Goal: Task Accomplishment & Management: Manage account settings

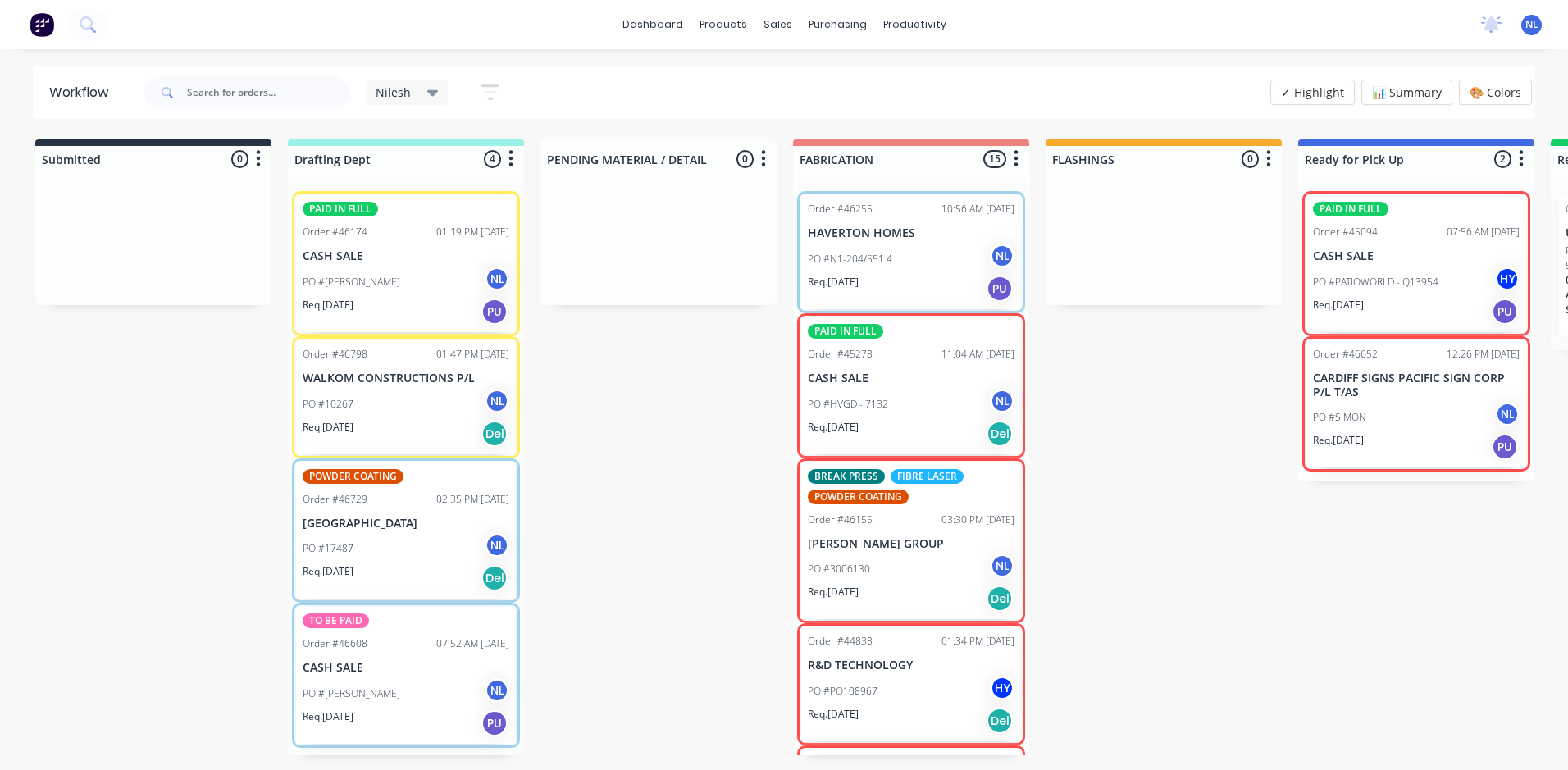
click at [723, 356] on div "Submitted 0 Sort By Created date Required date Order number Customer name Most …" at bounding box center [1354, 447] width 2734 height 615
click at [911, 273] on div "PO #N1-204/551.4 NL" at bounding box center [911, 258] width 207 height 31
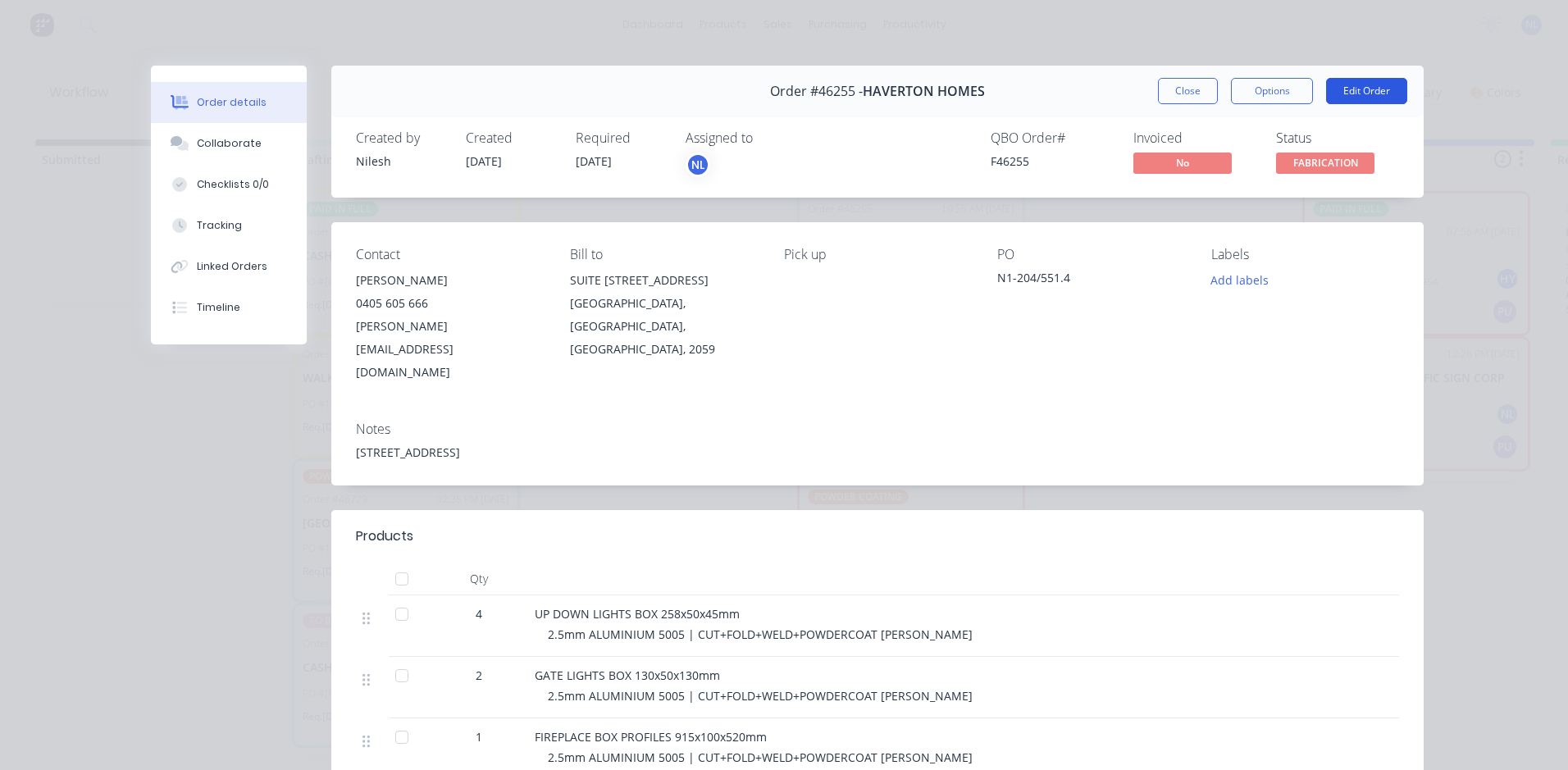
click at [1381, 82] on button "Edit Order" at bounding box center [1366, 90] width 81 height 26
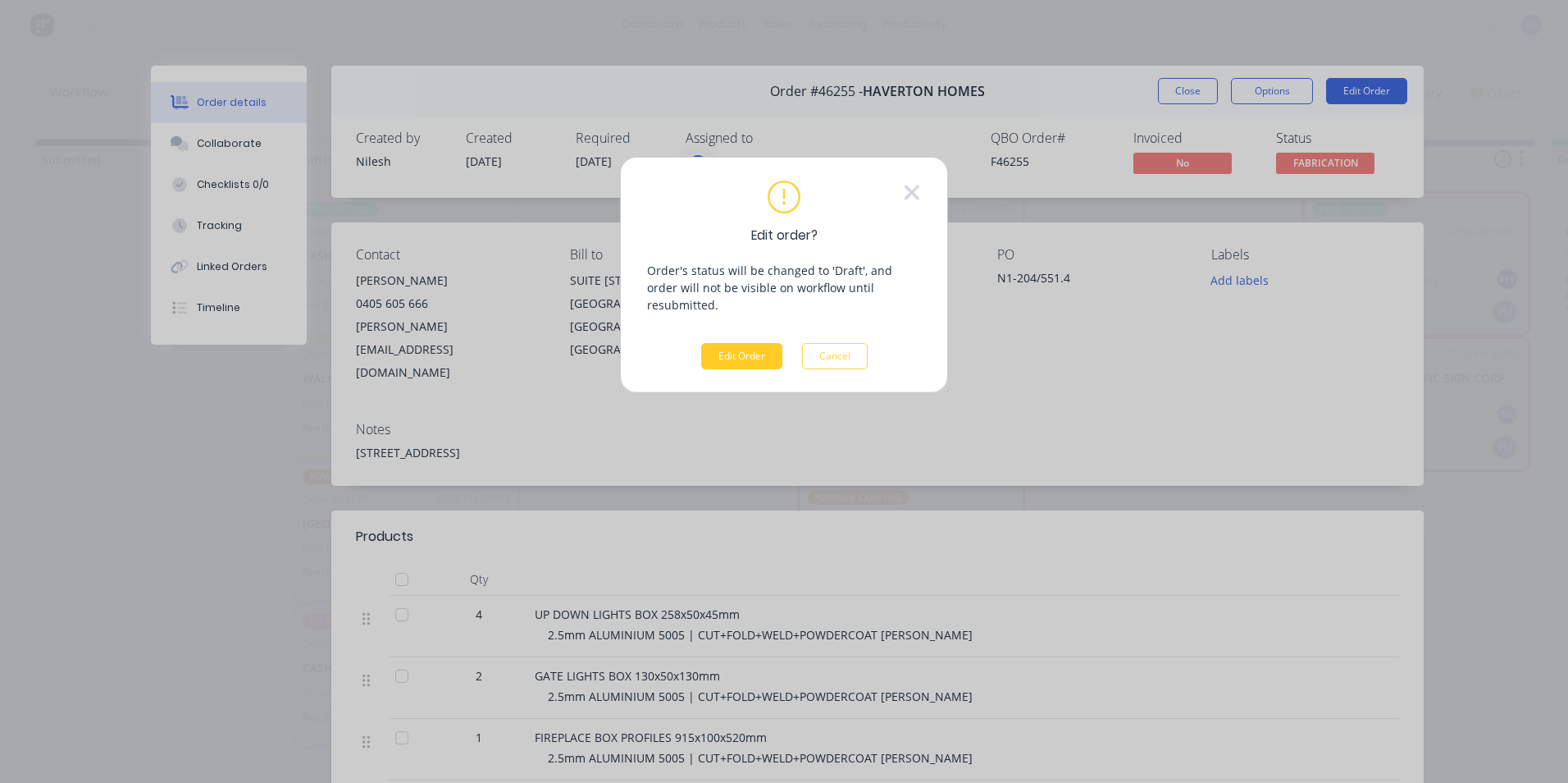
click at [777, 343] on button "Edit Order" at bounding box center [742, 355] width 81 height 26
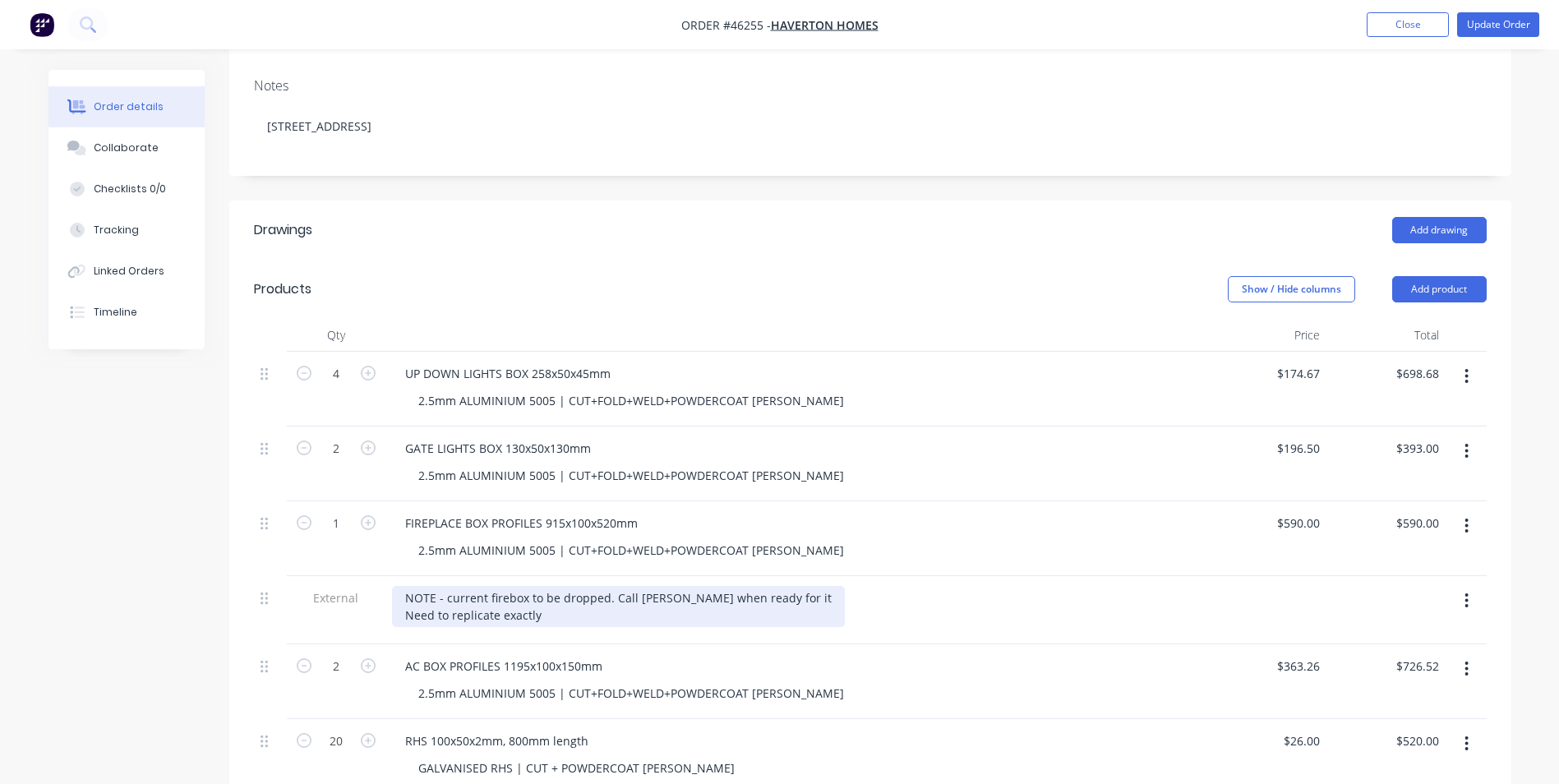
scroll to position [493, 0]
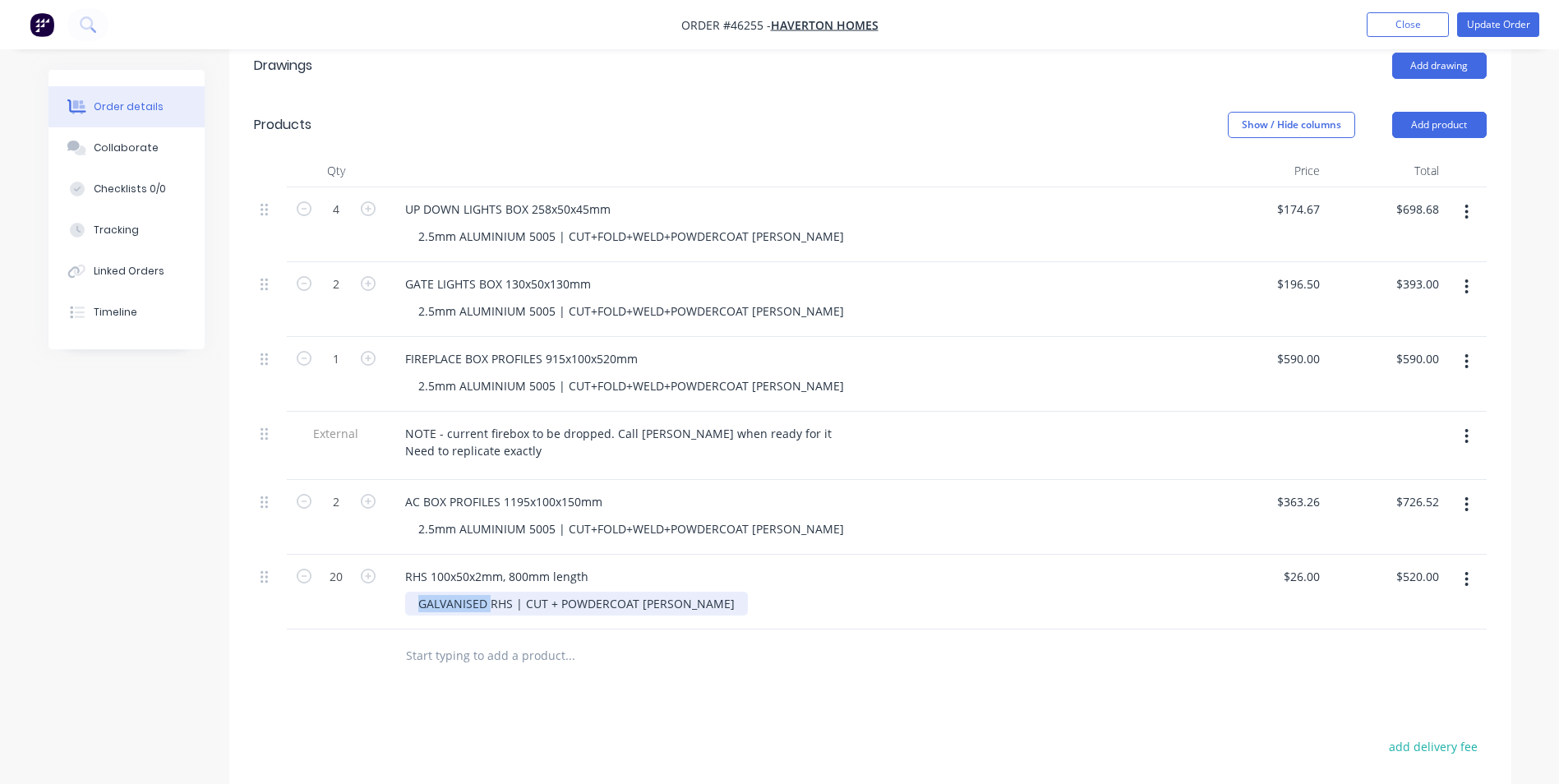
drag, startPoint x: 490, startPoint y: 582, endPoint x: 360, endPoint y: 600, distance: 131.2
click at [360, 600] on div "20 RHS 100x50x2mm, 800mm length GALVANISED RHS | CUT + POWDERCOAT [PERSON_NAME]…" at bounding box center [870, 591] width 1233 height 74
click at [1520, 25] on button "Update Order" at bounding box center [1498, 25] width 82 height 25
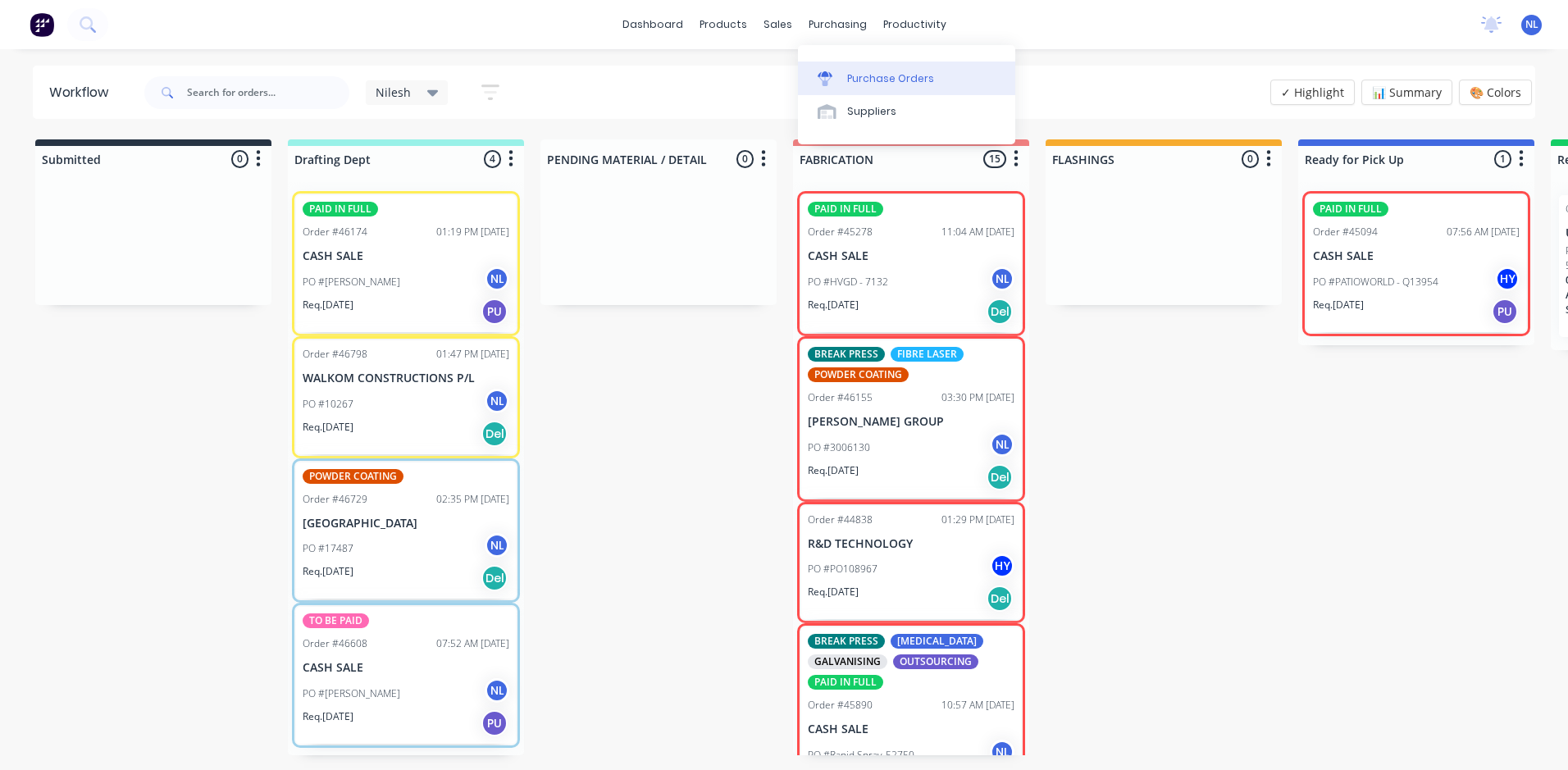
click at [864, 81] on div "Purchase Orders" at bounding box center [890, 79] width 87 height 15
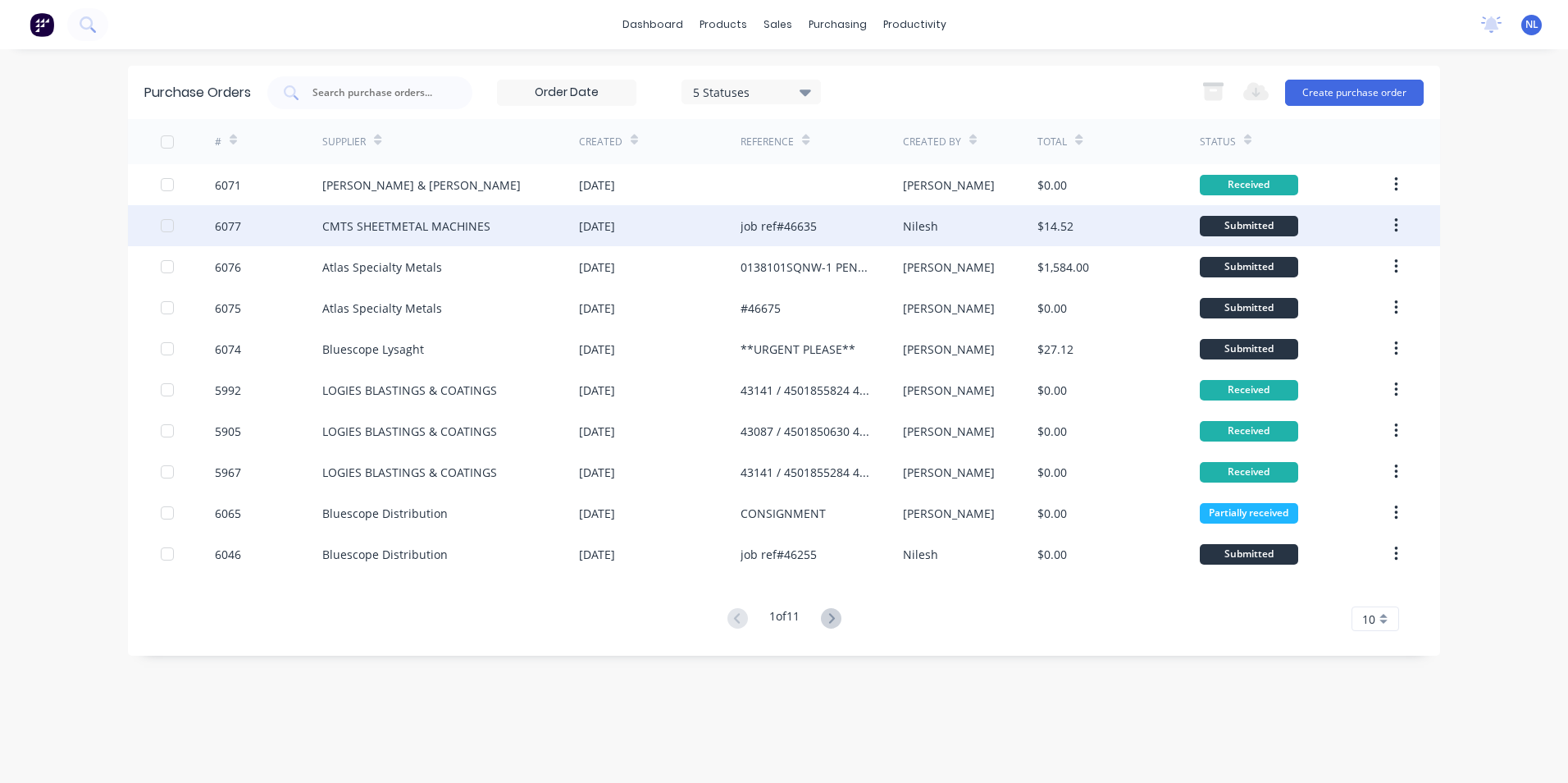
click at [970, 232] on div "Nilesh" at bounding box center [970, 226] width 135 height 41
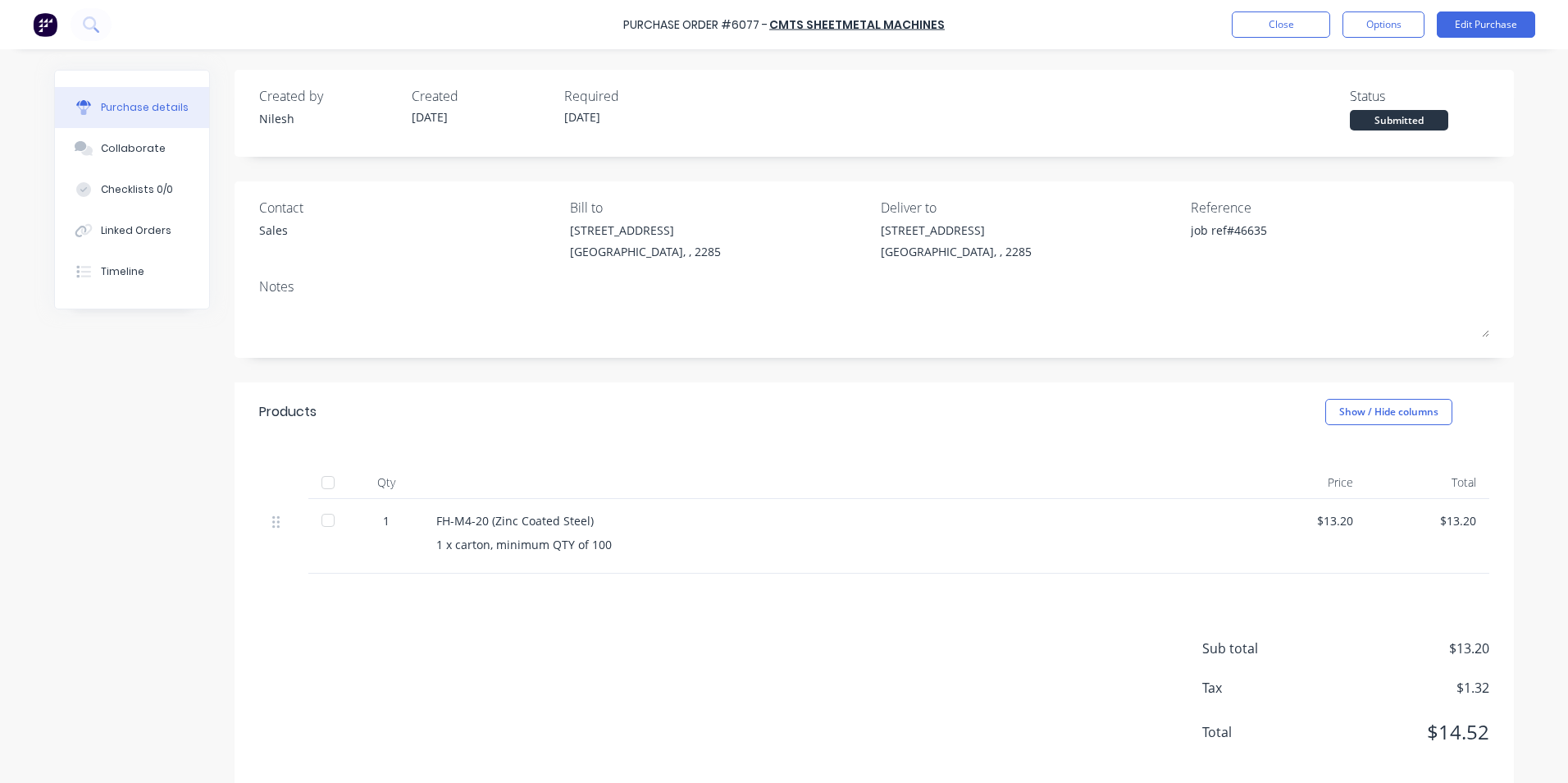
click at [55, 30] on img at bounding box center [46, 25] width 25 height 25
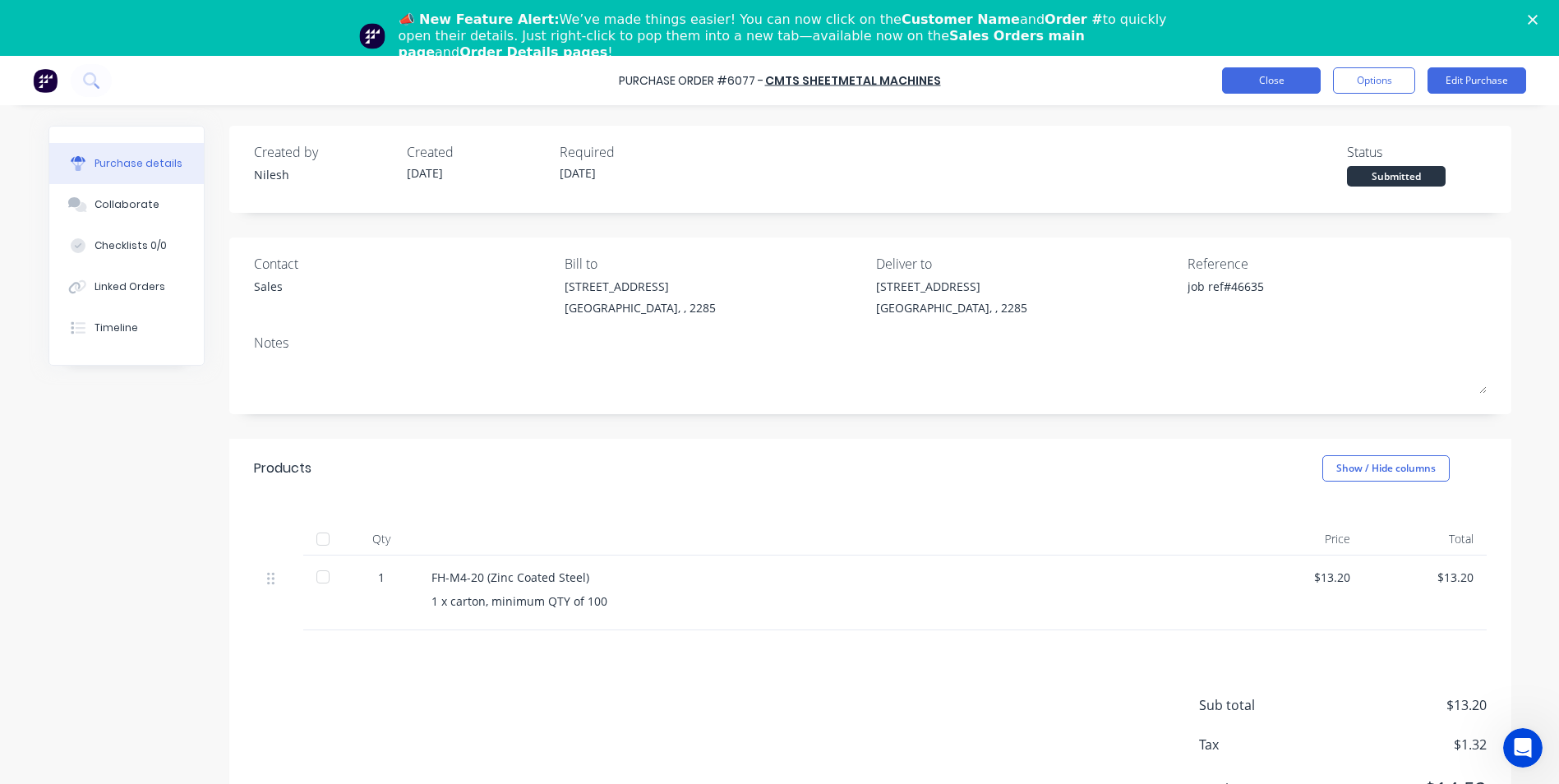
click at [1290, 88] on button "Close" at bounding box center [1271, 80] width 99 height 26
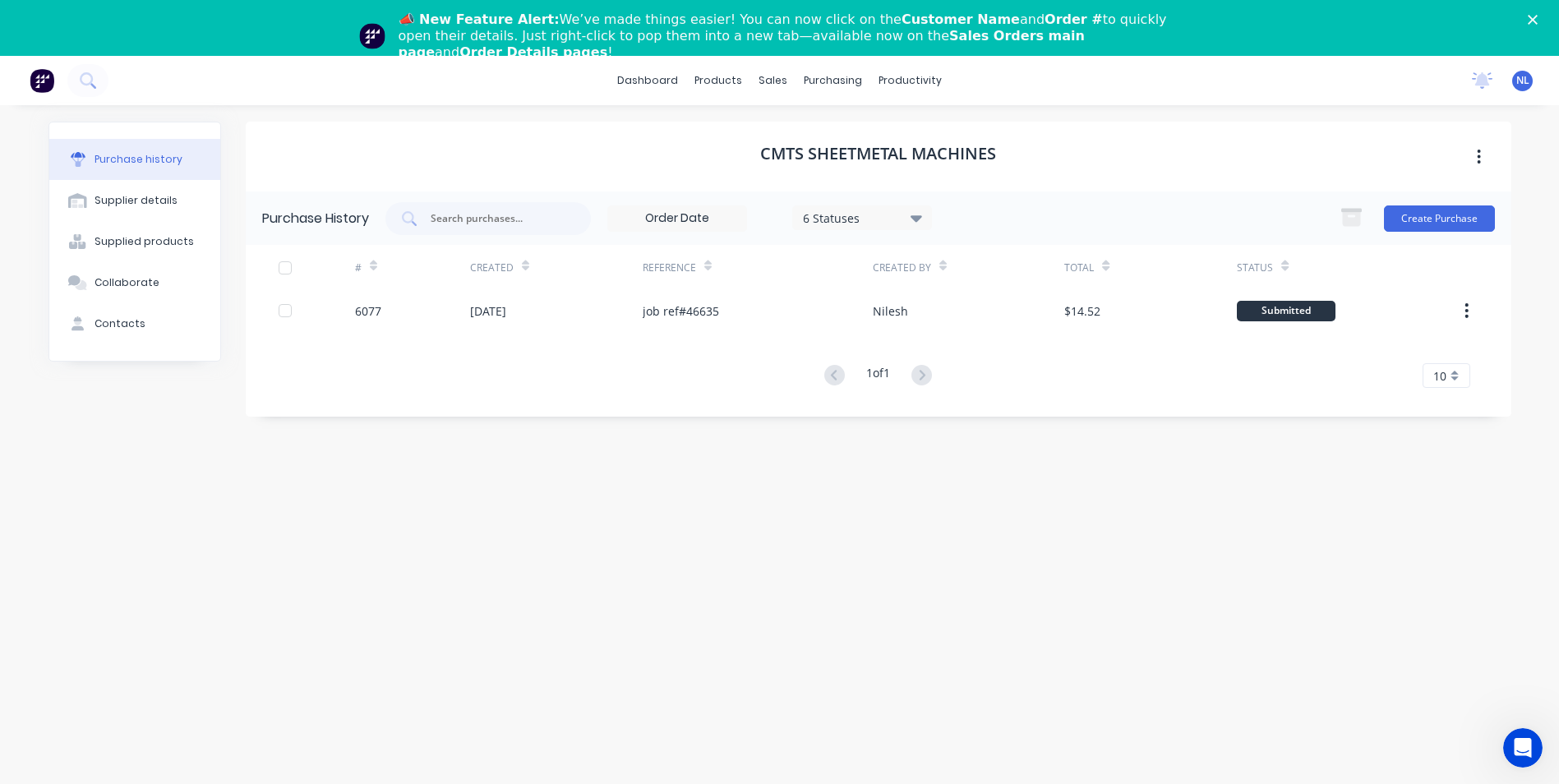
click at [1541, 13] on div "📣 New Feature Alert: We’ve made things easier! You can now click on the Custome…" at bounding box center [779, 36] width 1559 height 59
click at [1537, 15] on icon "Close" at bounding box center [1532, 20] width 10 height 10
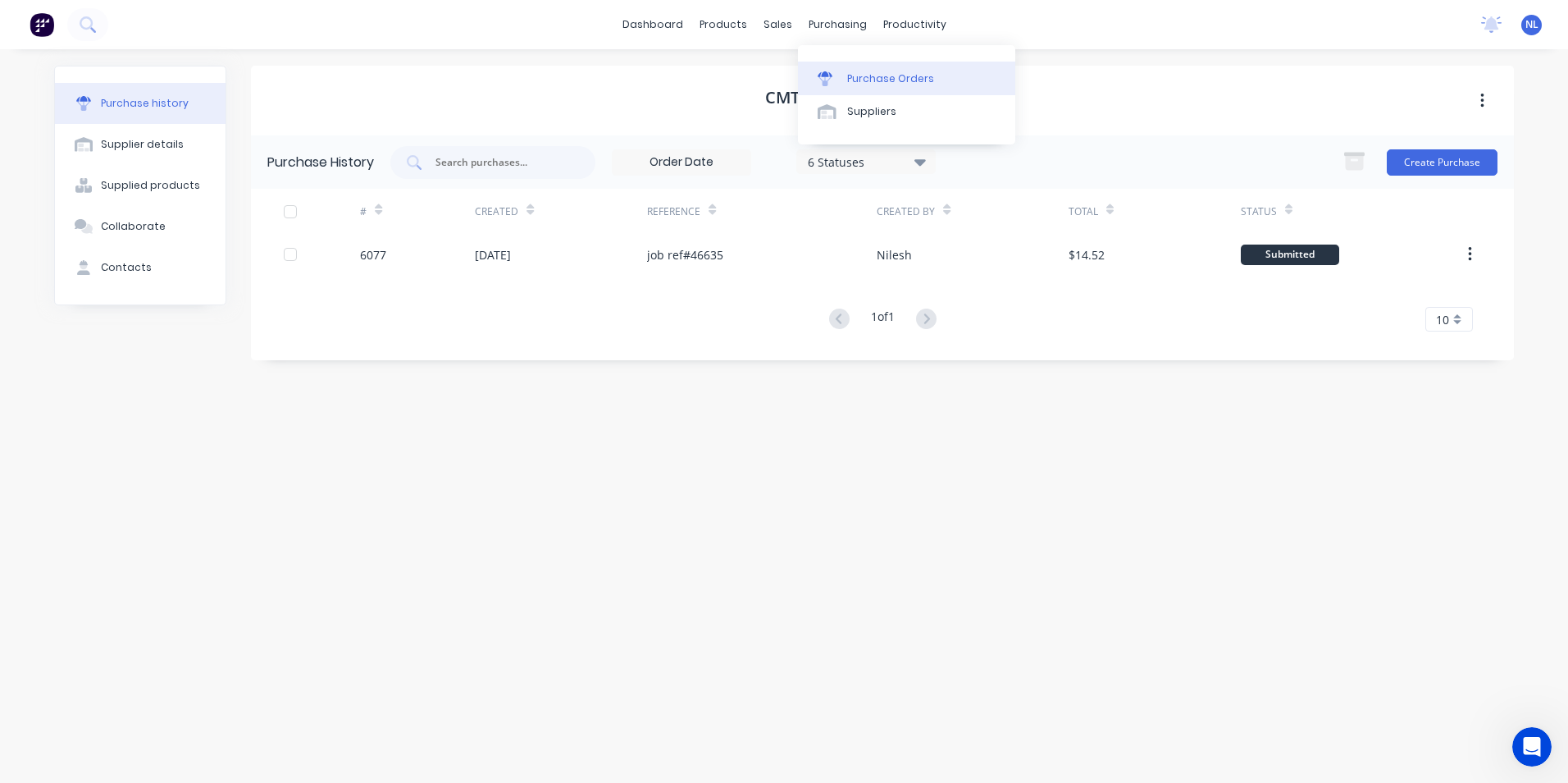
click at [858, 72] on div "Purchase Orders" at bounding box center [890, 79] width 87 height 15
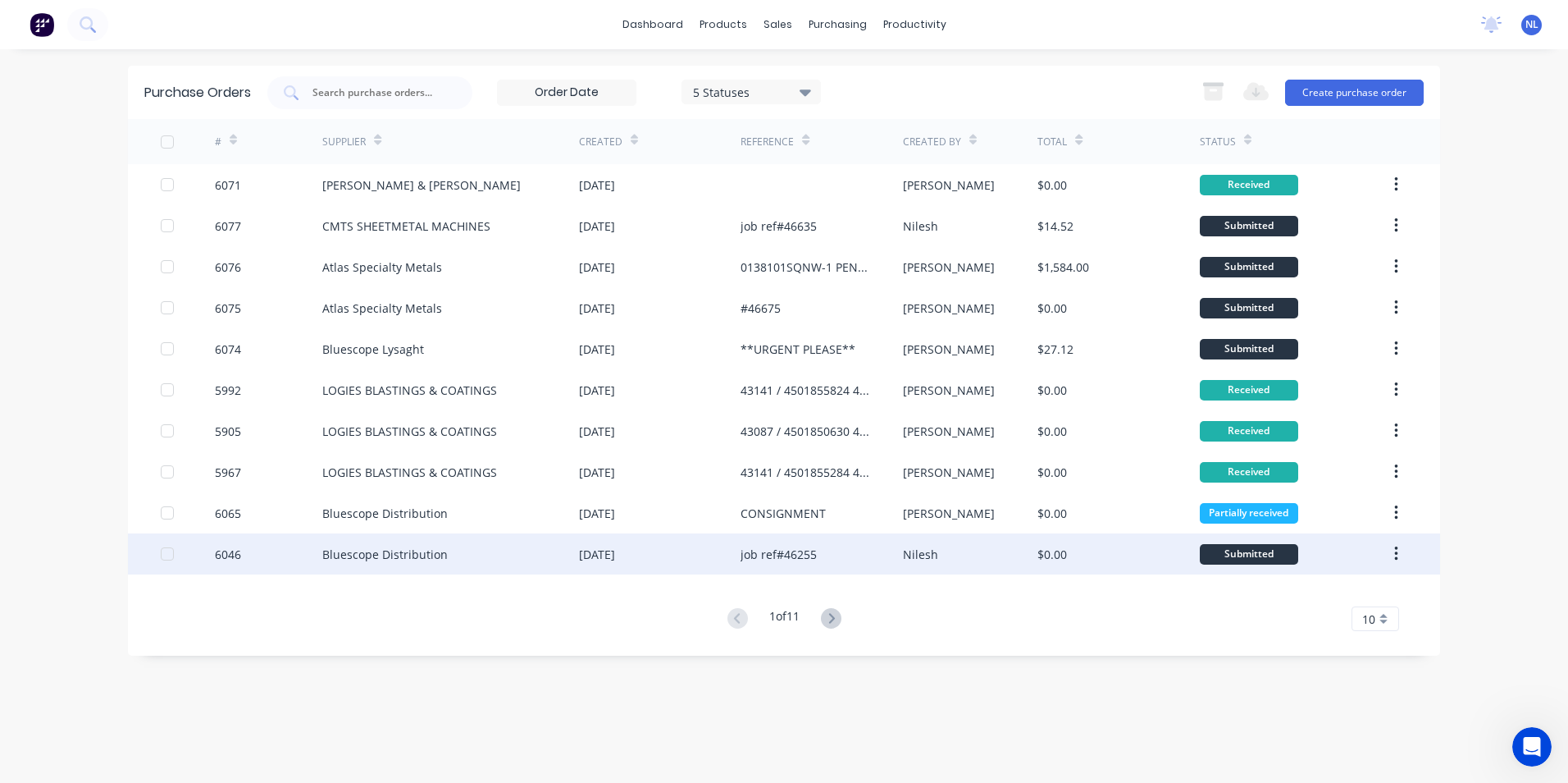
click at [802, 549] on div "job ref#46255" at bounding box center [778, 554] width 76 height 17
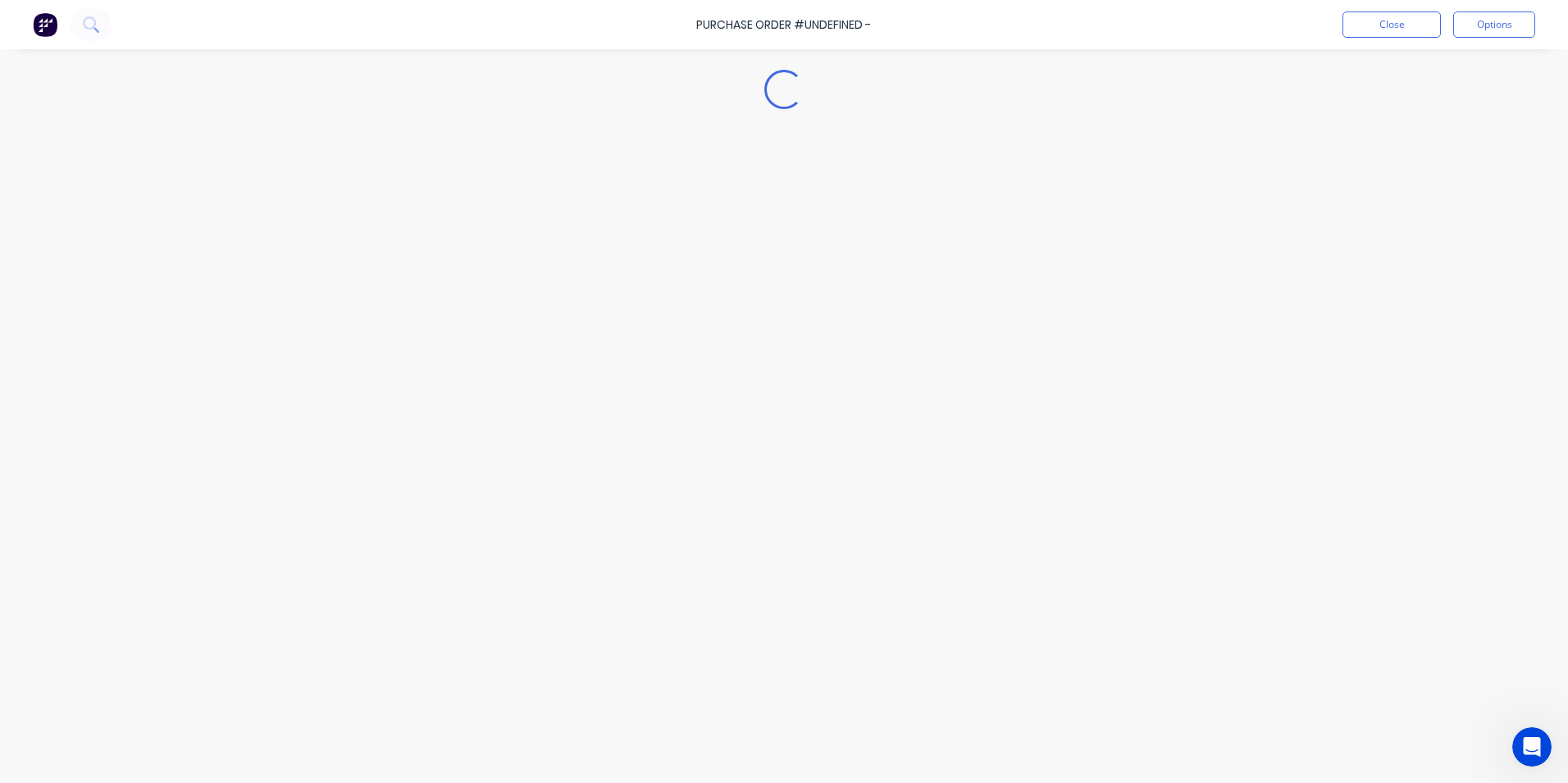
type textarea "x"
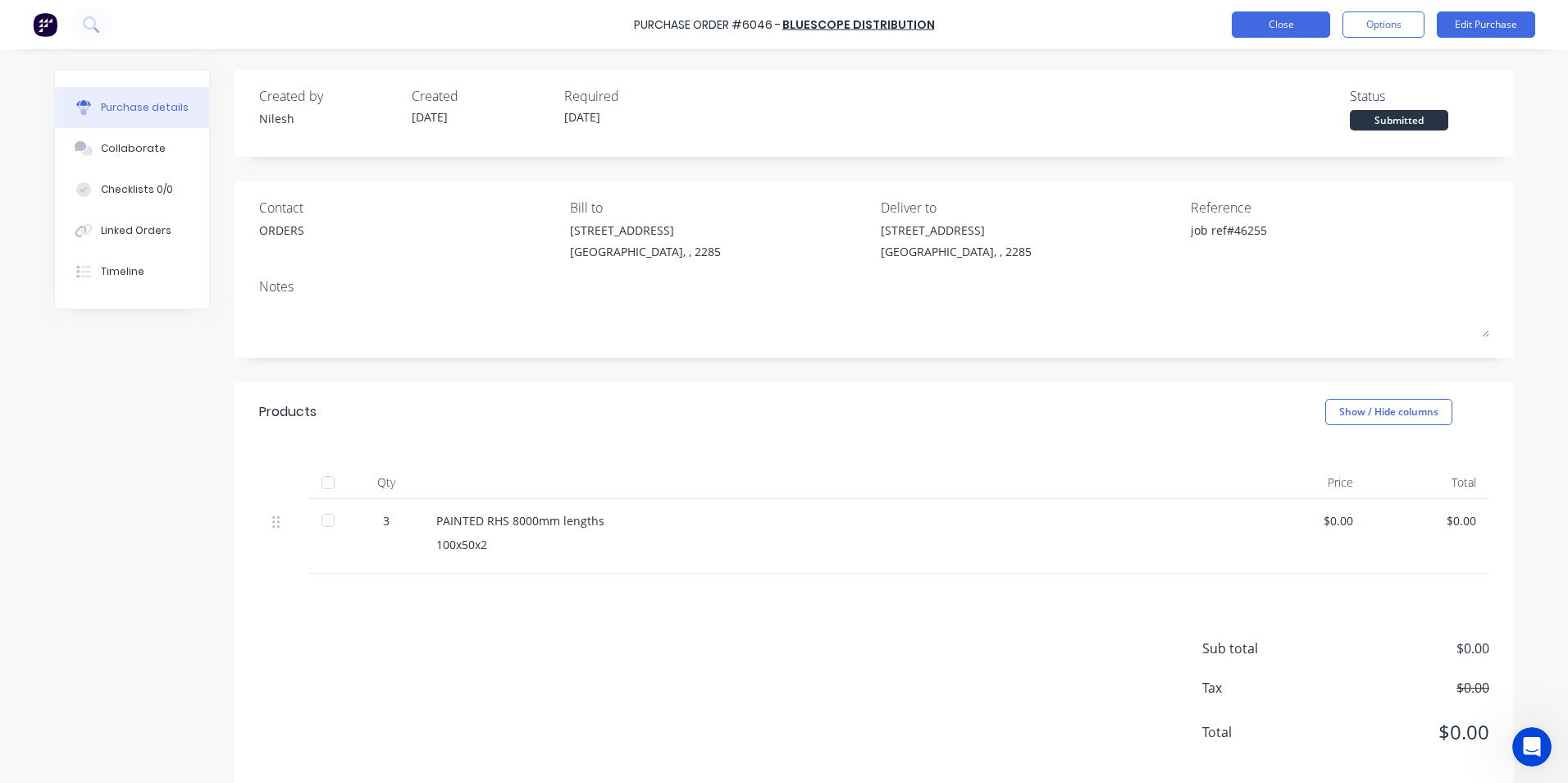
click at [1292, 25] on button "Close" at bounding box center [1281, 24] width 98 height 26
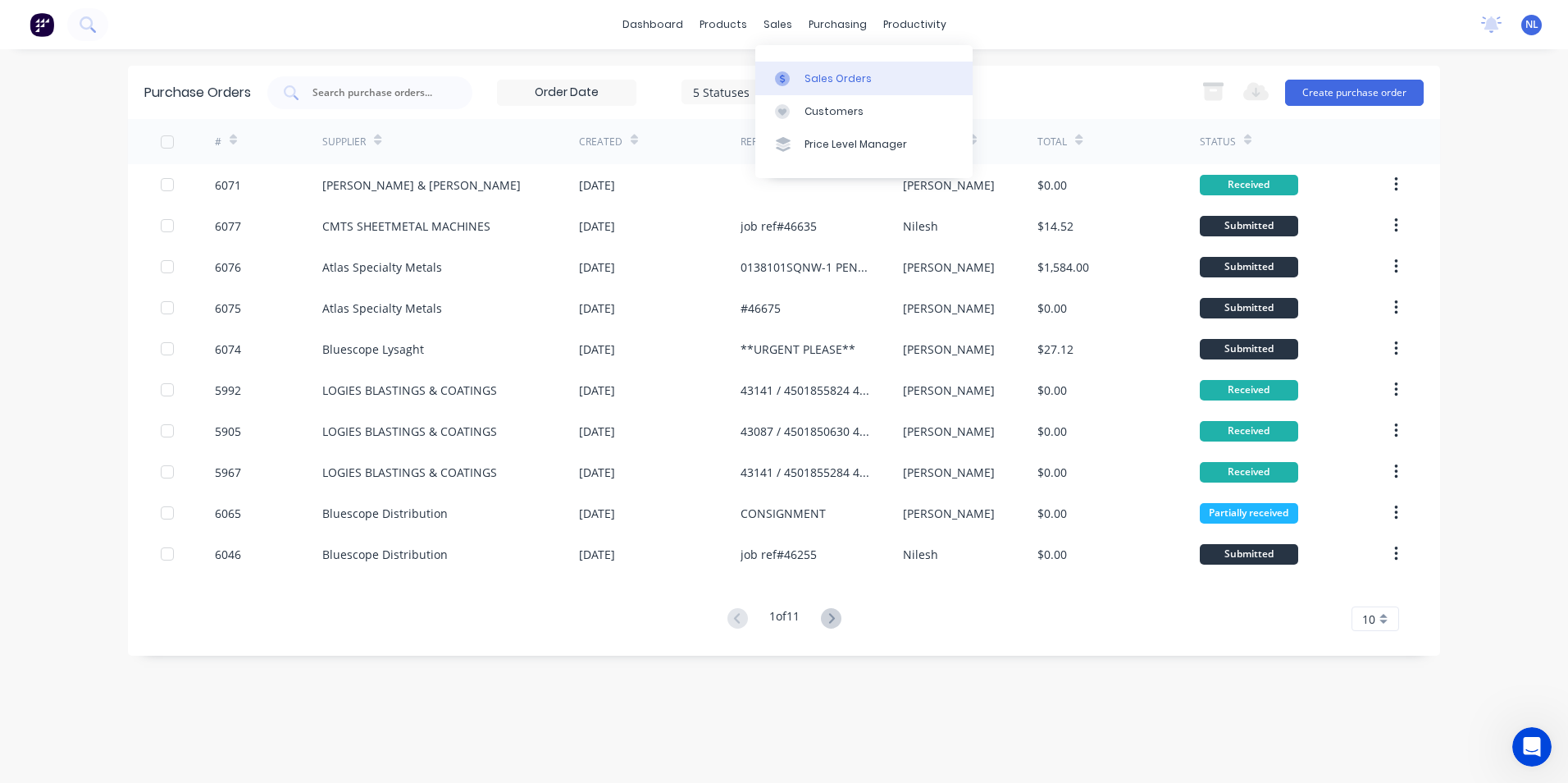
click at [792, 64] on link "Sales Orders" at bounding box center [863, 78] width 217 height 33
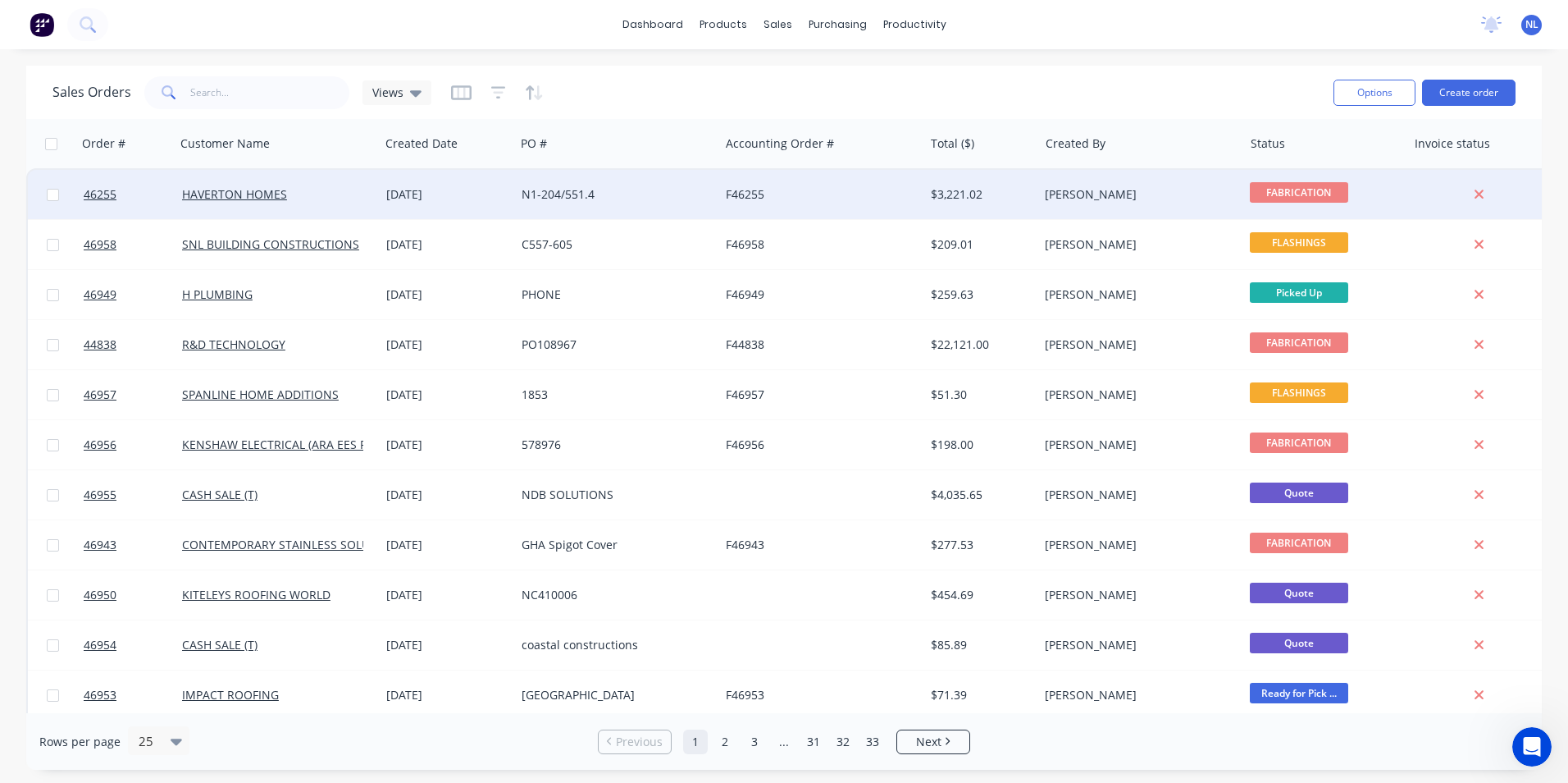
click at [657, 203] on div "N1-204/551.4" at bounding box center [617, 194] width 204 height 49
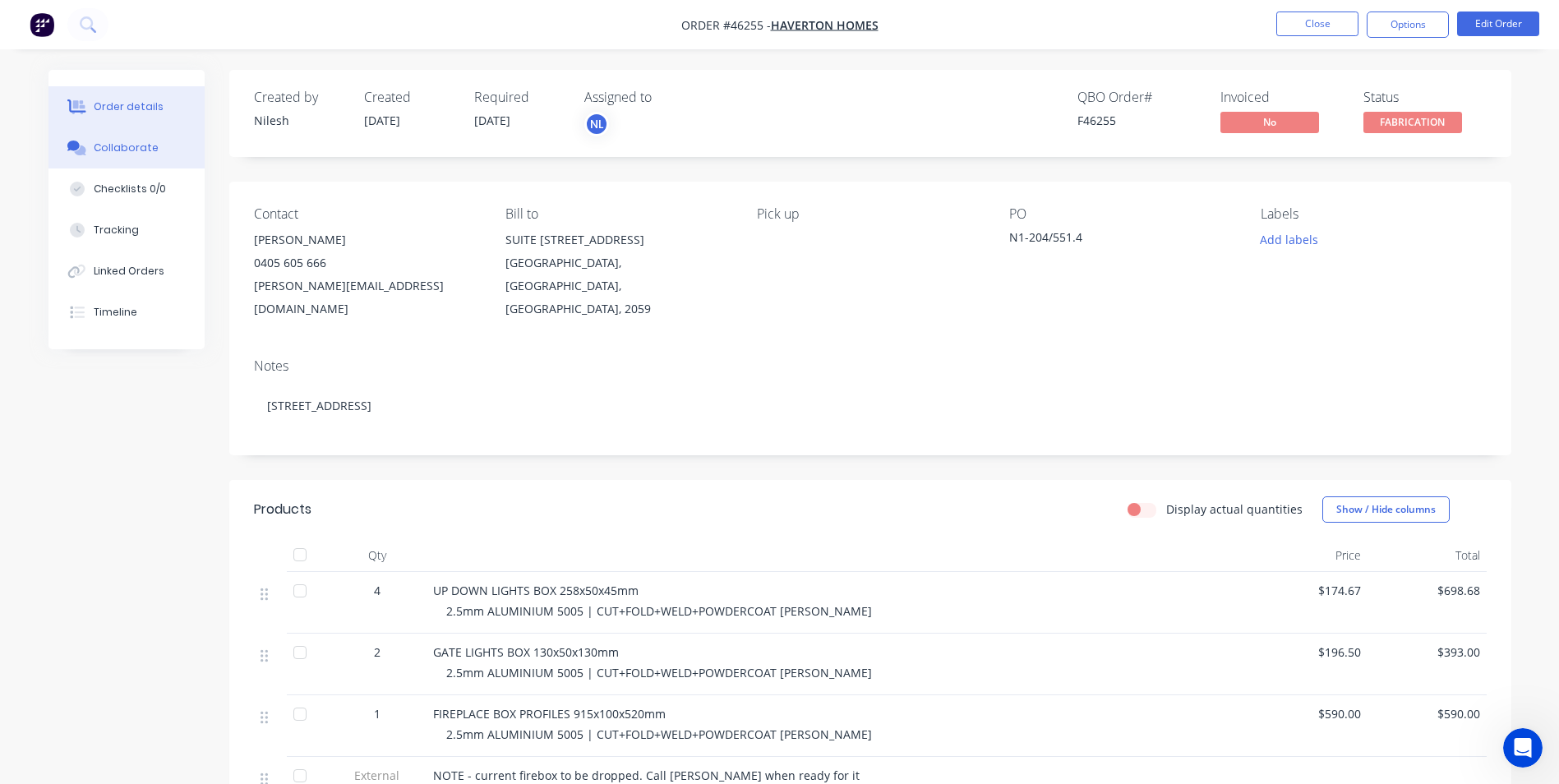
click at [134, 156] on button "Collaborate" at bounding box center [126, 148] width 156 height 41
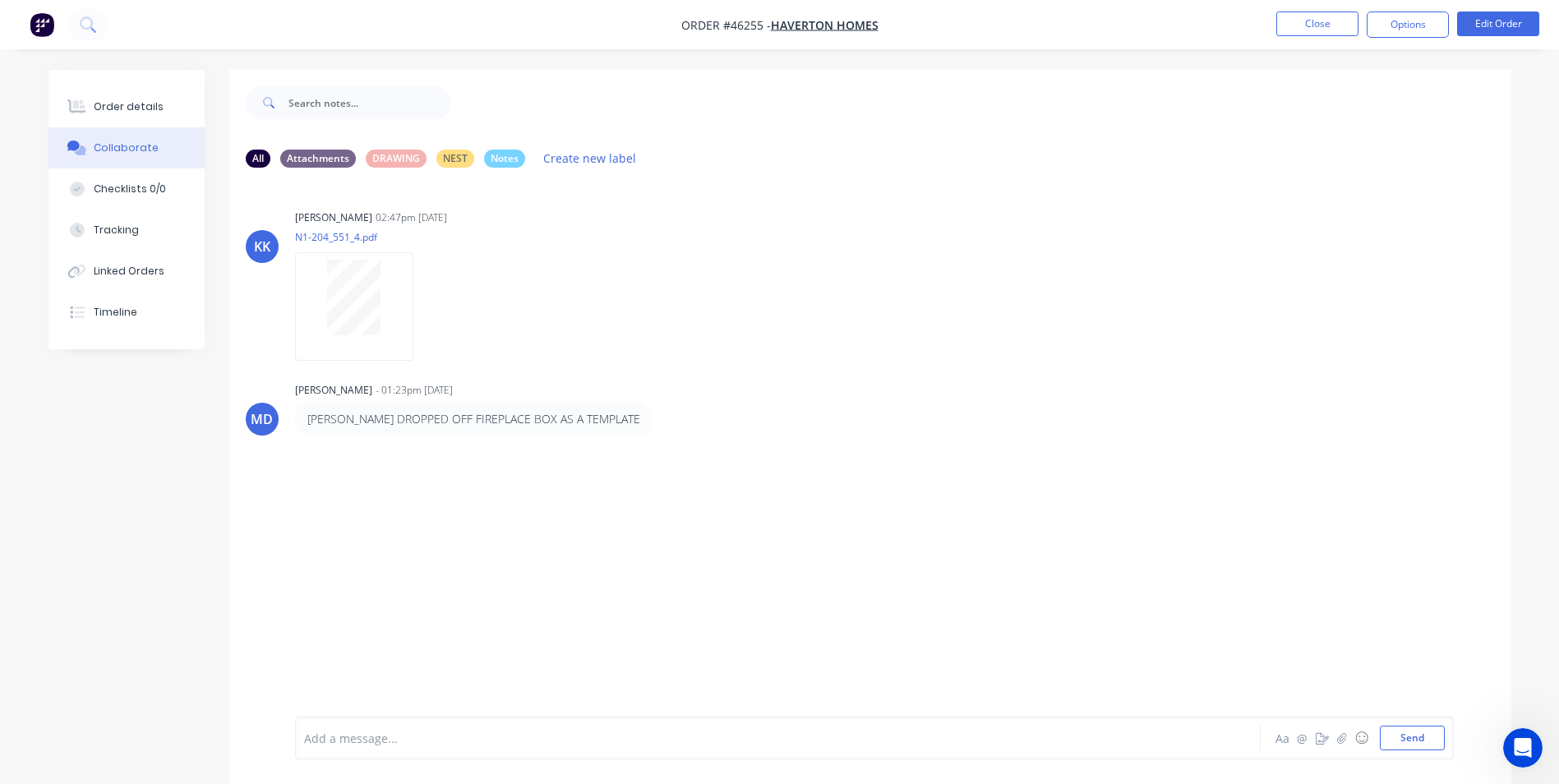
click at [480, 749] on div "Add a message..." at bounding box center [732, 737] width 855 height 25
click at [1433, 751] on div "requested RHS to be delivered on [DATE] Aa @ ☺ Send" at bounding box center [874, 737] width 1159 height 43
click at [1422, 735] on button "Send" at bounding box center [1412, 737] width 65 height 25
click at [1307, 17] on button "Close" at bounding box center [1318, 24] width 82 height 25
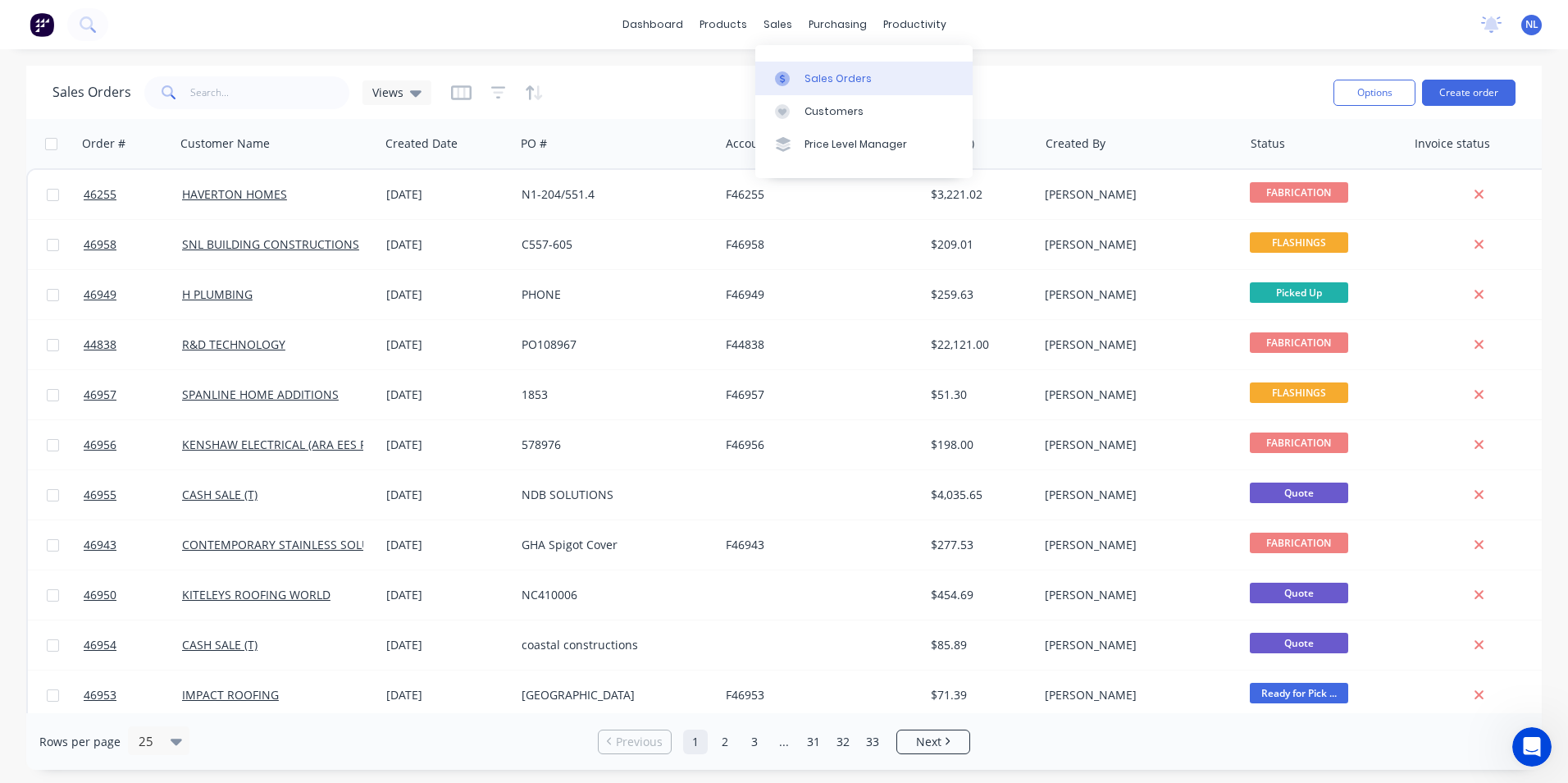
click at [812, 78] on div "Sales Orders" at bounding box center [837, 79] width 67 height 15
click at [804, 79] on div "Sales Orders" at bounding box center [837, 79] width 67 height 15
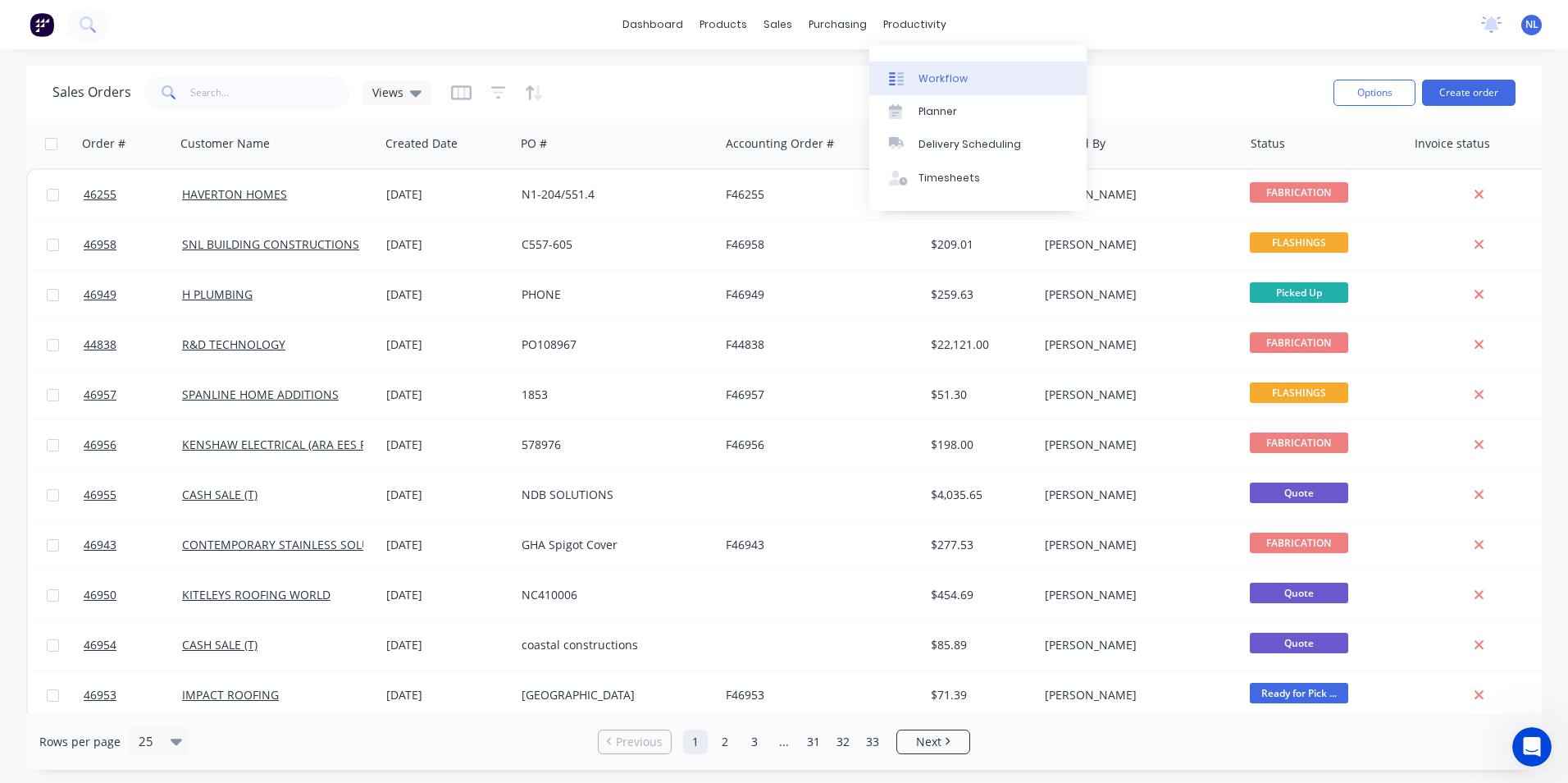
click at [952, 66] on link "Workflow" at bounding box center [978, 78] width 217 height 33
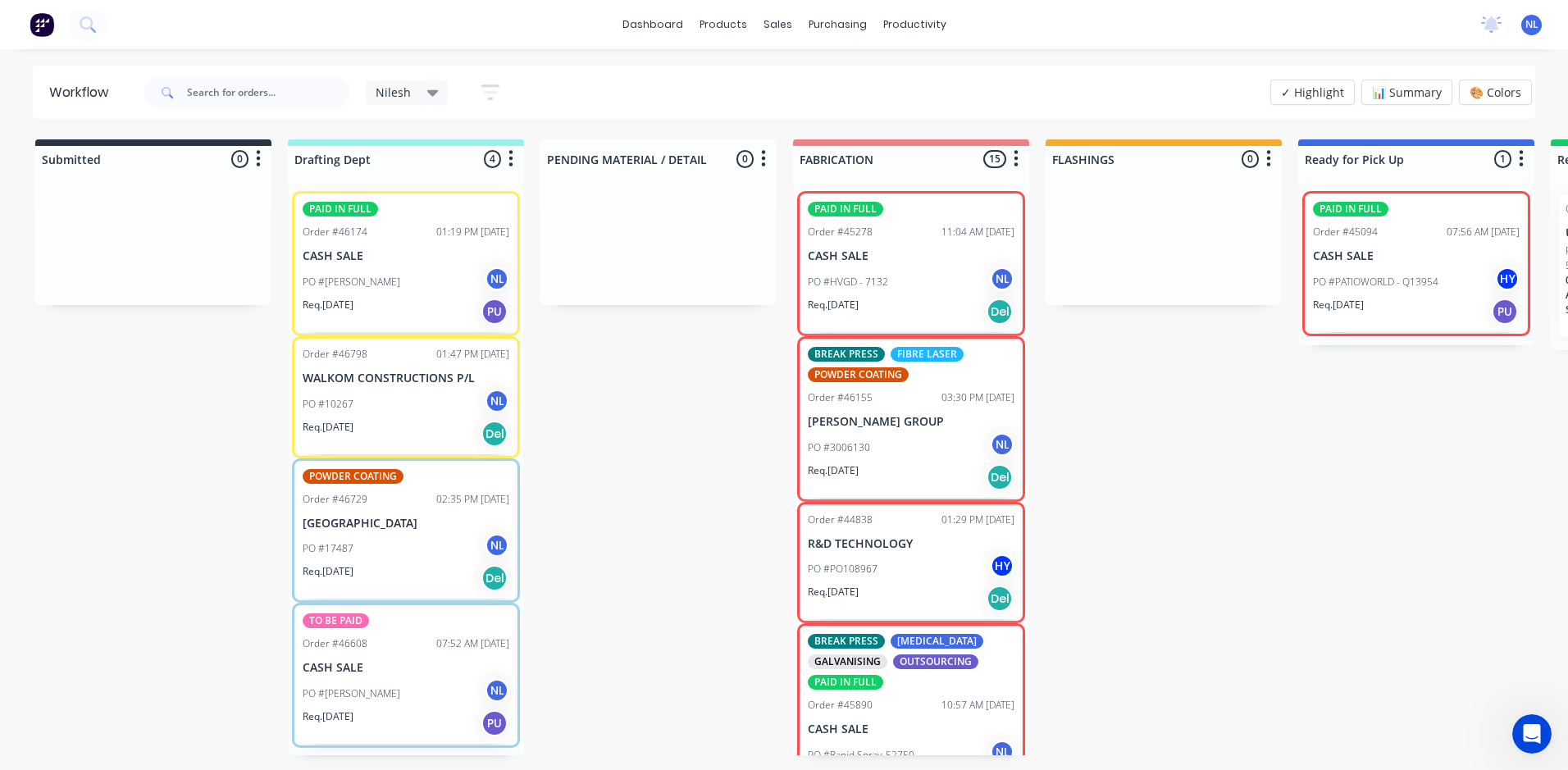
click at [888, 593] on div "Req. [DATE] Del" at bounding box center [911, 598] width 207 height 28
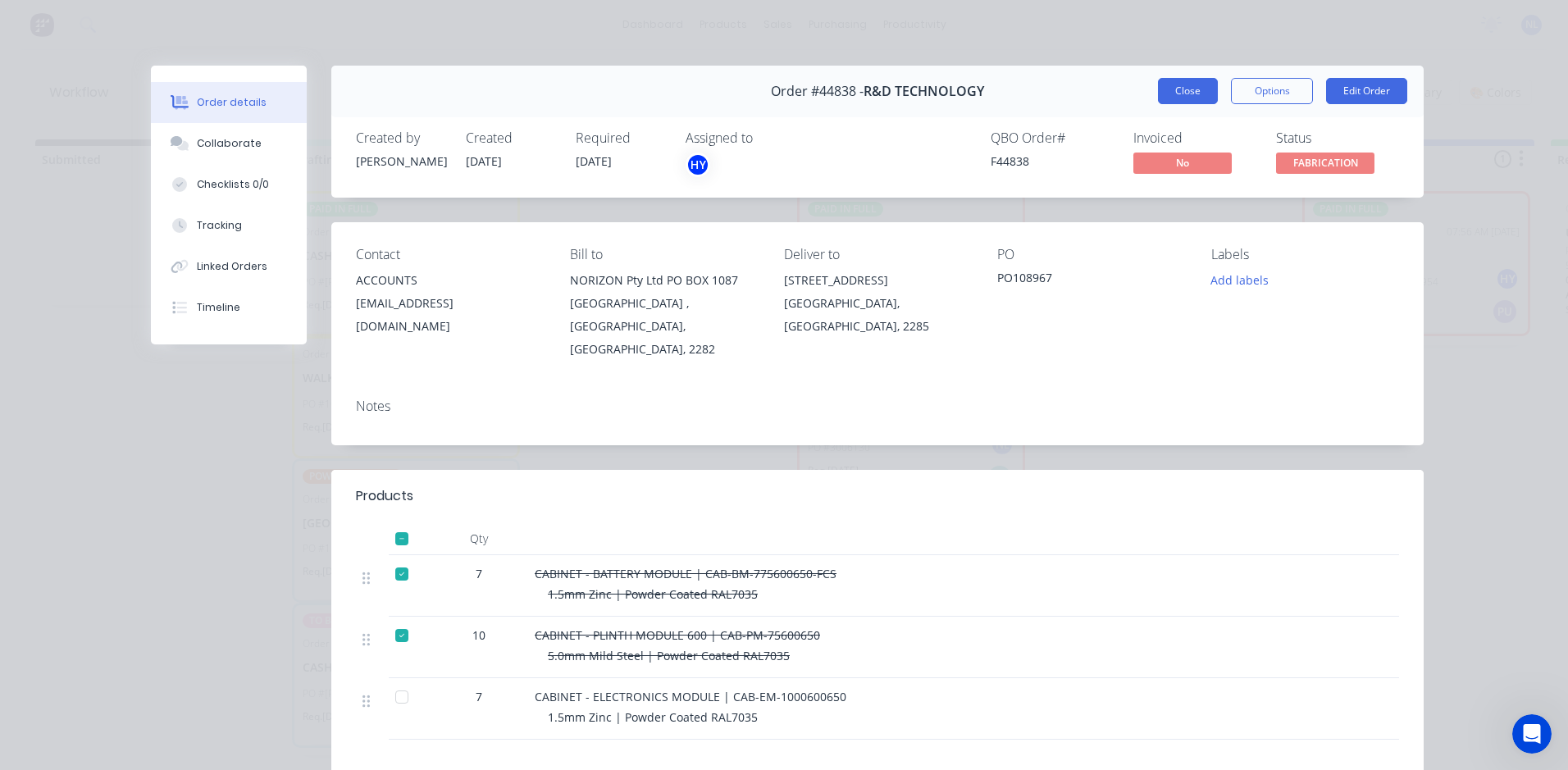
click at [1176, 95] on button "Close" at bounding box center [1187, 90] width 60 height 26
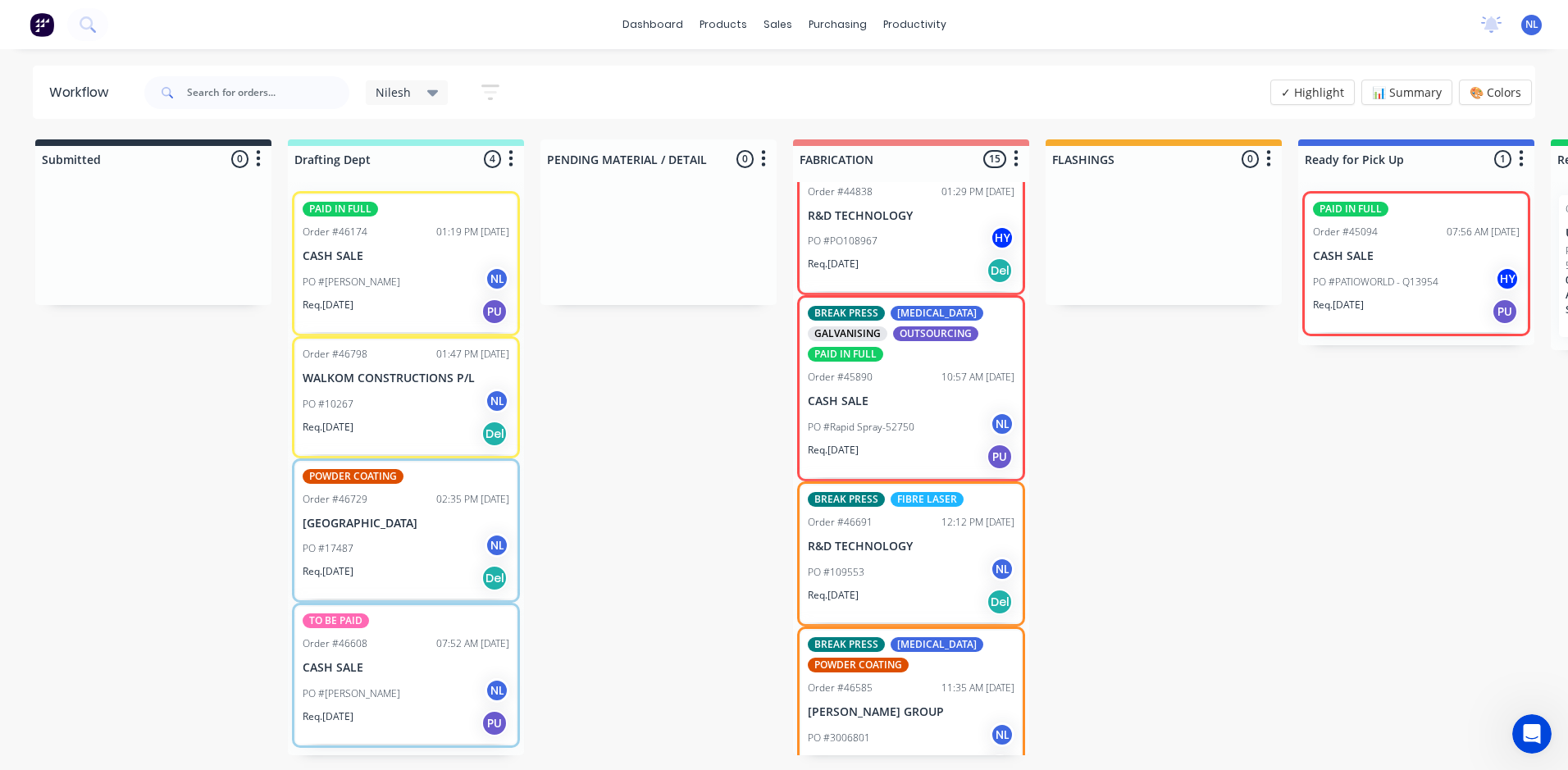
scroll to position [492, 0]
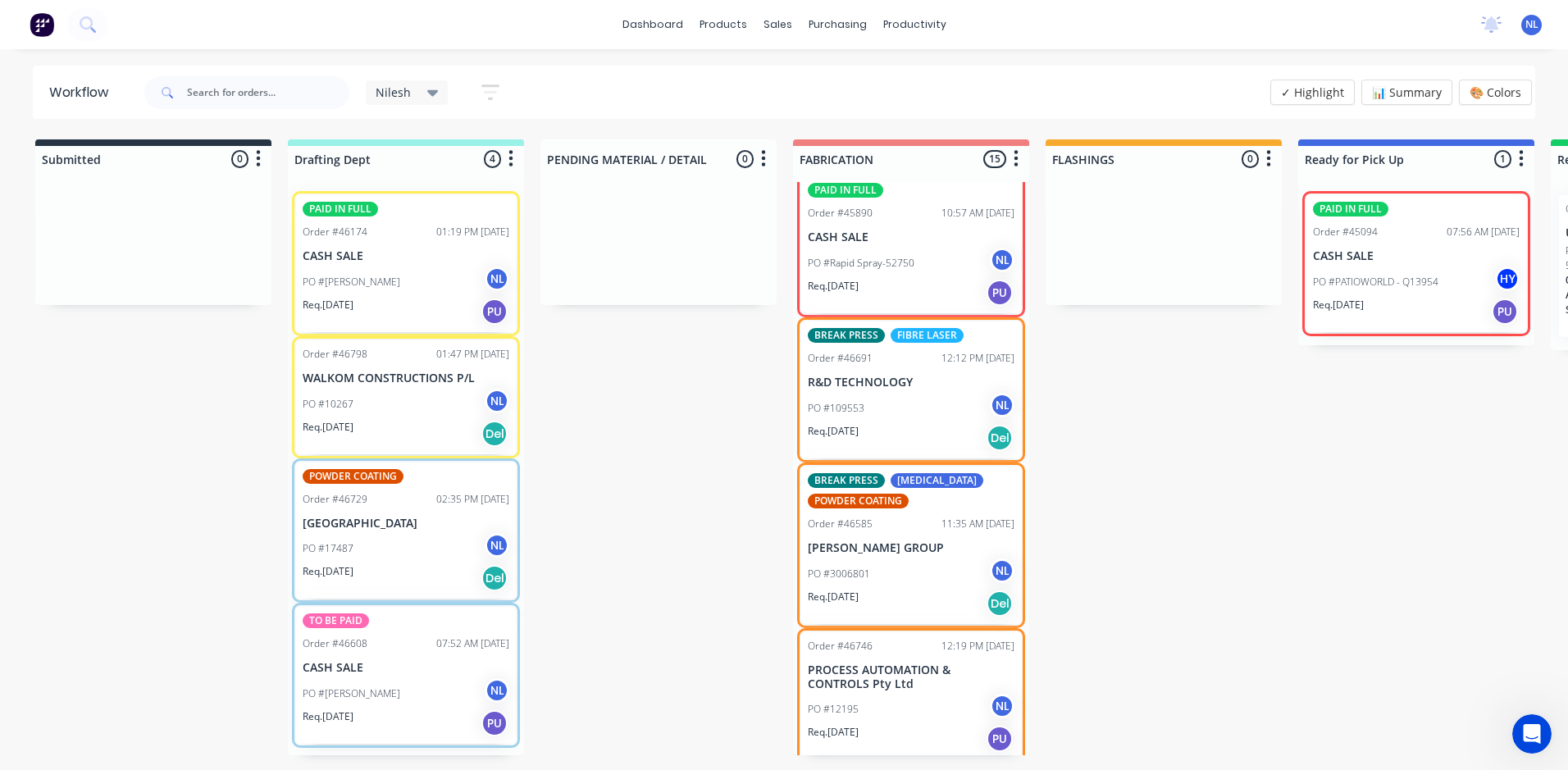
click at [907, 434] on div "Req. [DATE] Del" at bounding box center [911, 437] width 207 height 28
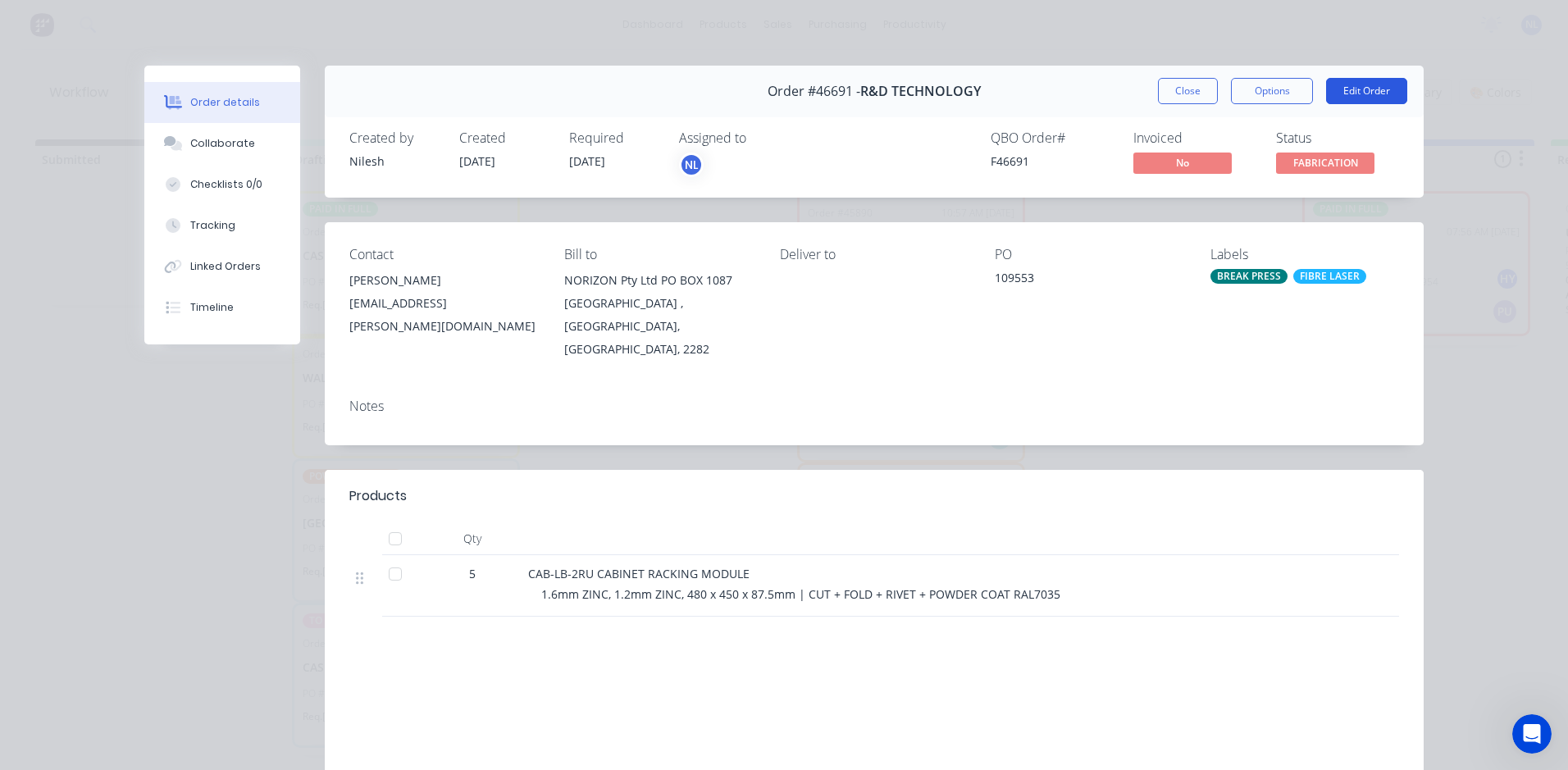
click at [1355, 87] on button "Edit Order" at bounding box center [1366, 90] width 81 height 26
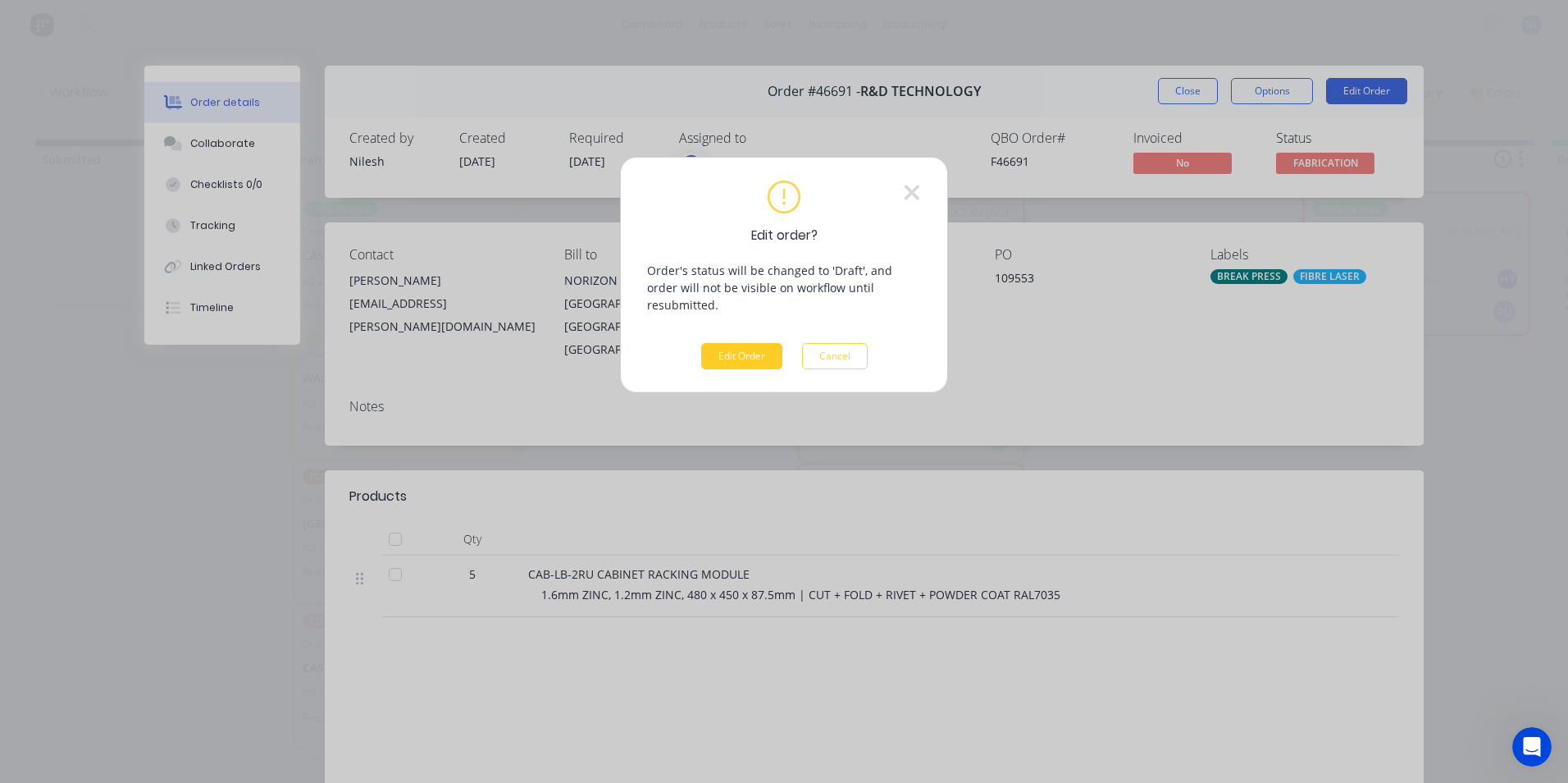
click at [722, 343] on button "Edit Order" at bounding box center [742, 355] width 81 height 26
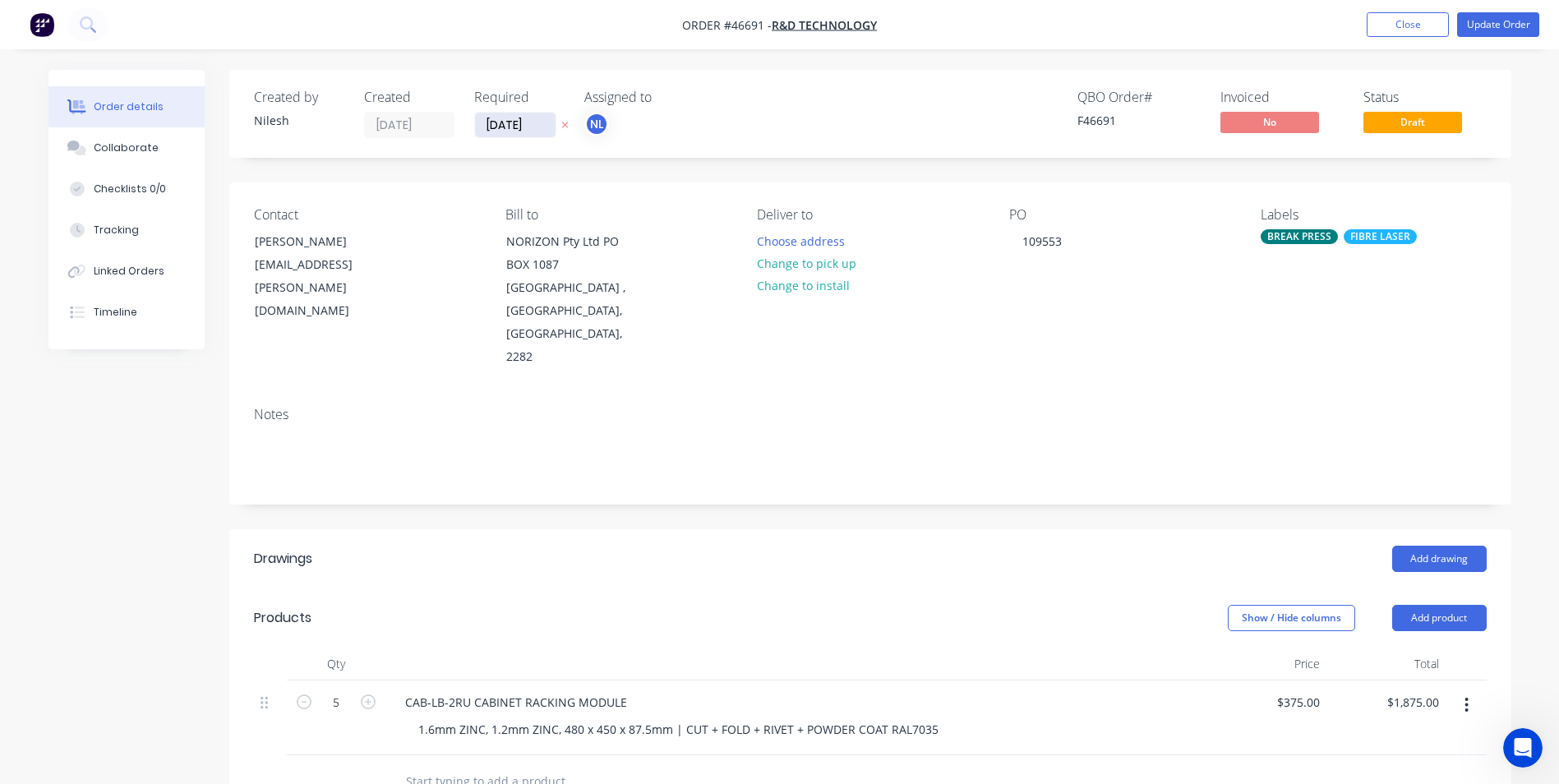
click at [524, 114] on input "[DATE]" at bounding box center [515, 125] width 81 height 25
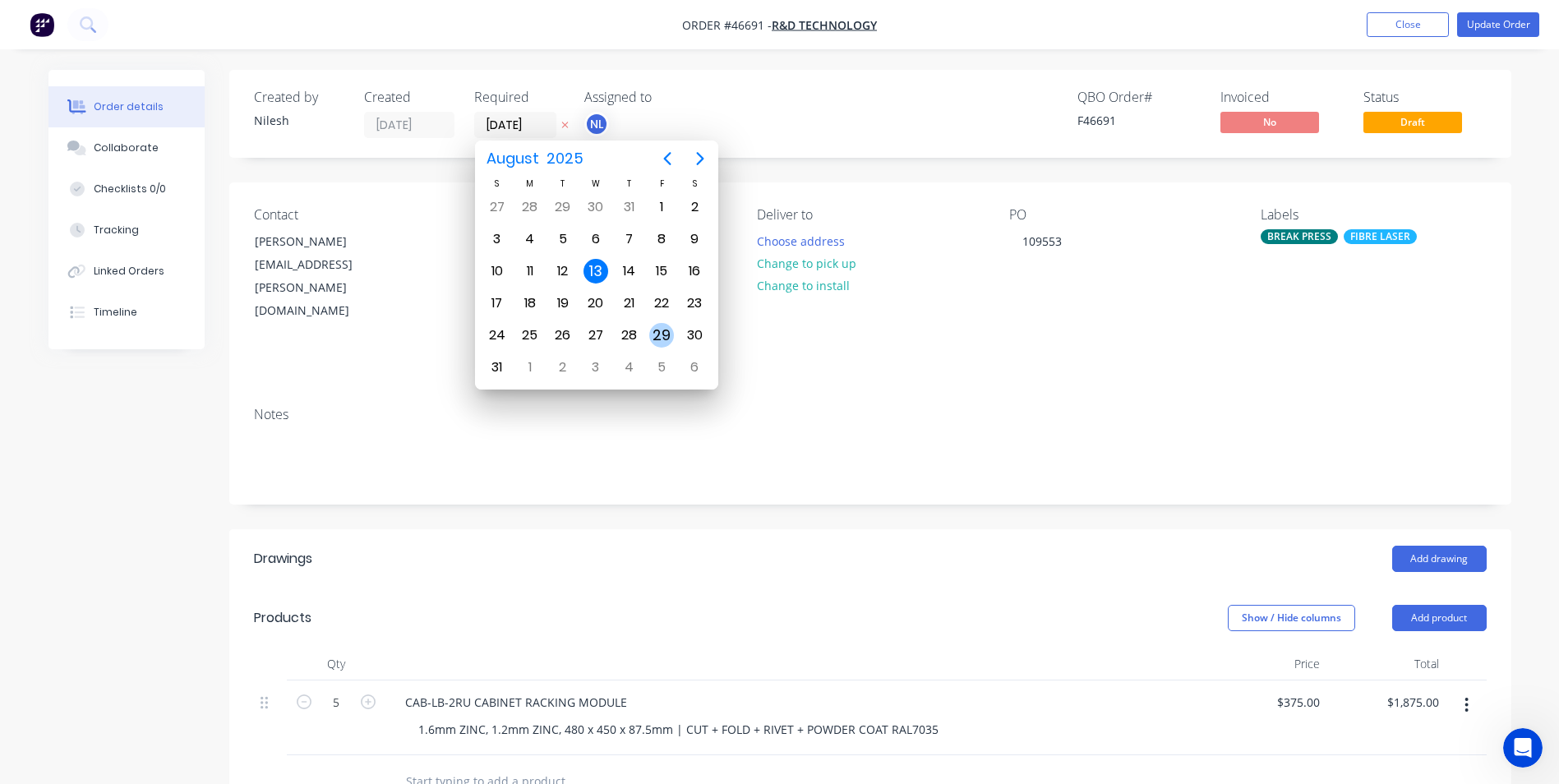
click at [668, 336] on div "29" at bounding box center [662, 335] width 25 height 25
type input "[DATE]"
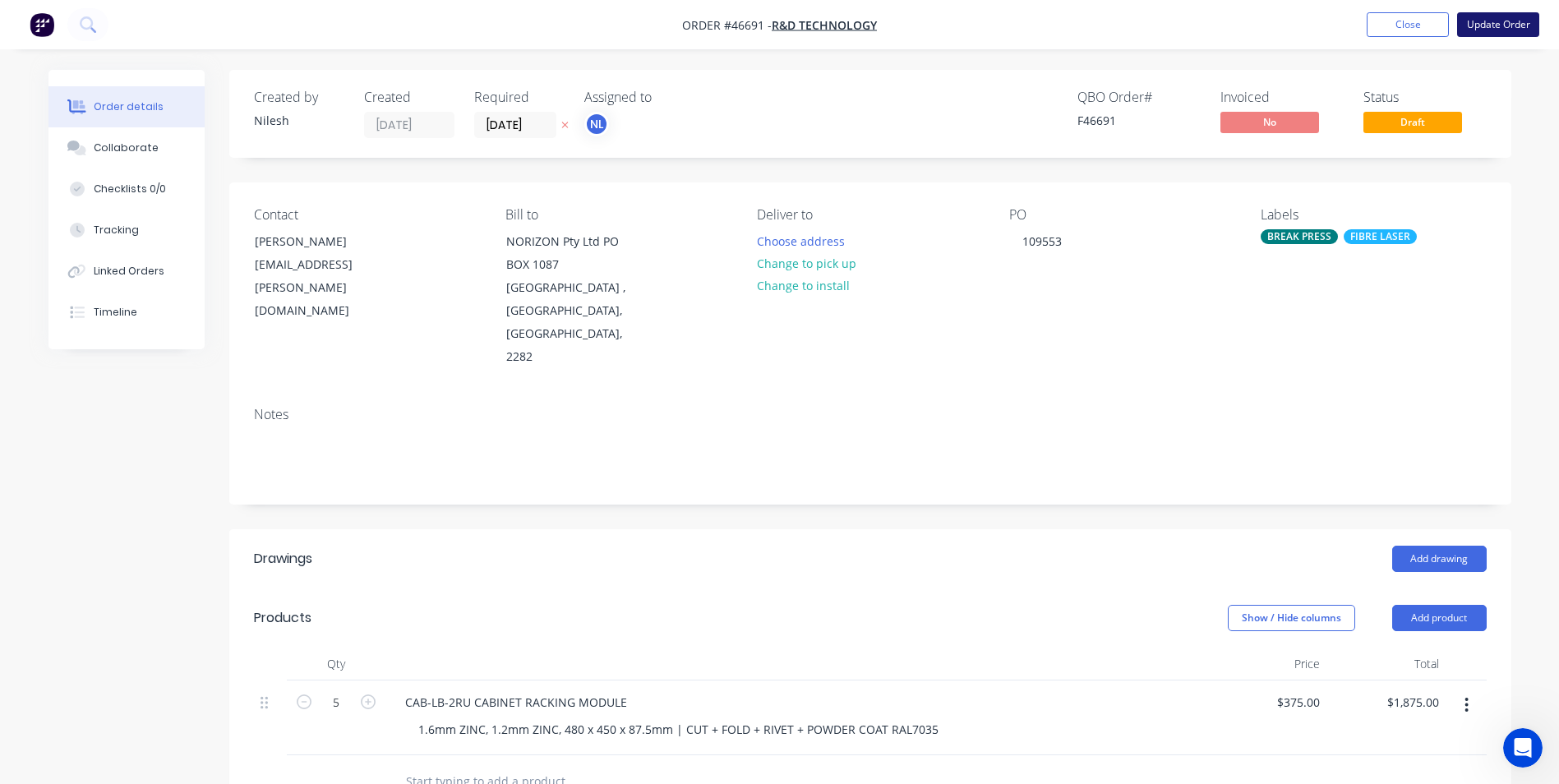
click at [1475, 34] on button "Update Order" at bounding box center [1498, 25] width 82 height 25
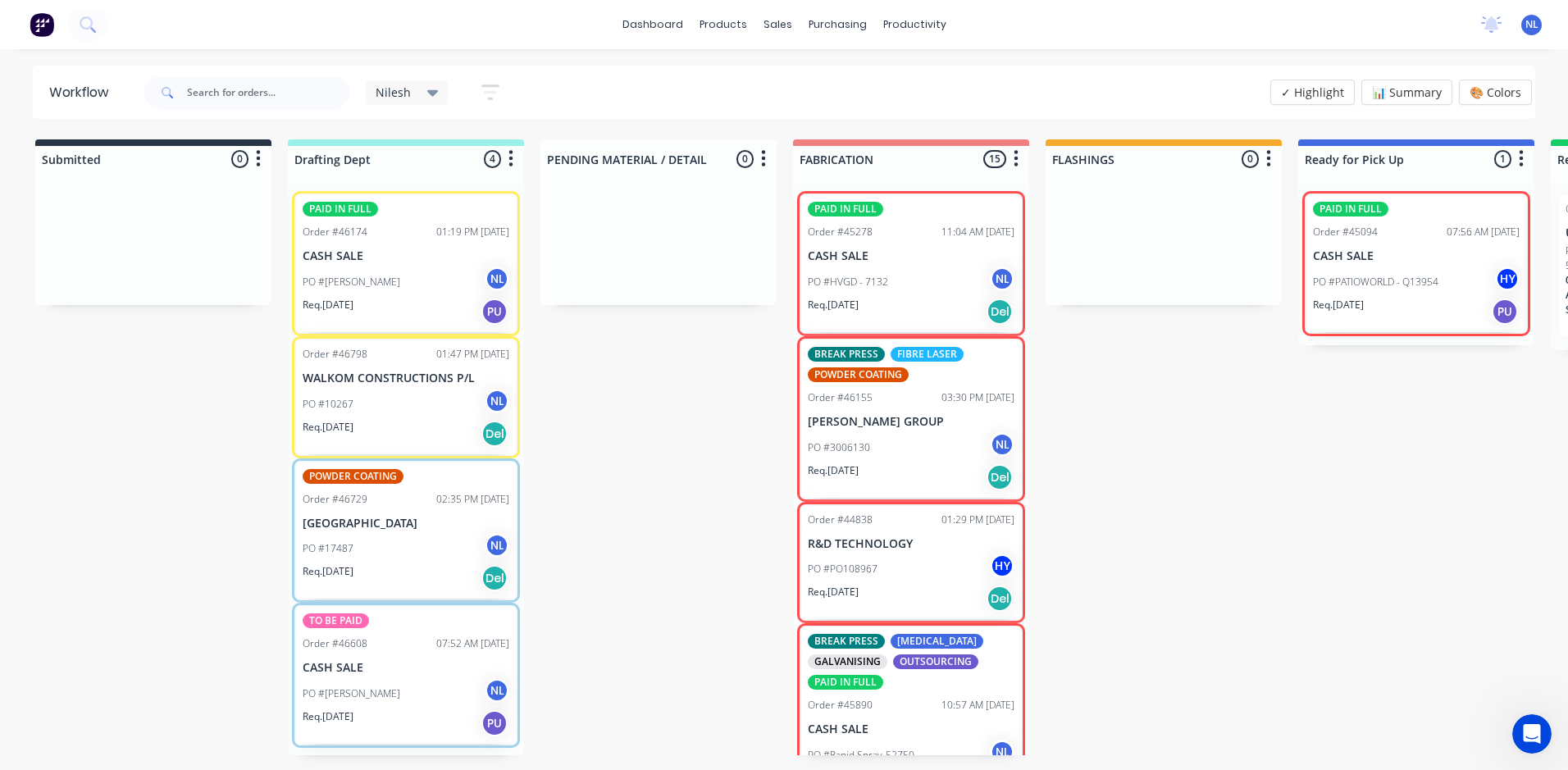
scroll to position [82, 0]
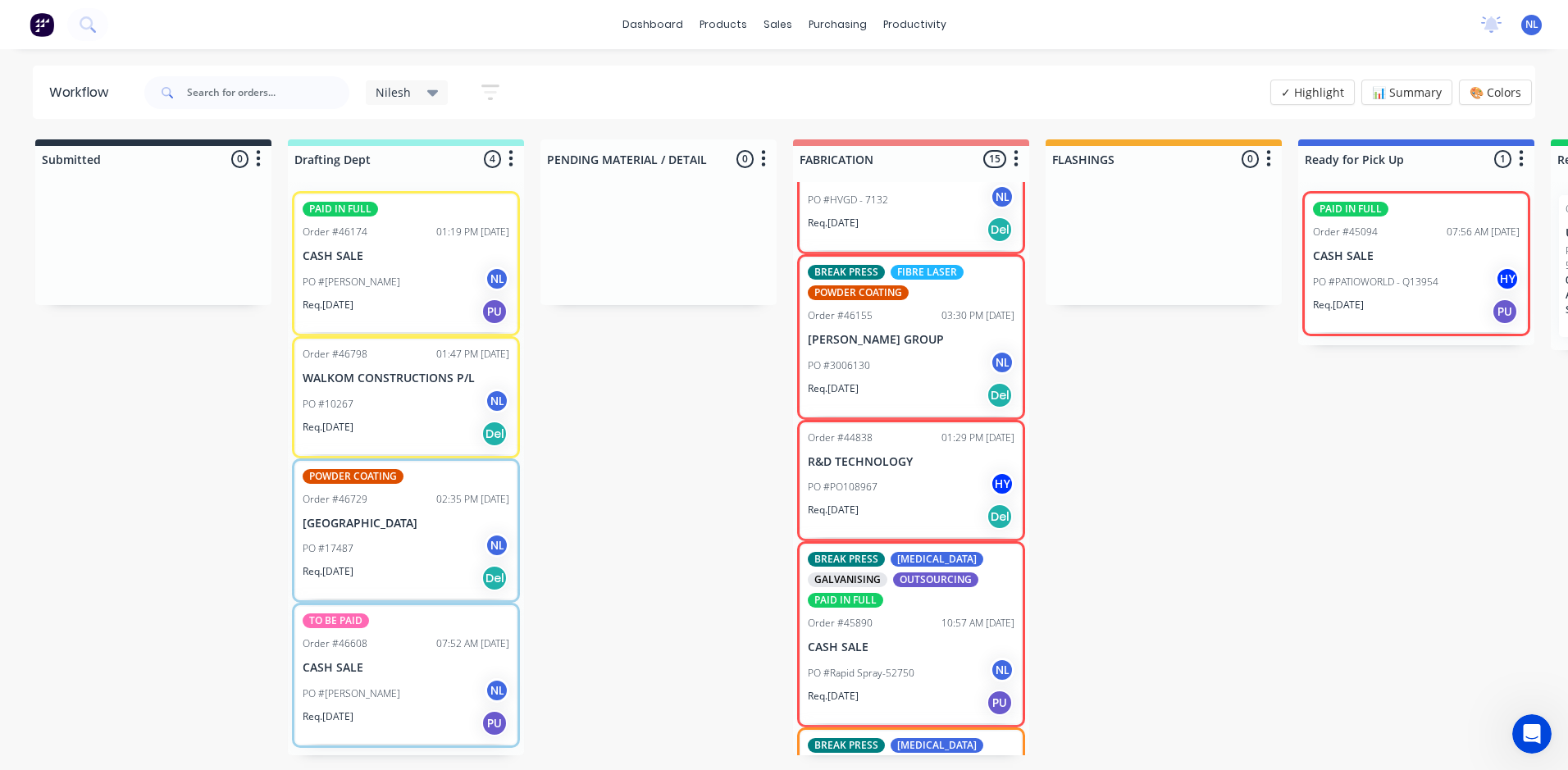
click at [1117, 541] on div "Submitted 0 Sort By Created date Required date Order number Customer name Most …" at bounding box center [1354, 447] width 2734 height 615
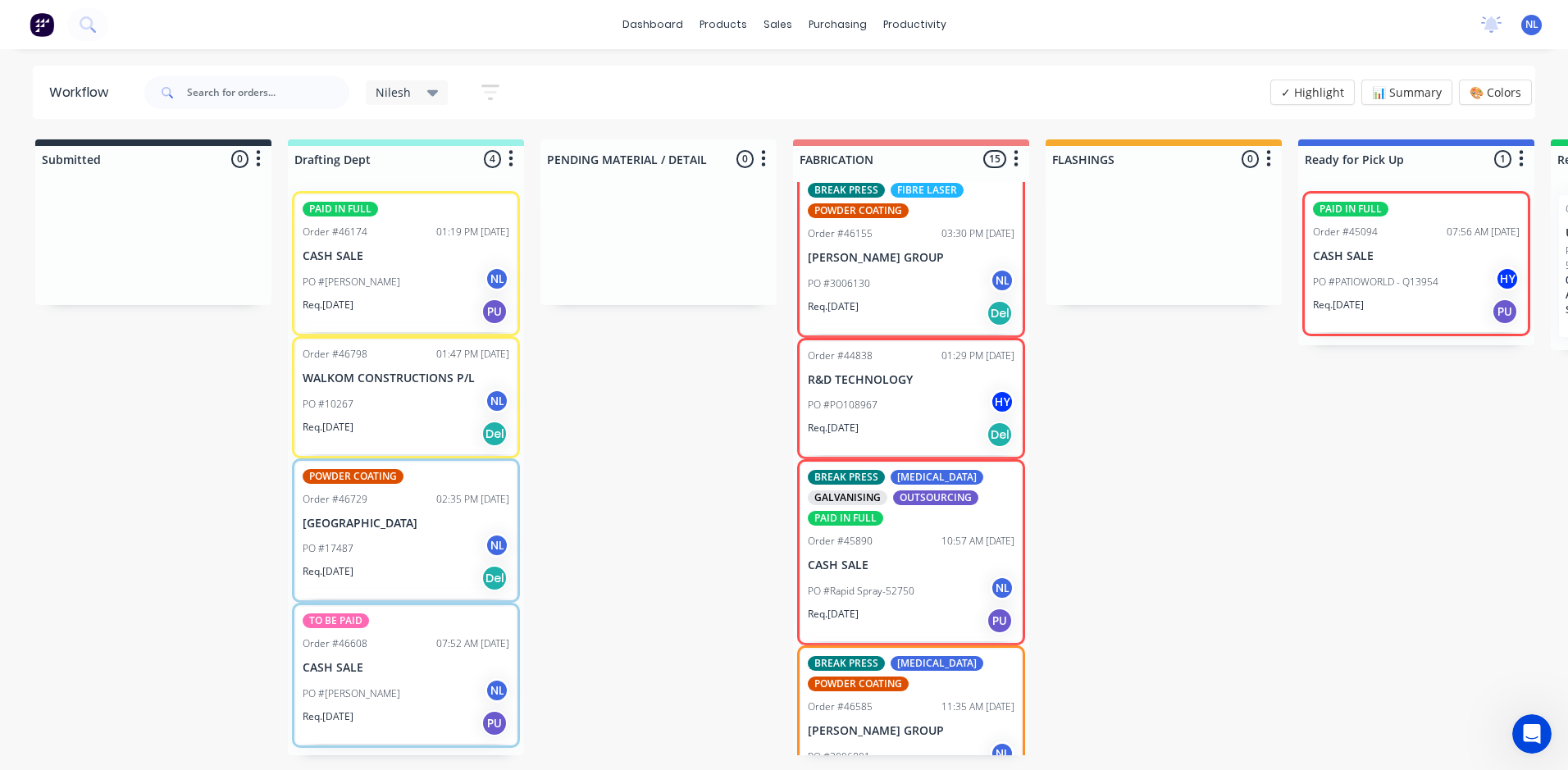
scroll to position [328, 0]
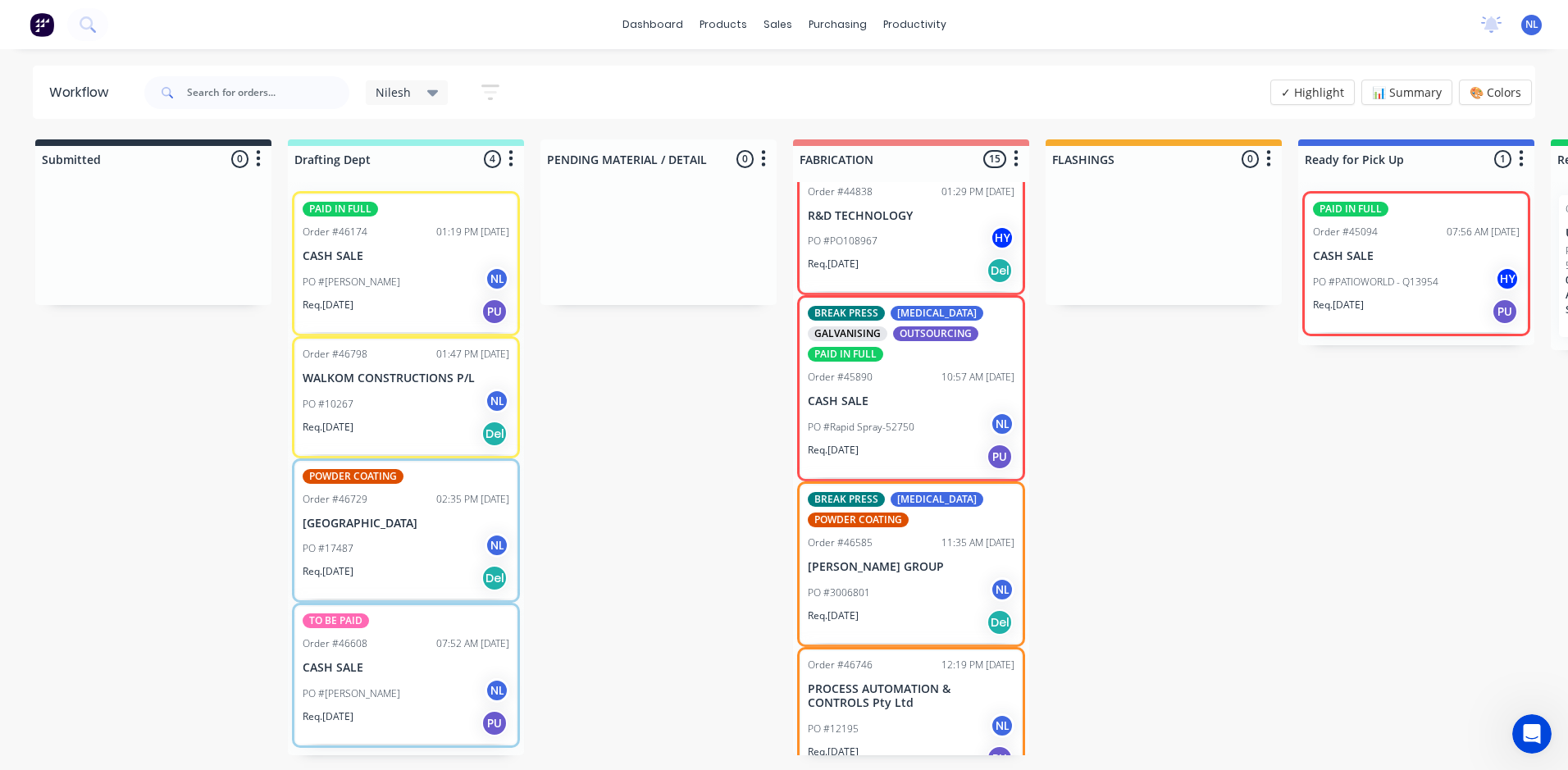
click at [377, 440] on div "Req. [DATE] Del" at bounding box center [405, 433] width 207 height 28
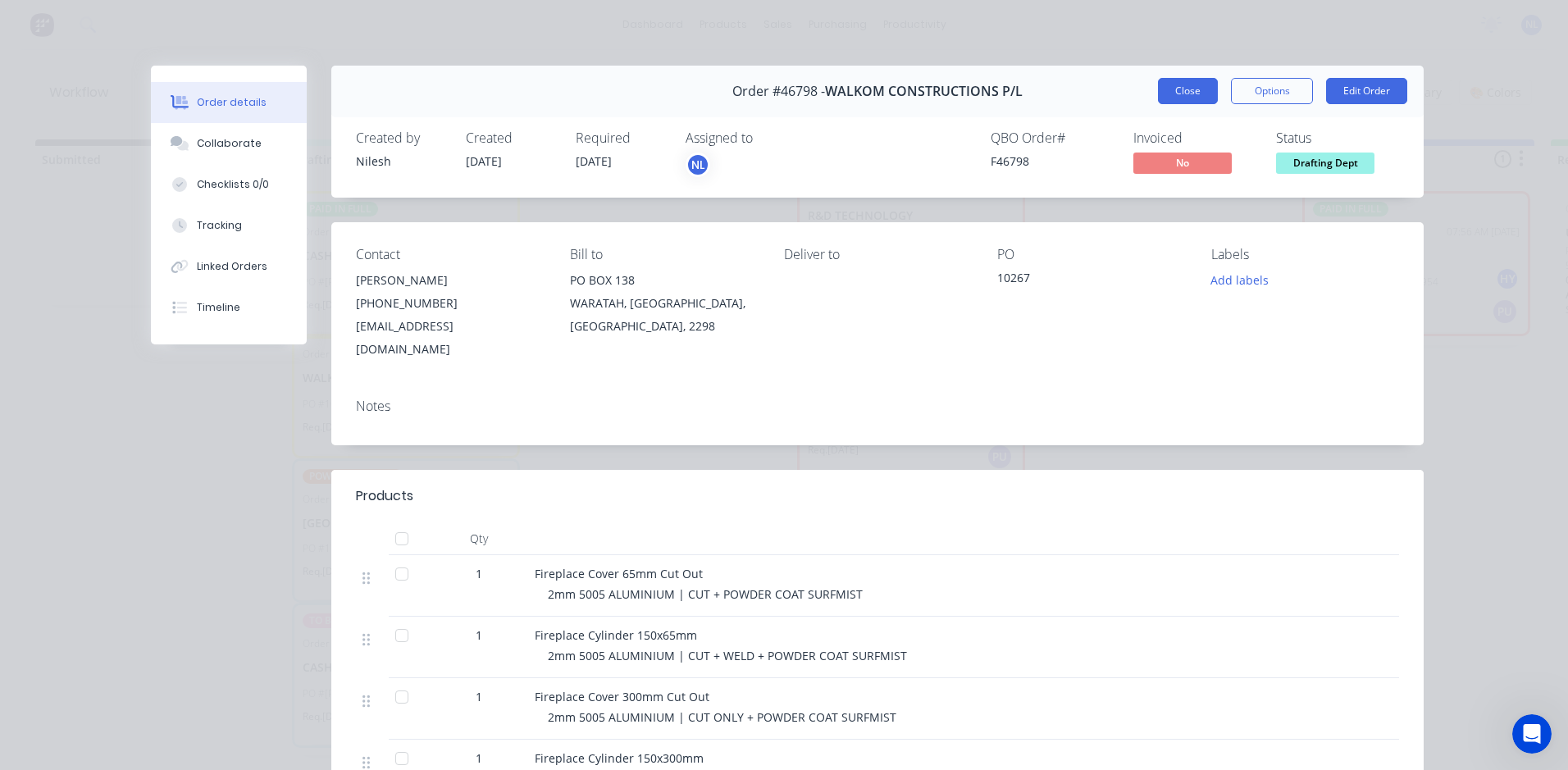
click at [1182, 87] on button "Close" at bounding box center [1187, 90] width 60 height 26
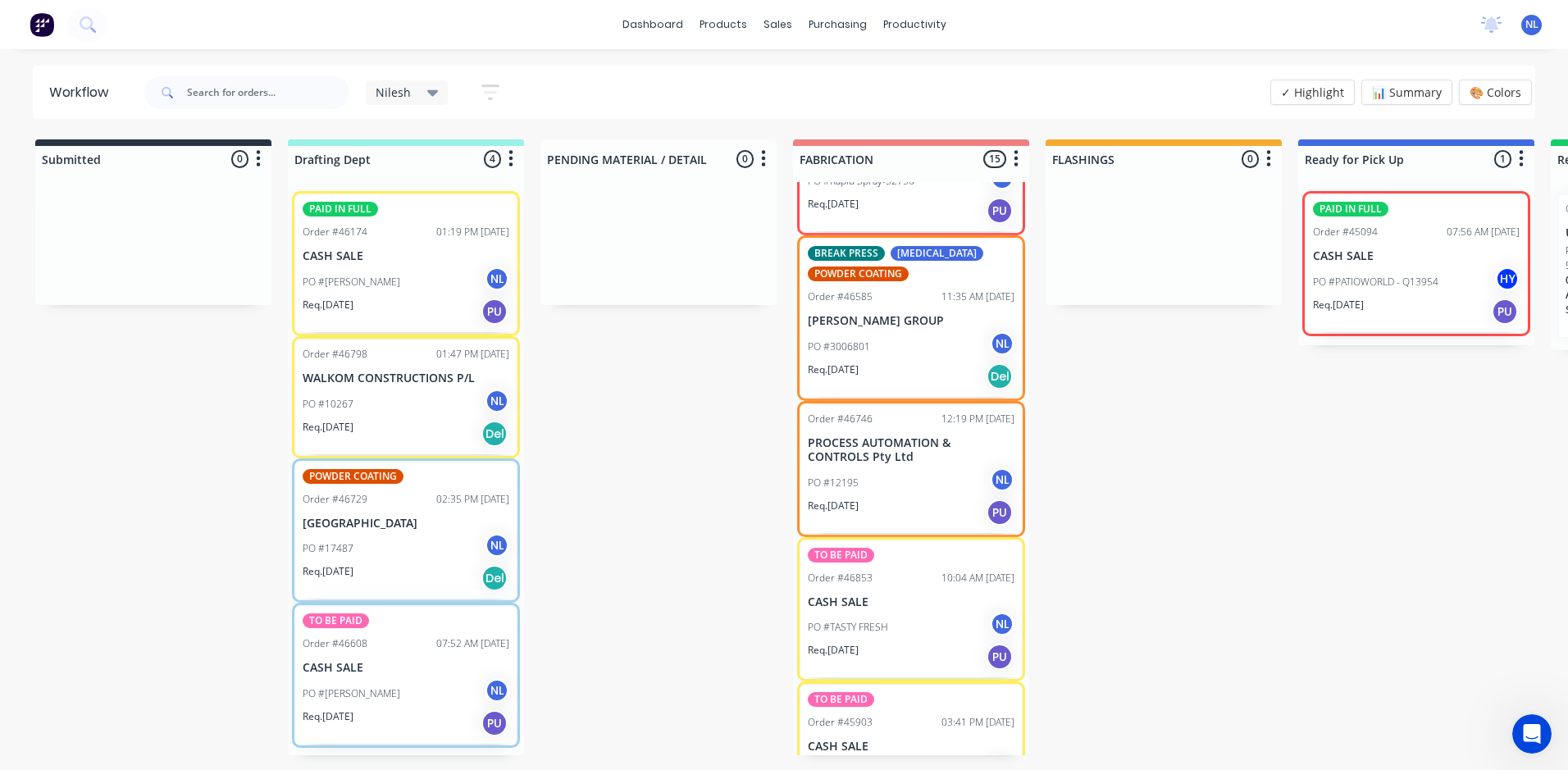
scroll to position [656, 0]
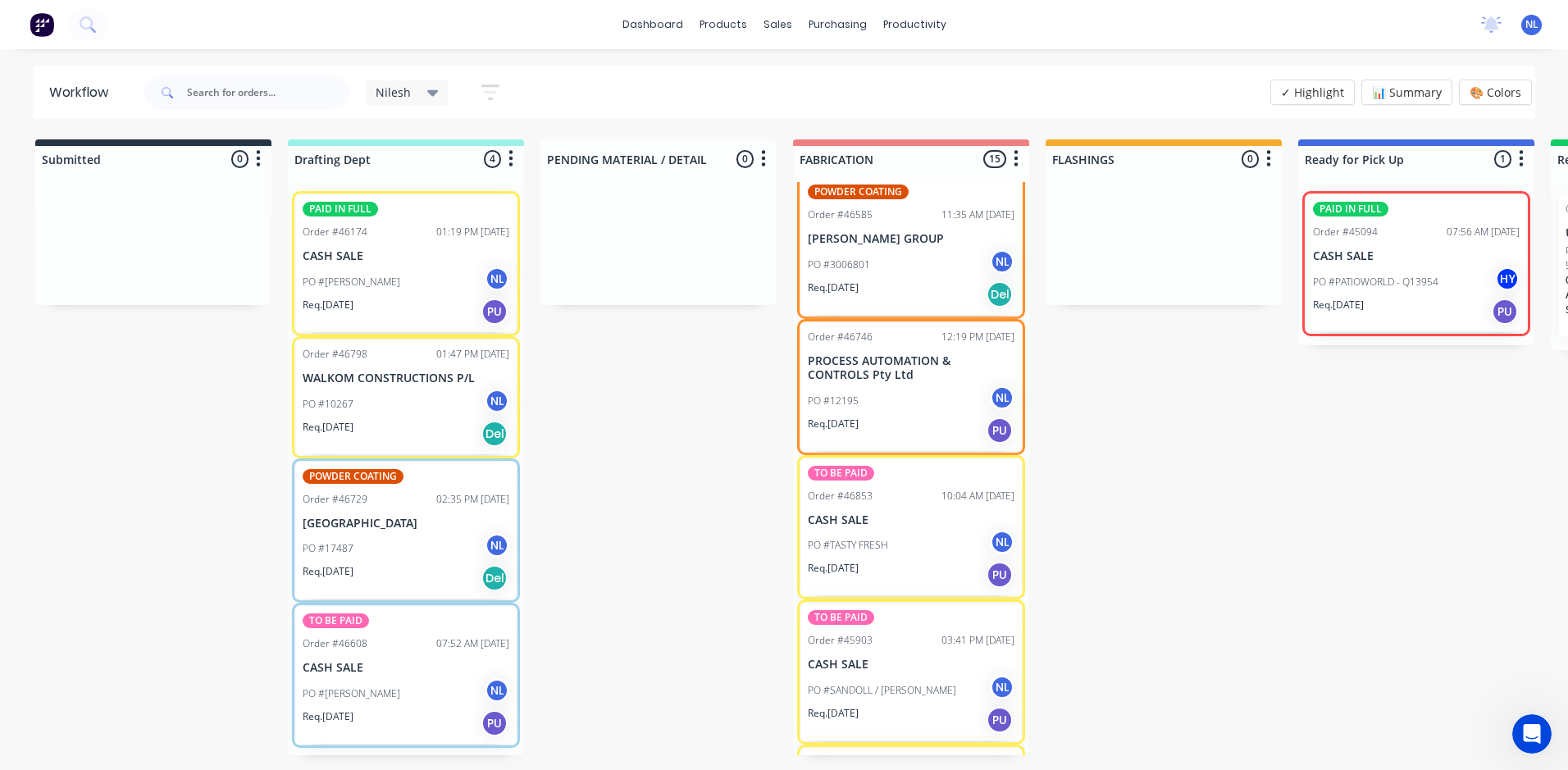
click at [941, 536] on div "PO #TASTY FRESH NL" at bounding box center [911, 545] width 207 height 31
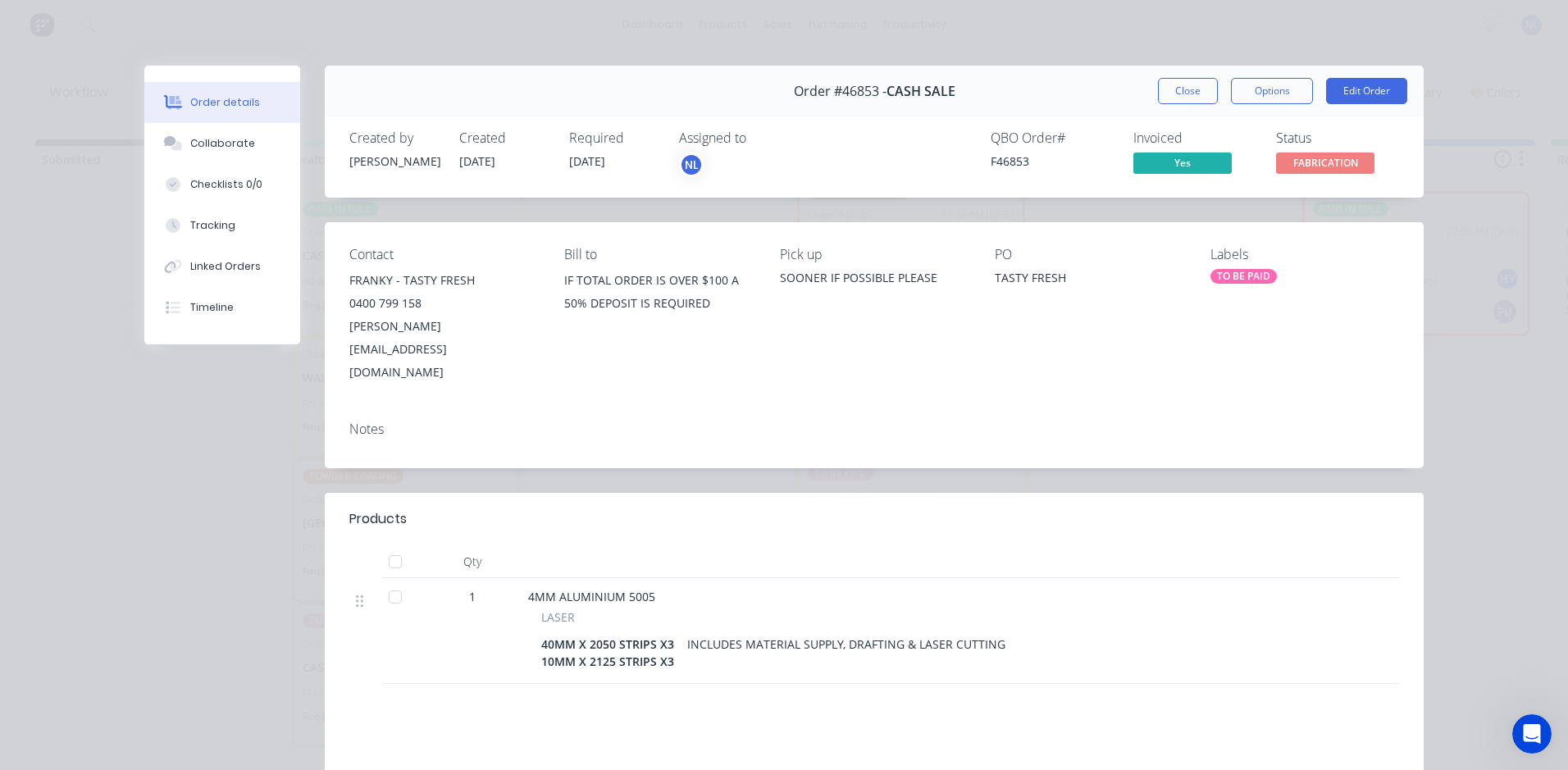
click at [1167, 77] on div "Order #46853 - CASH SALE Close Options Edit Order" at bounding box center [874, 91] width 1098 height 52
click at [1161, 100] on button "Close" at bounding box center [1187, 90] width 60 height 26
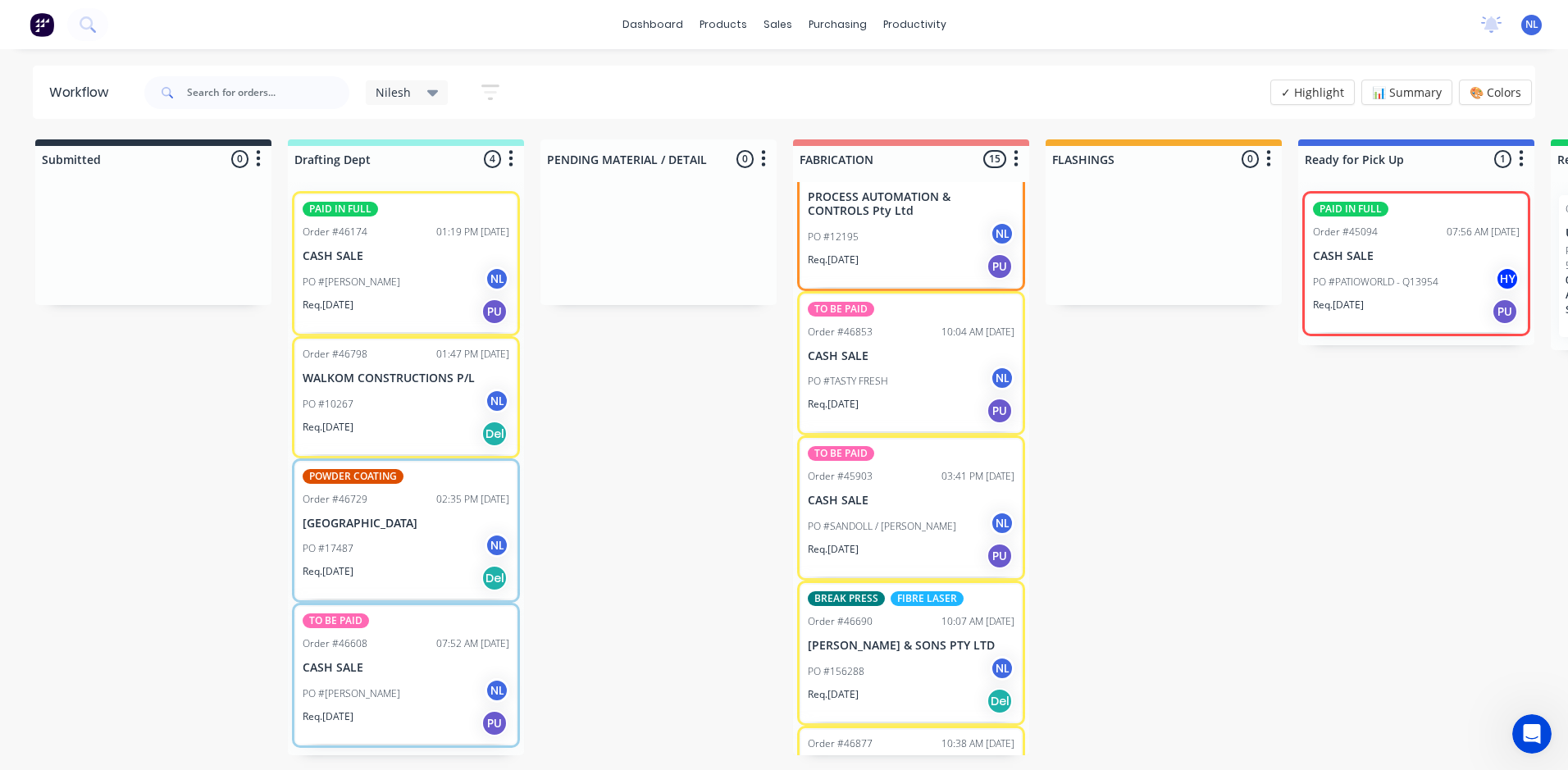
scroll to position [901, 0]
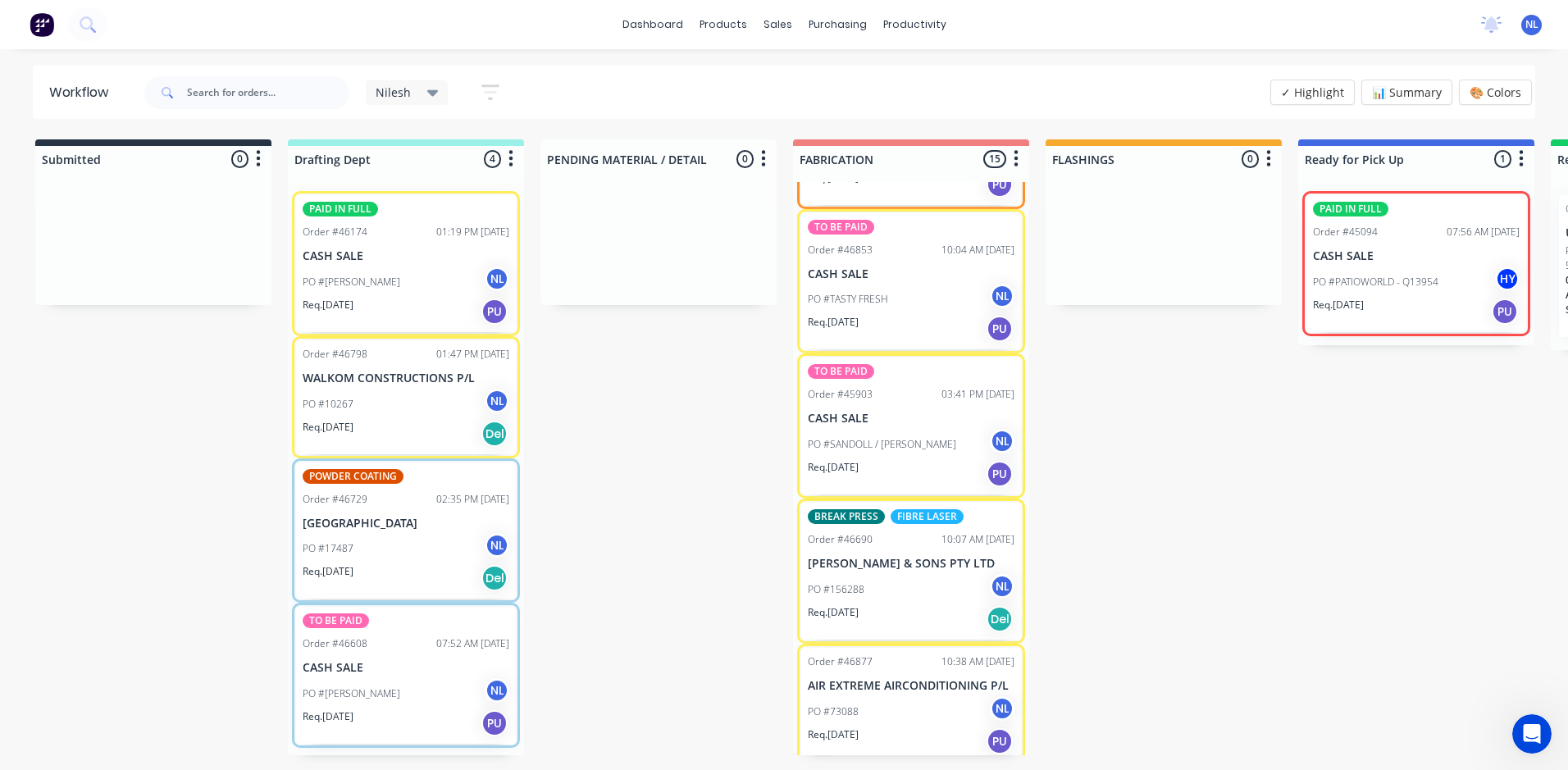
click at [873, 584] on div "PO #156288 NL" at bounding box center [911, 589] width 207 height 31
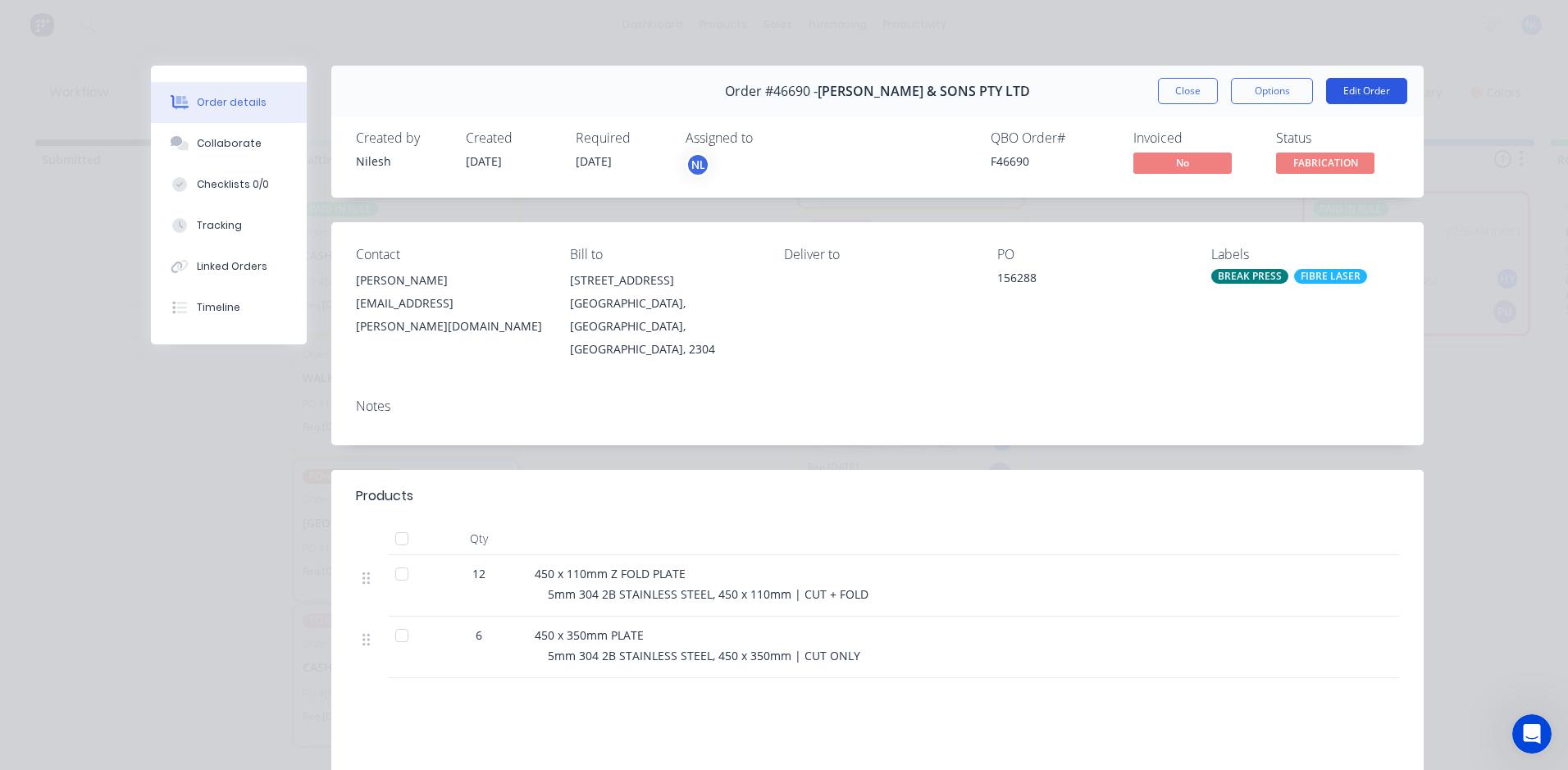
click at [1364, 87] on button "Edit Order" at bounding box center [1366, 90] width 81 height 26
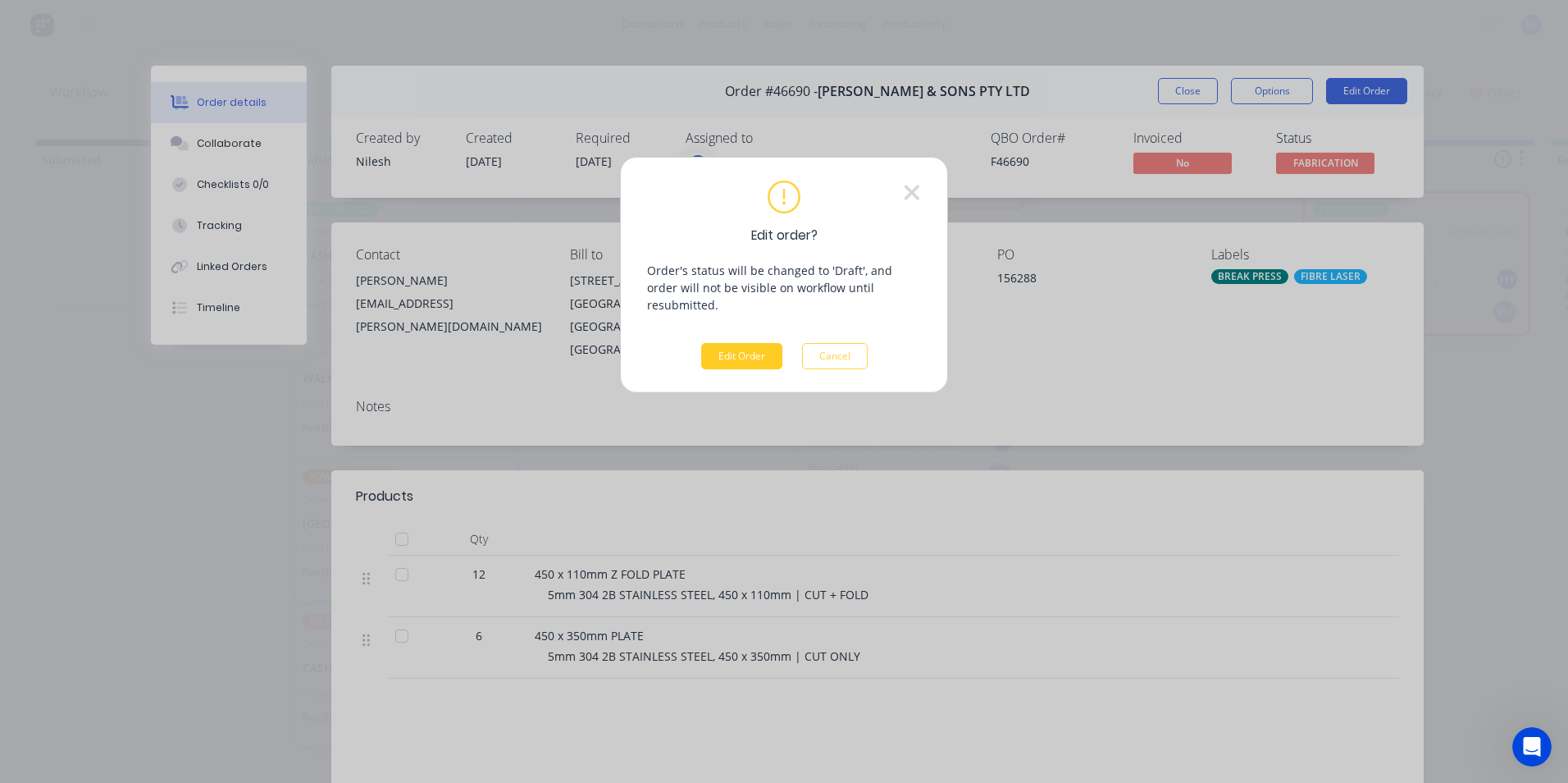
click at [727, 343] on button "Edit Order" at bounding box center [742, 355] width 81 height 26
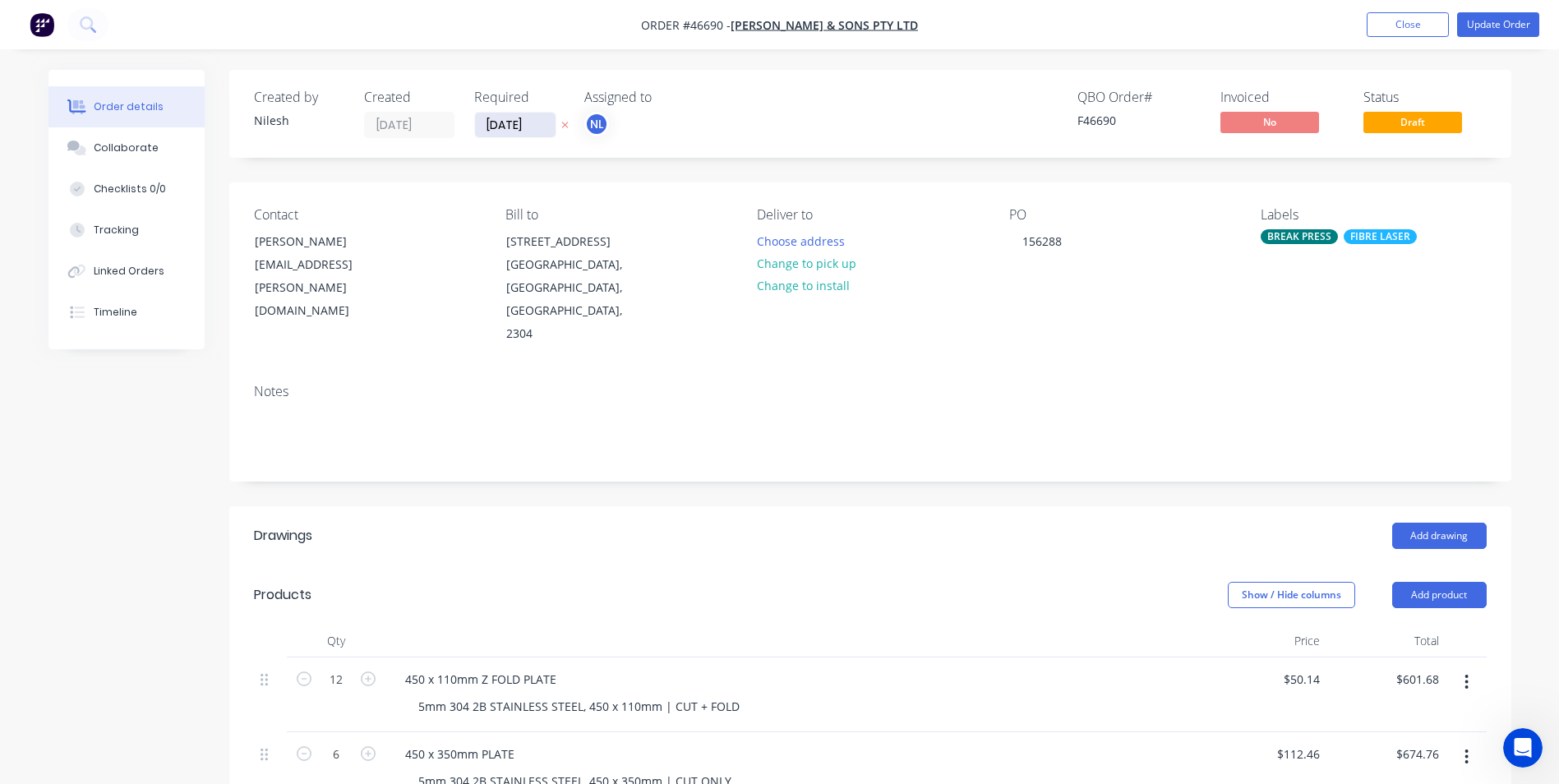
click at [489, 122] on input "[DATE]" at bounding box center [515, 125] width 81 height 25
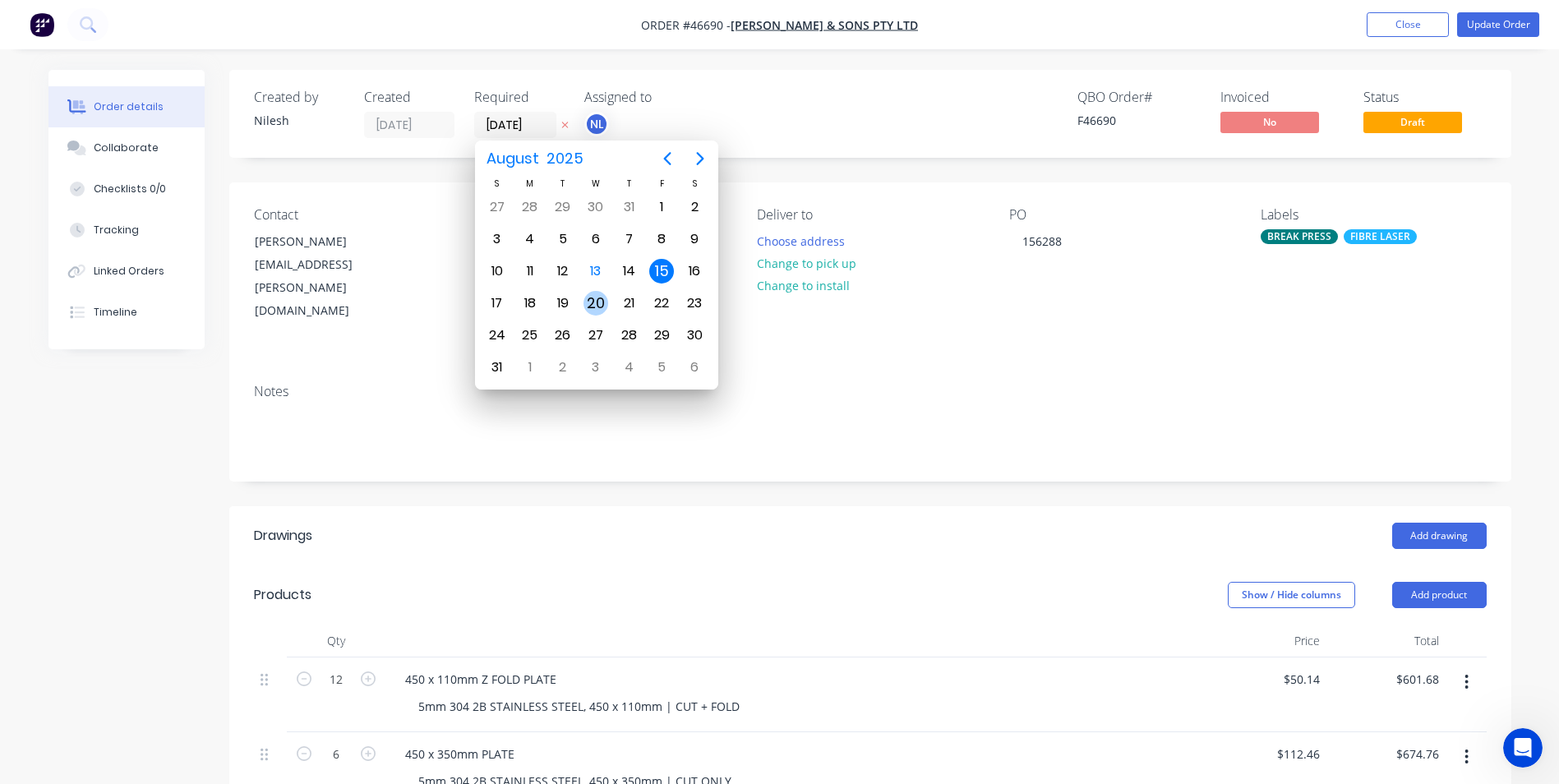
click at [607, 306] on div "20" at bounding box center [596, 304] width 25 height 25
type input "[DATE]"
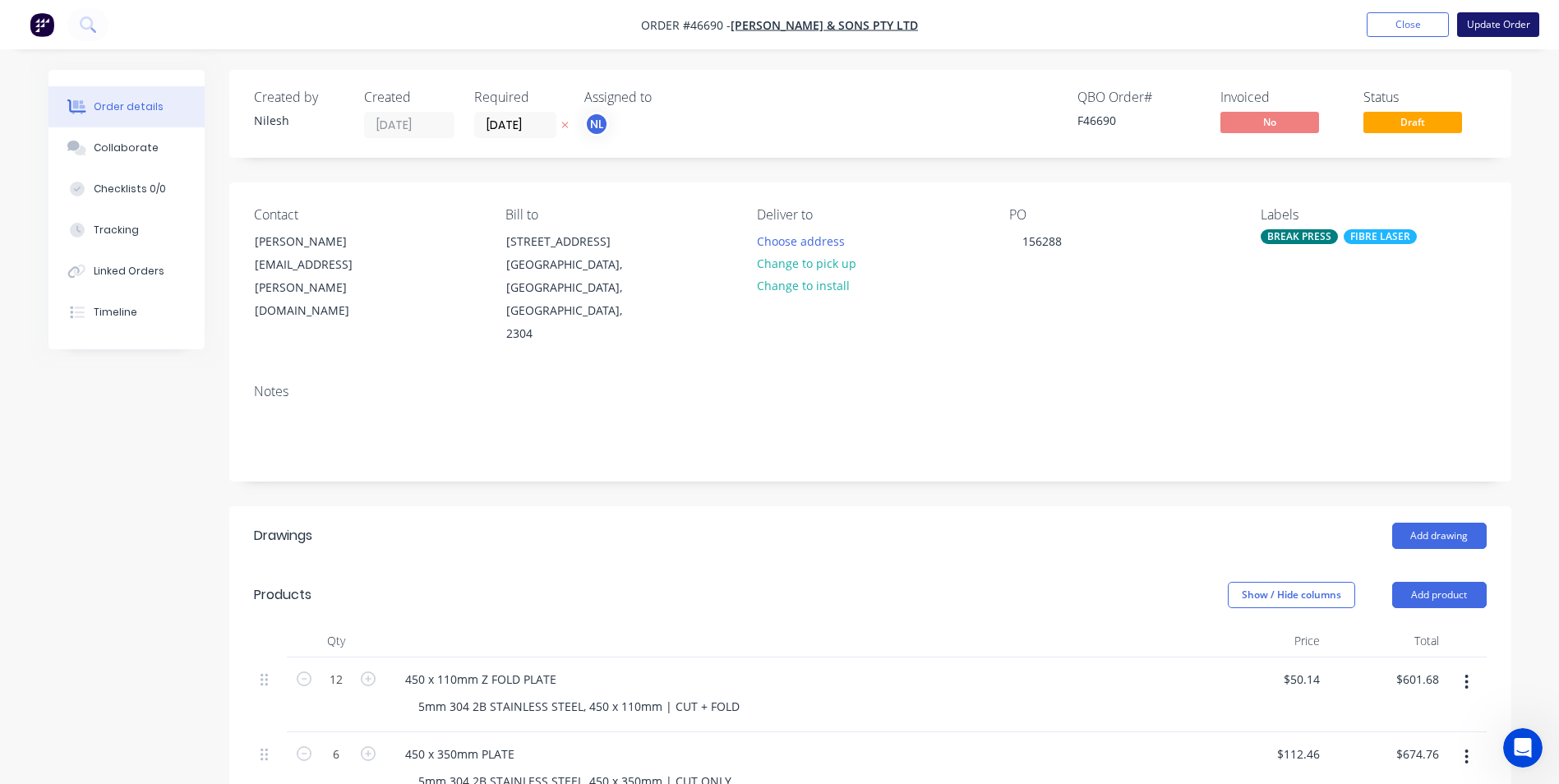
click at [1483, 20] on button "Update Order" at bounding box center [1498, 25] width 82 height 25
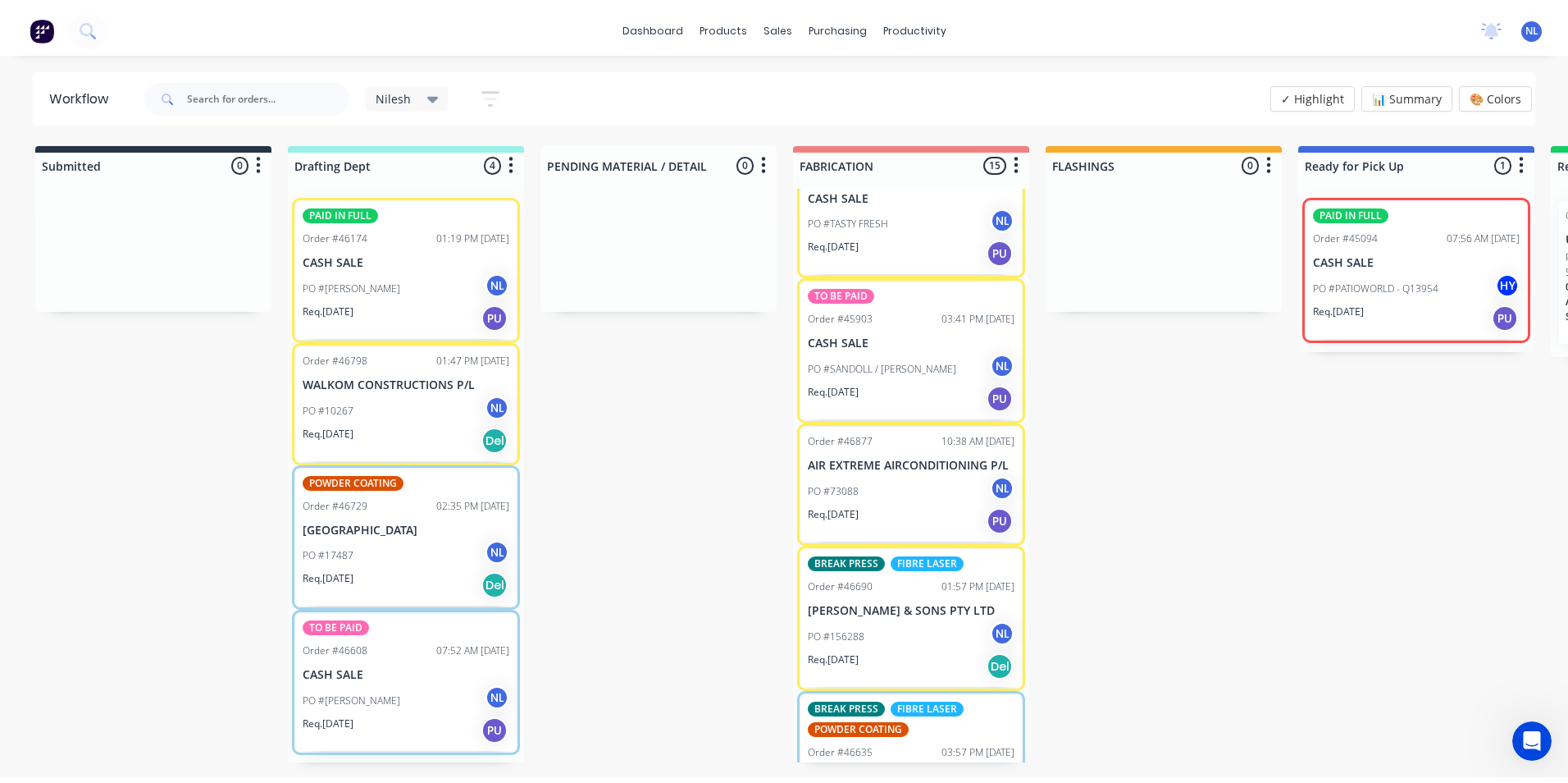
scroll to position [1148, 0]
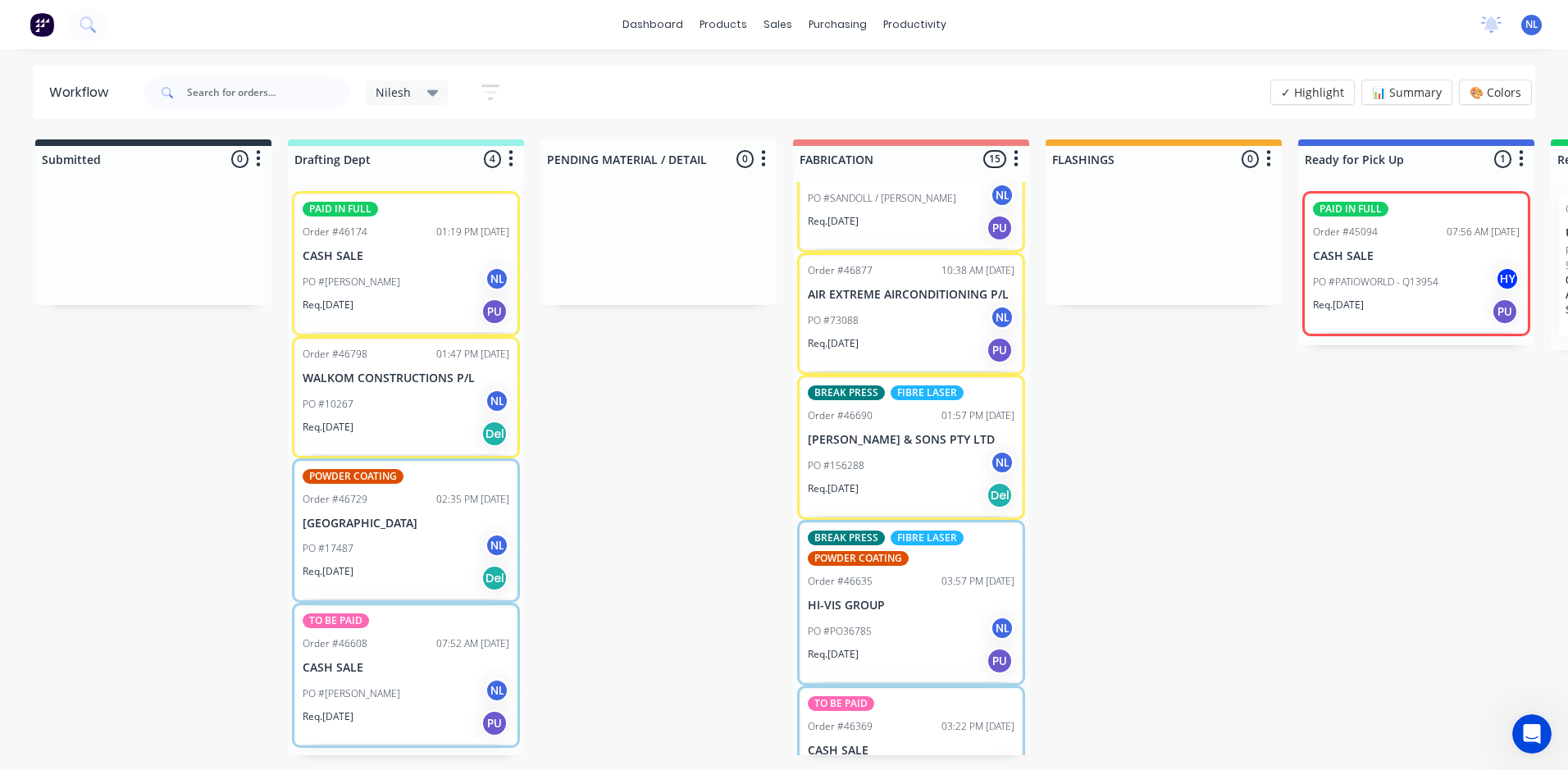
click at [863, 473] on p "PO #156288" at bounding box center [835, 465] width 56 height 15
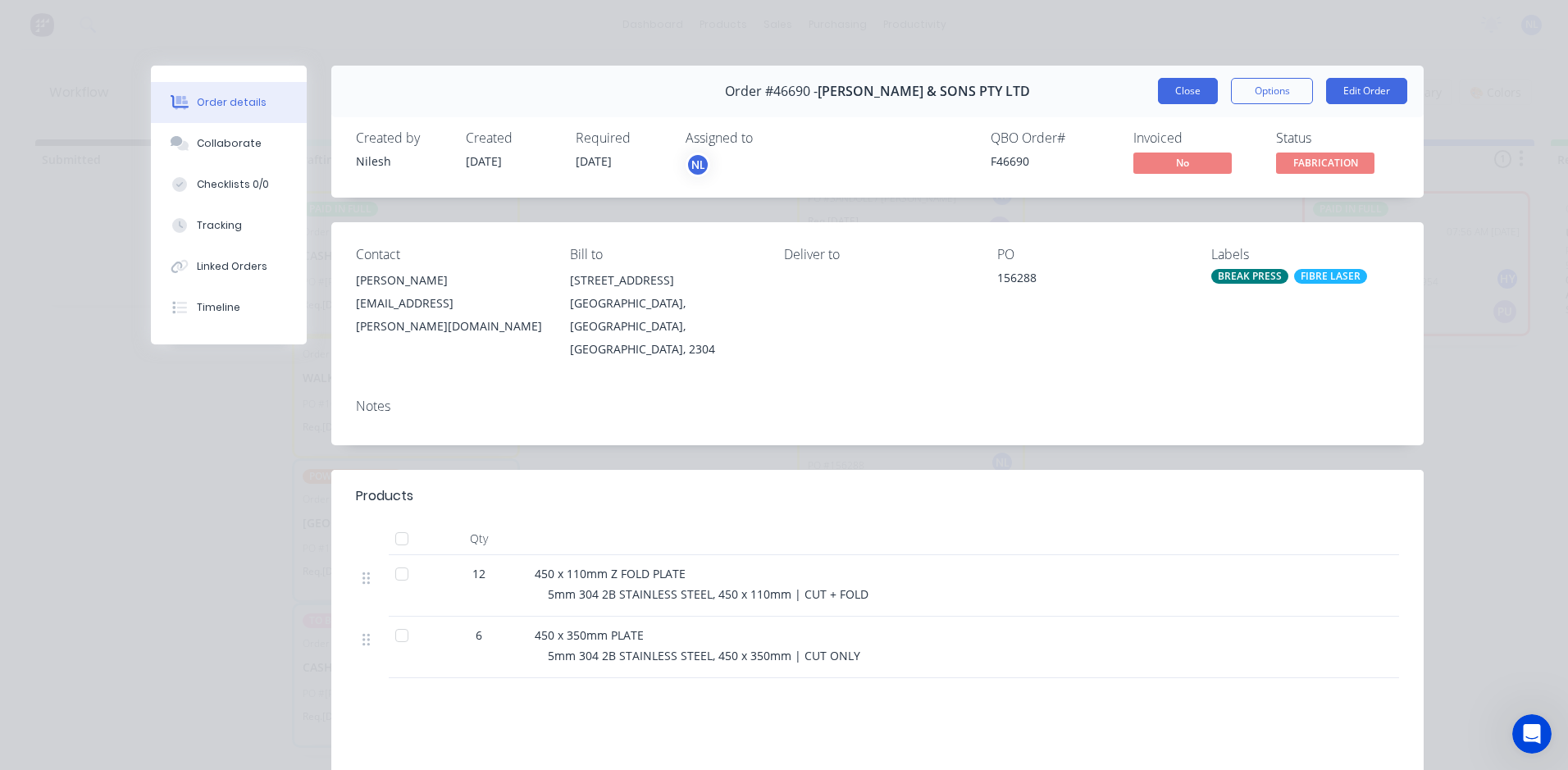
click at [1190, 89] on button "Close" at bounding box center [1187, 90] width 60 height 26
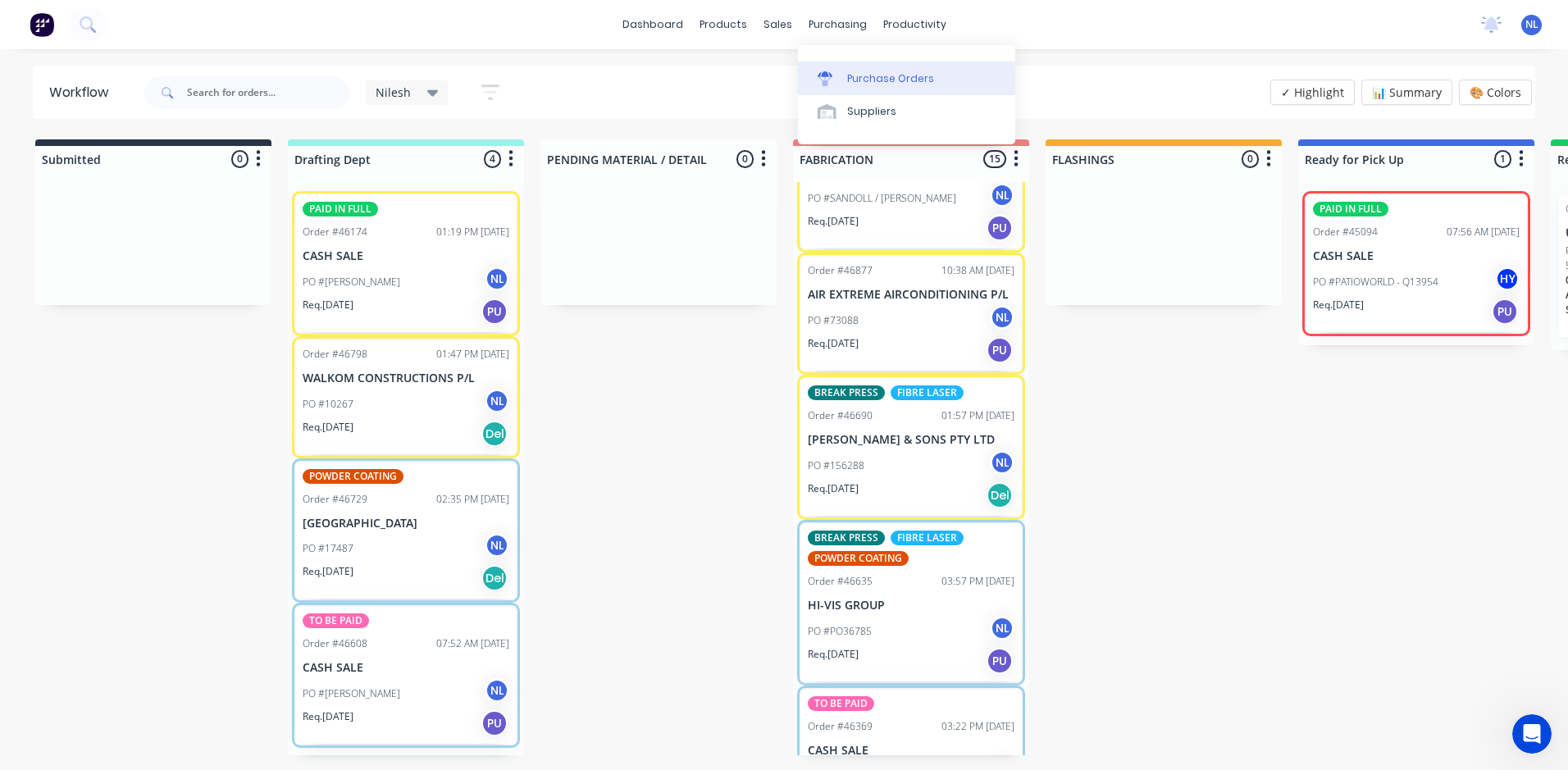
click at [879, 82] on div "Purchase Orders" at bounding box center [890, 79] width 87 height 15
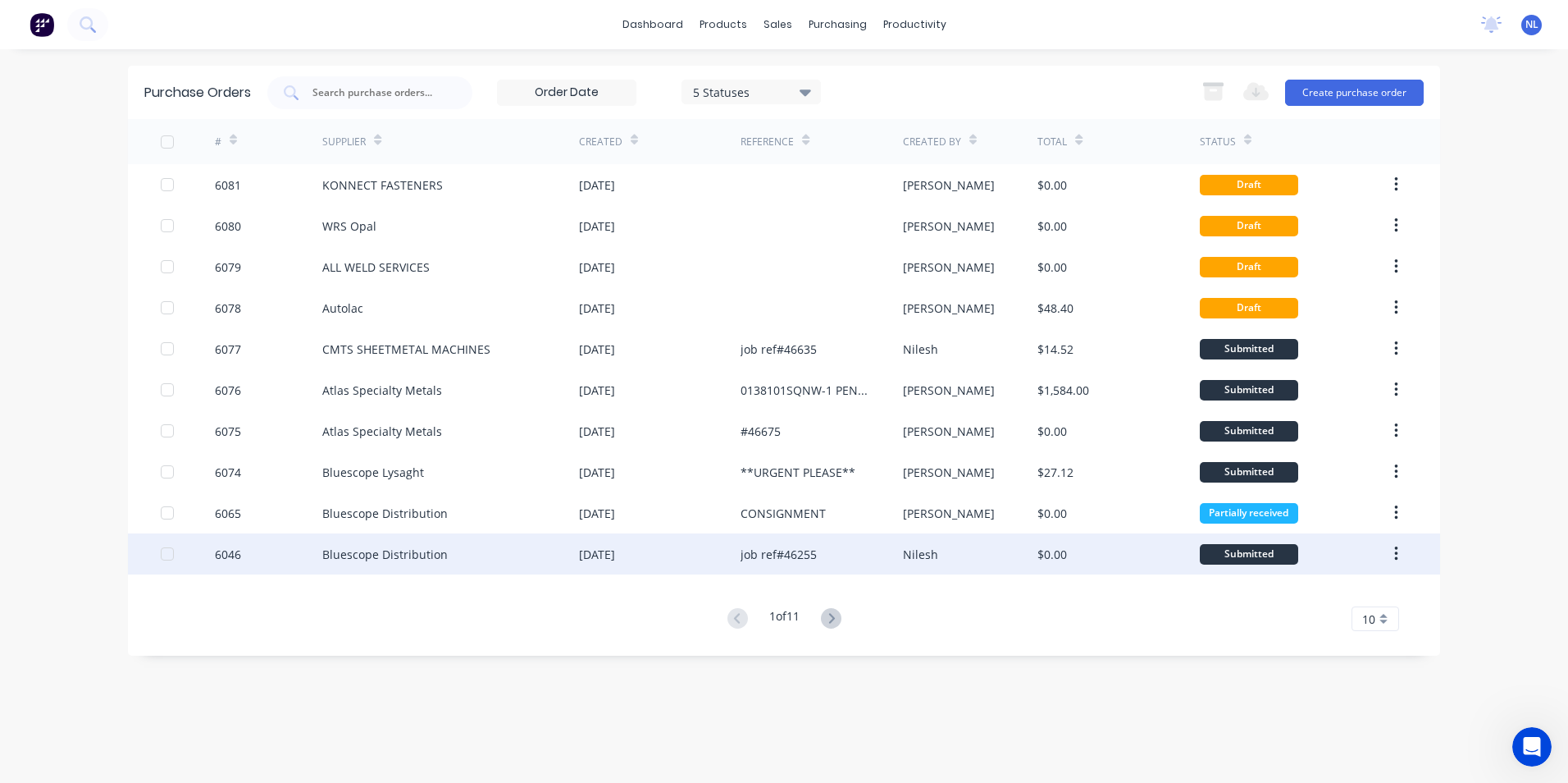
click at [859, 551] on div "job ref#46255" at bounding box center [821, 554] width 162 height 41
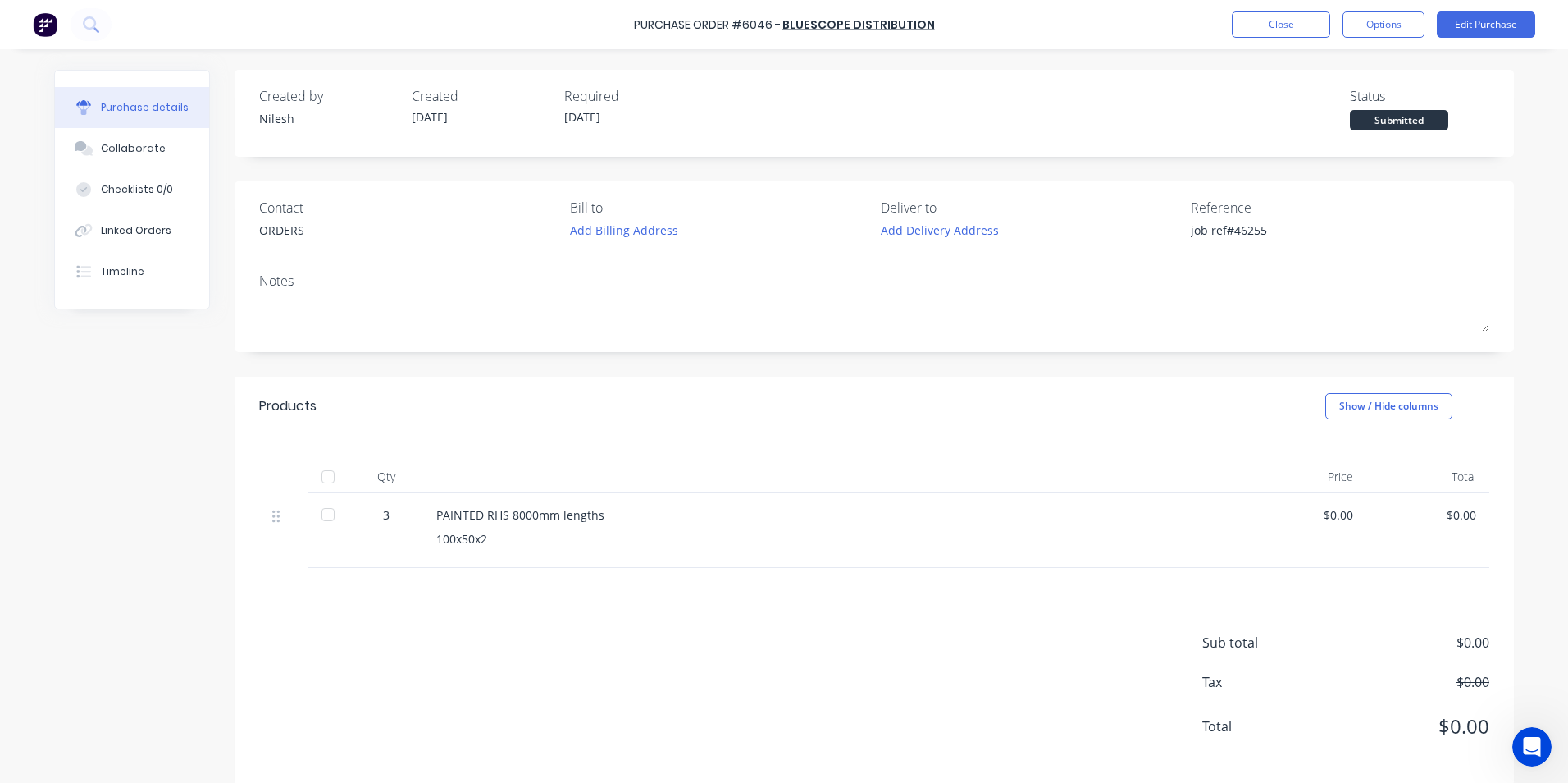
type textarea "x"
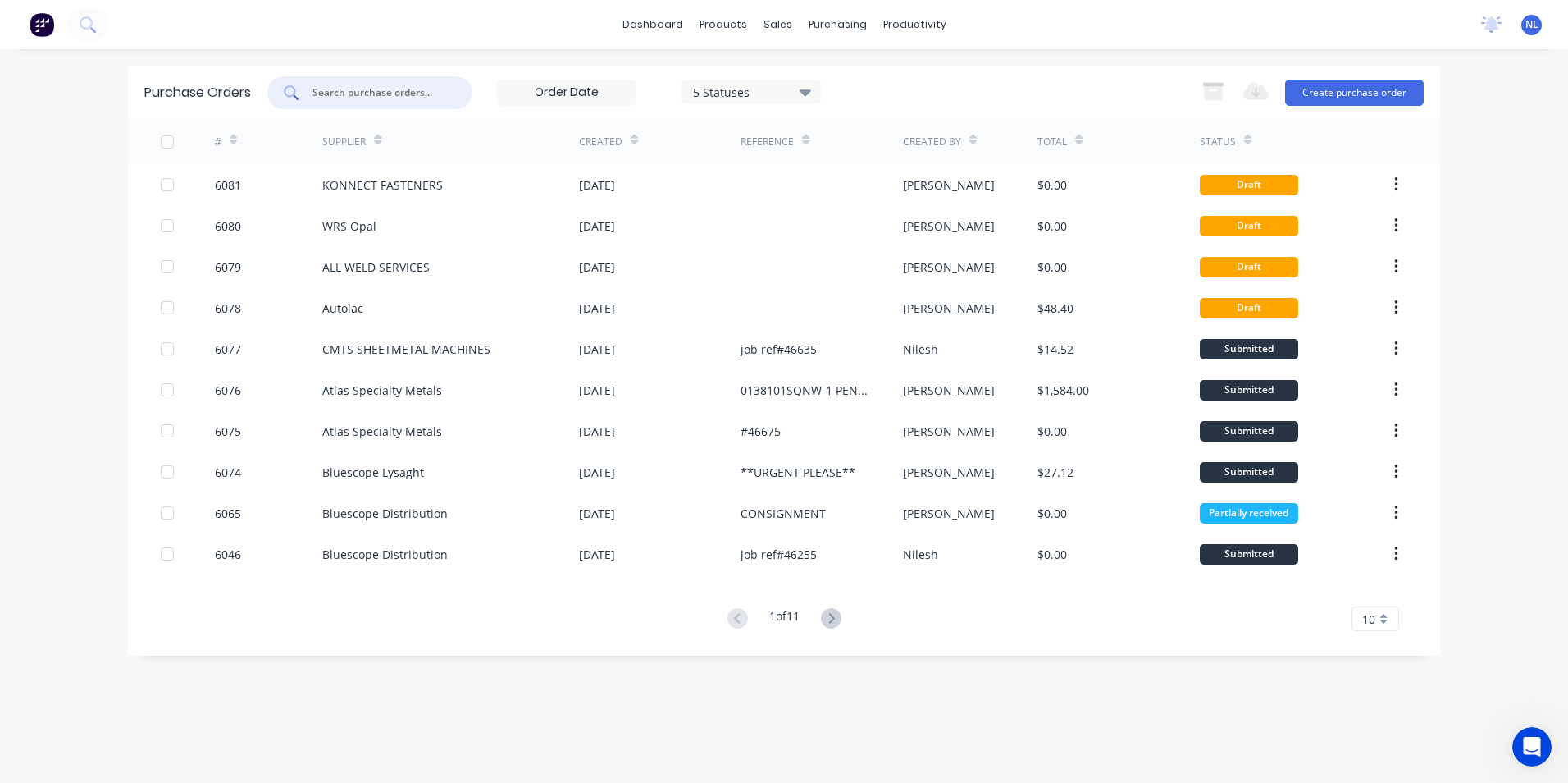
click at [409, 89] on input "text" at bounding box center [378, 92] width 136 height 16
type input "atlas"
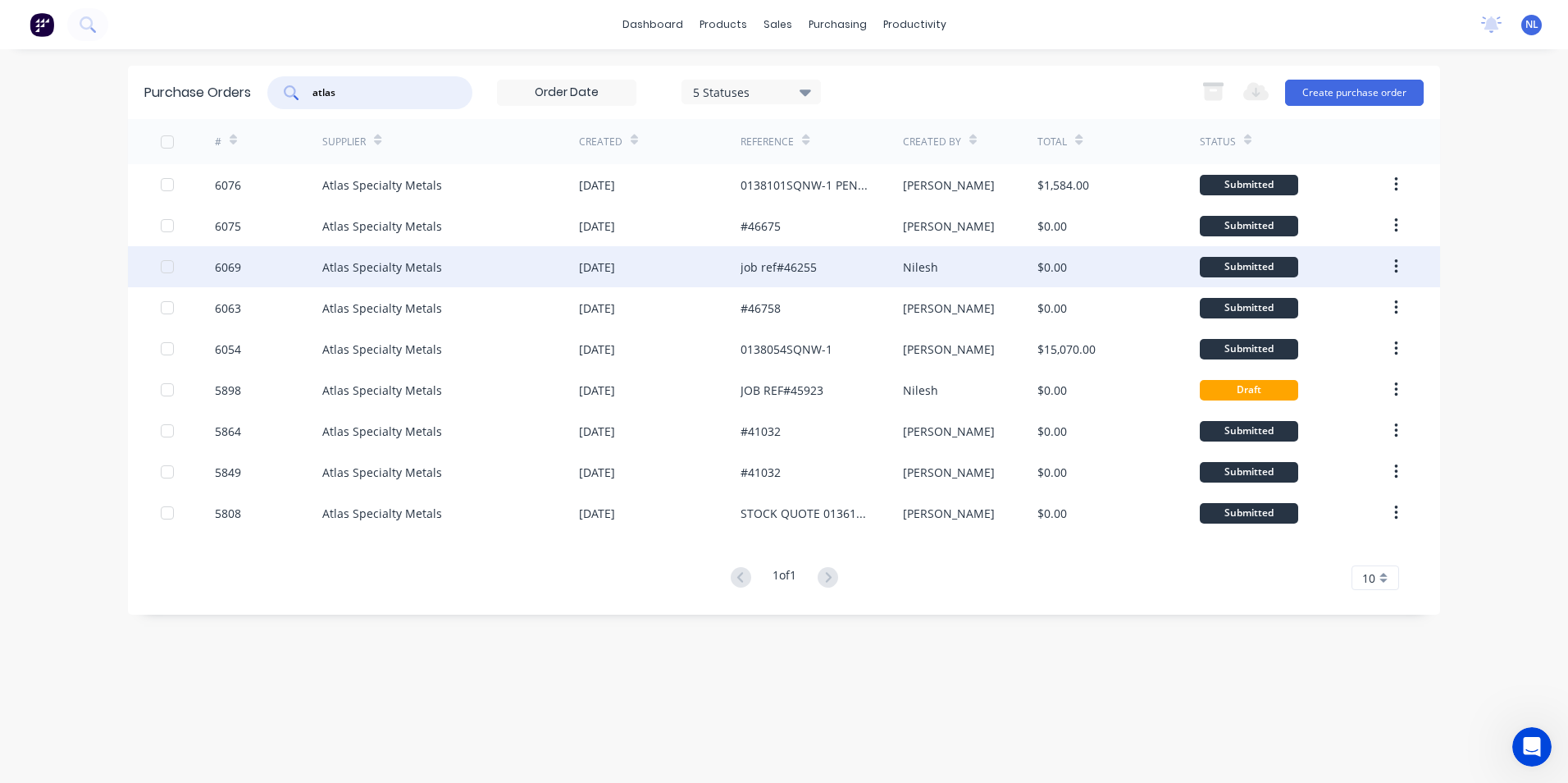
click at [843, 276] on div "job ref#46255" at bounding box center [821, 267] width 162 height 41
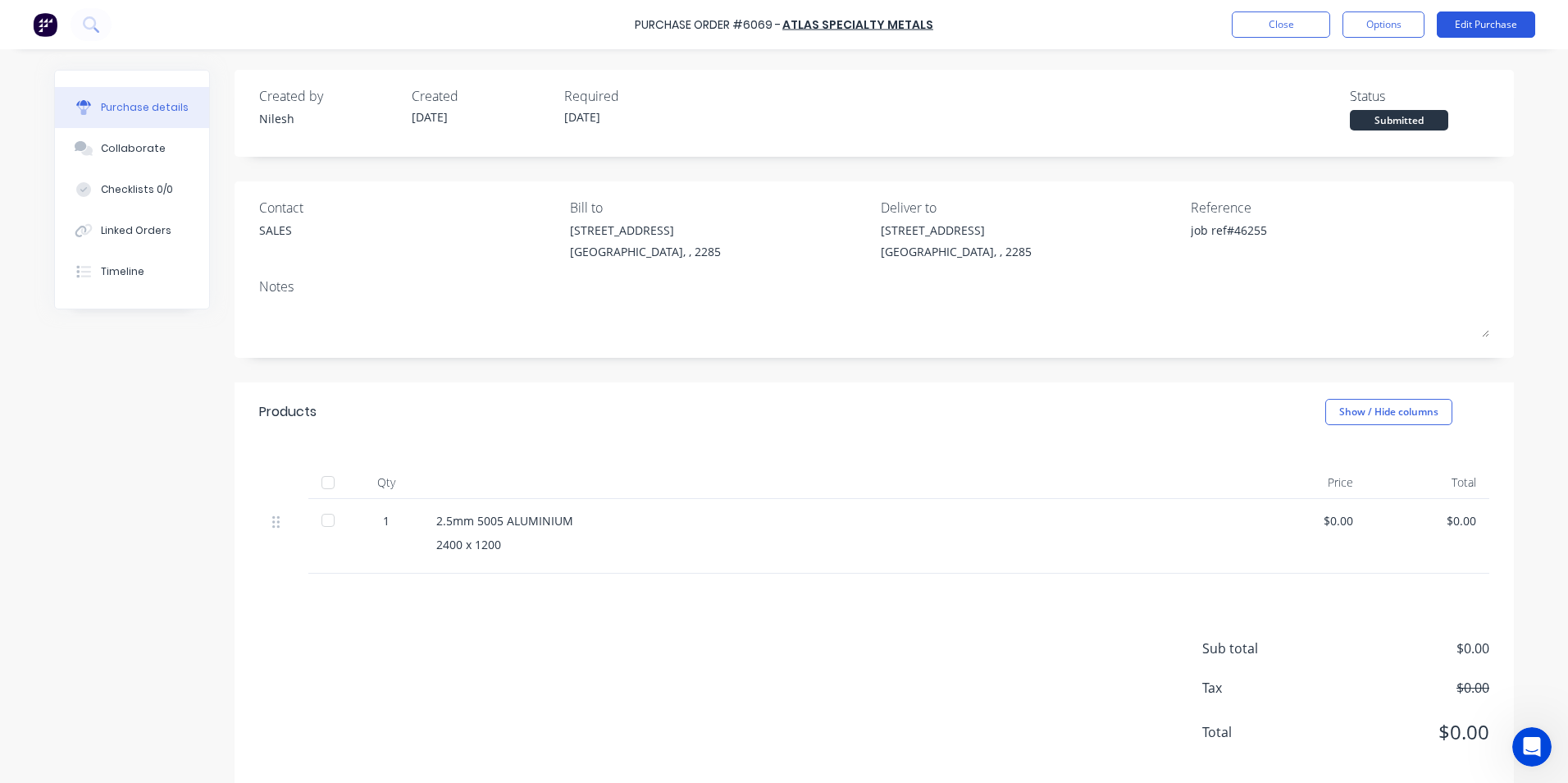
click at [1480, 21] on button "Edit Purchase" at bounding box center [1486, 24] width 98 height 26
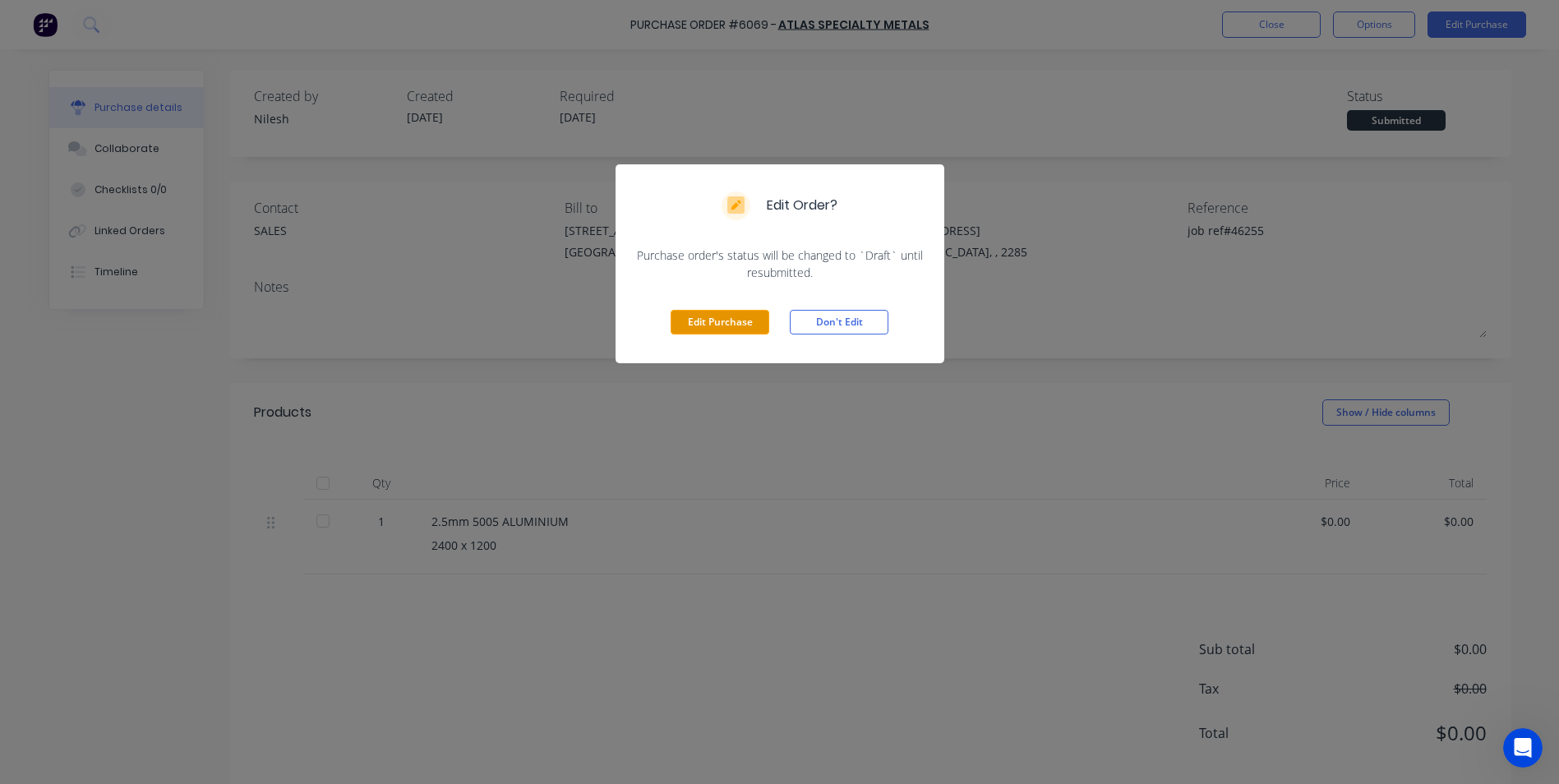
click at [702, 331] on button "Edit Purchase" at bounding box center [720, 323] width 99 height 25
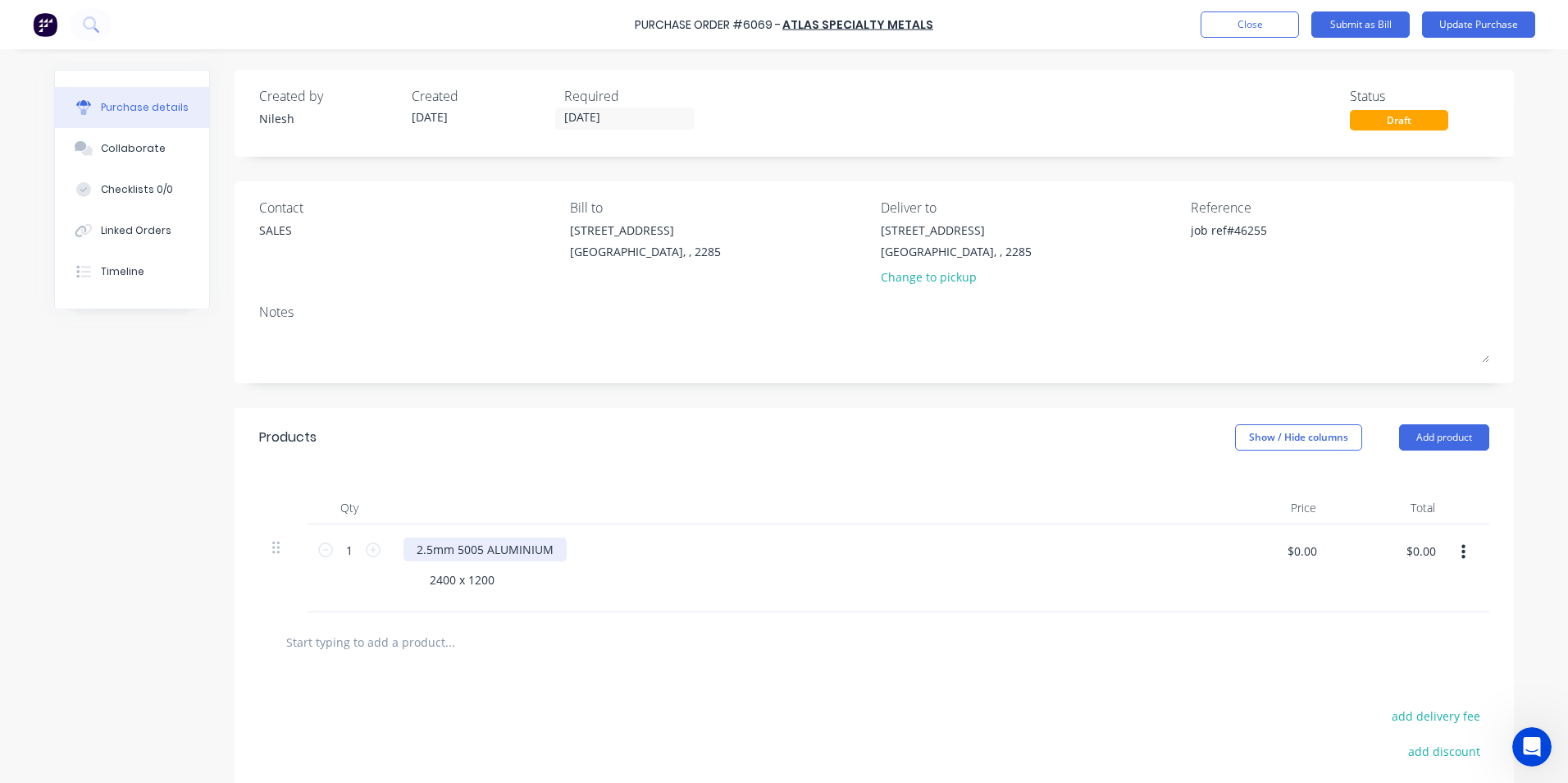
click at [465, 541] on div "2.5mm 5005 ALUMINIUM" at bounding box center [485, 549] width 163 height 24
type textarea "x"
click at [470, 550] on div "2.5mm 5005 ALUMINIUM" at bounding box center [485, 549] width 163 height 24
click at [470, 546] on div "2.5mm 505 ALUMINIUM" at bounding box center [481, 549] width 157 height 24
click at [1454, 31] on button "Update Purchase" at bounding box center [1479, 24] width 114 height 26
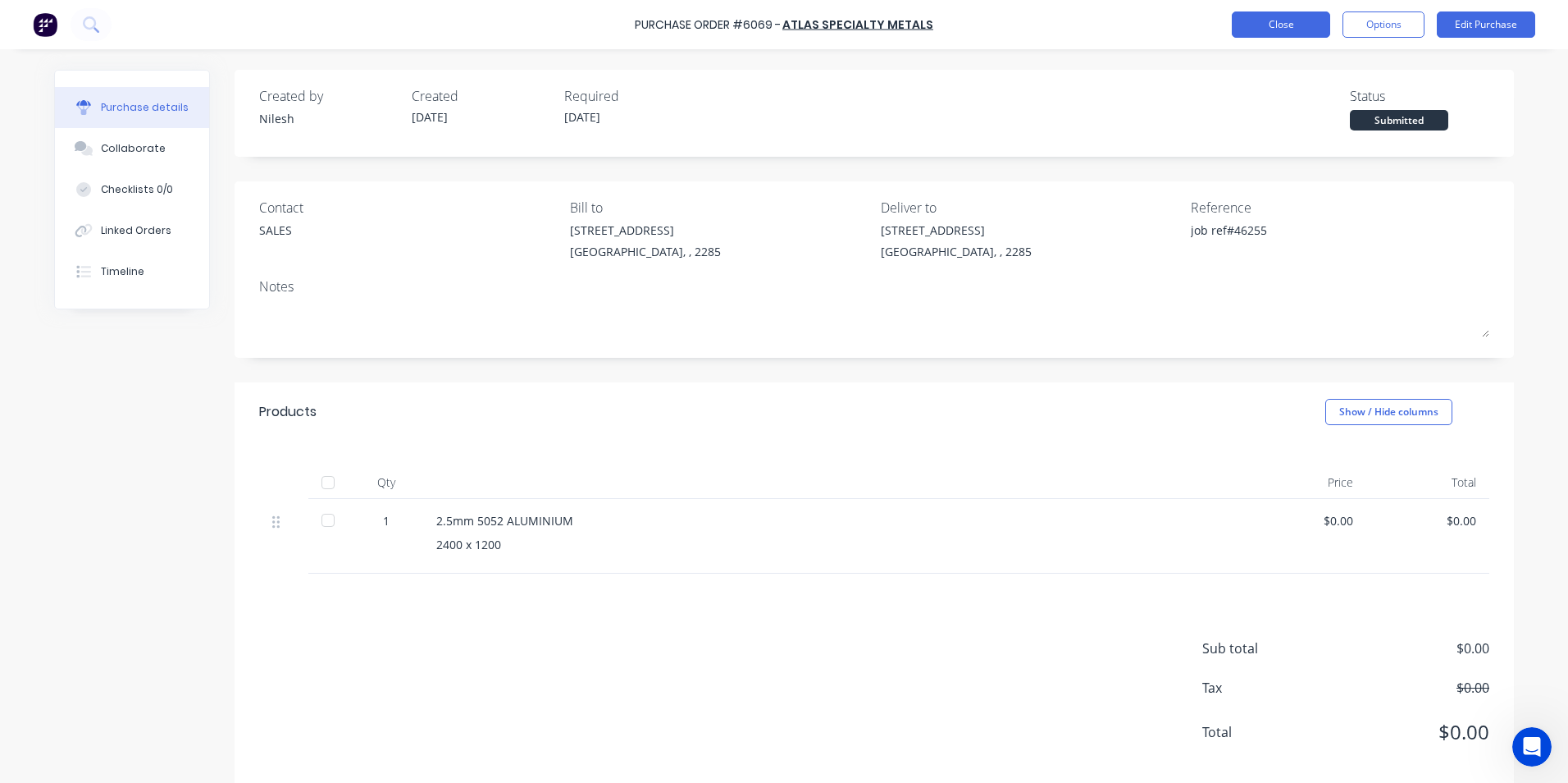
click at [1304, 34] on button "Close" at bounding box center [1281, 24] width 98 height 26
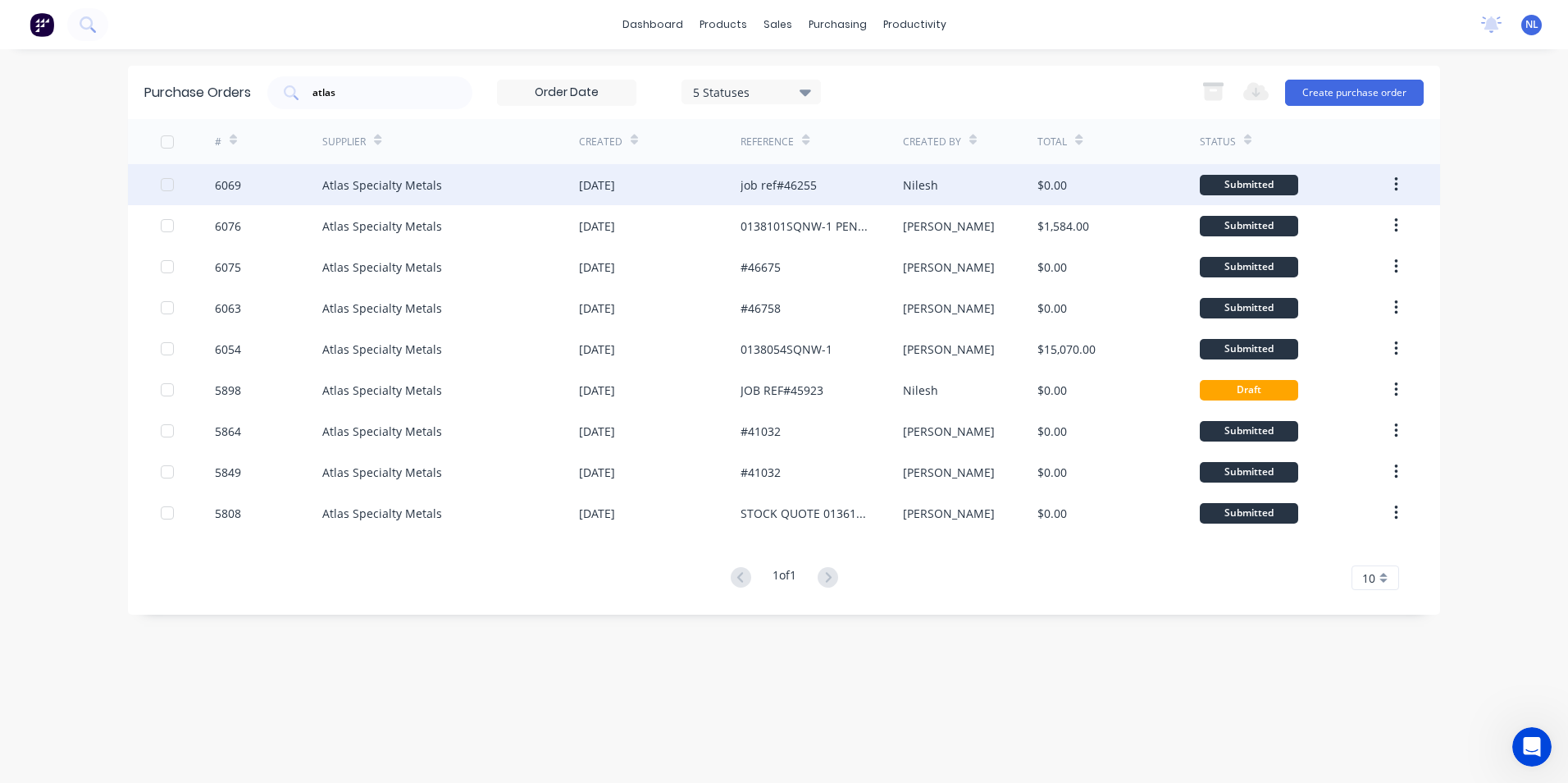
click at [692, 183] on div "[DATE]" at bounding box center [659, 184] width 162 height 41
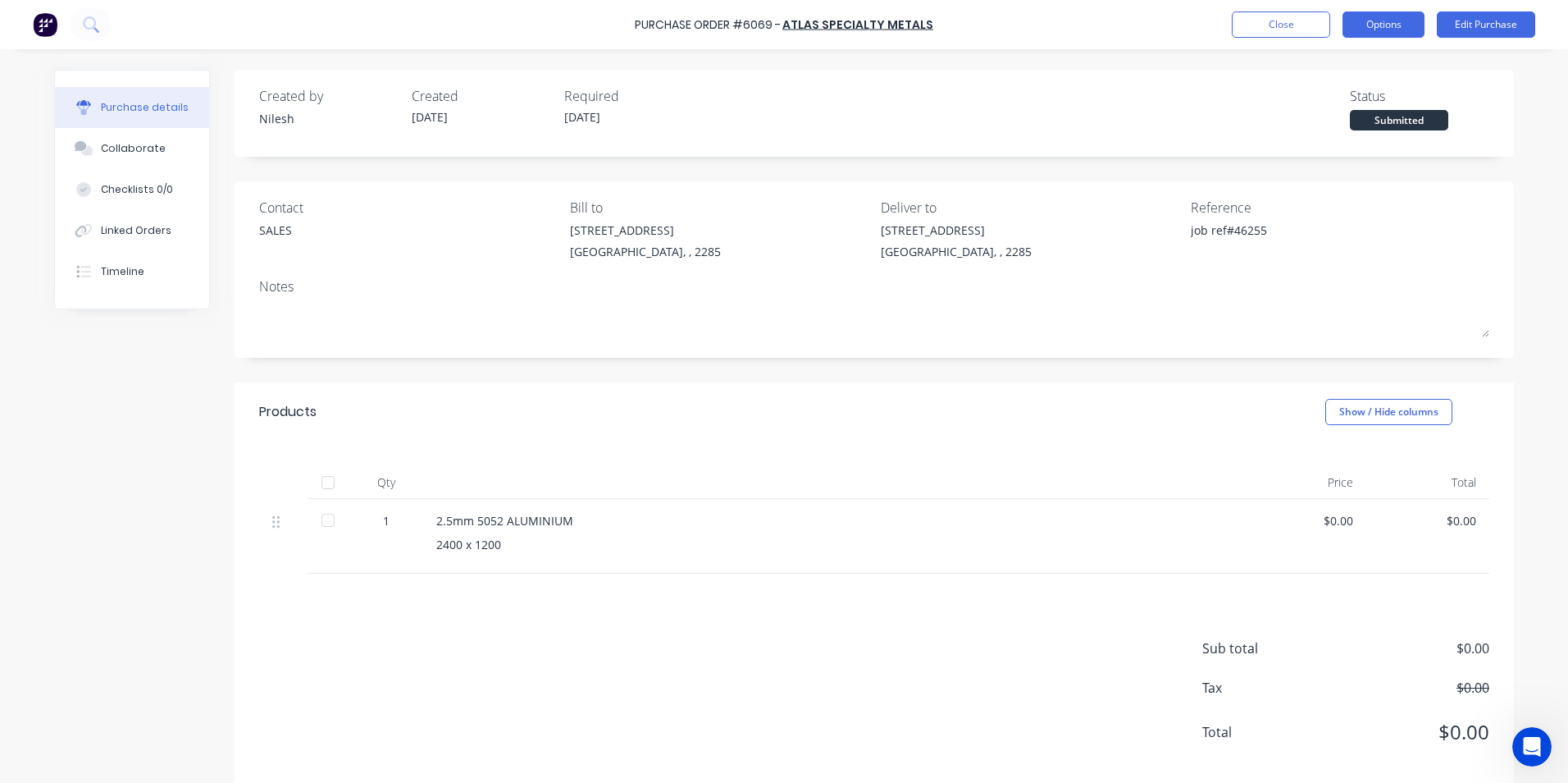
click at [1360, 20] on button "Options" at bounding box center [1384, 24] width 82 height 26
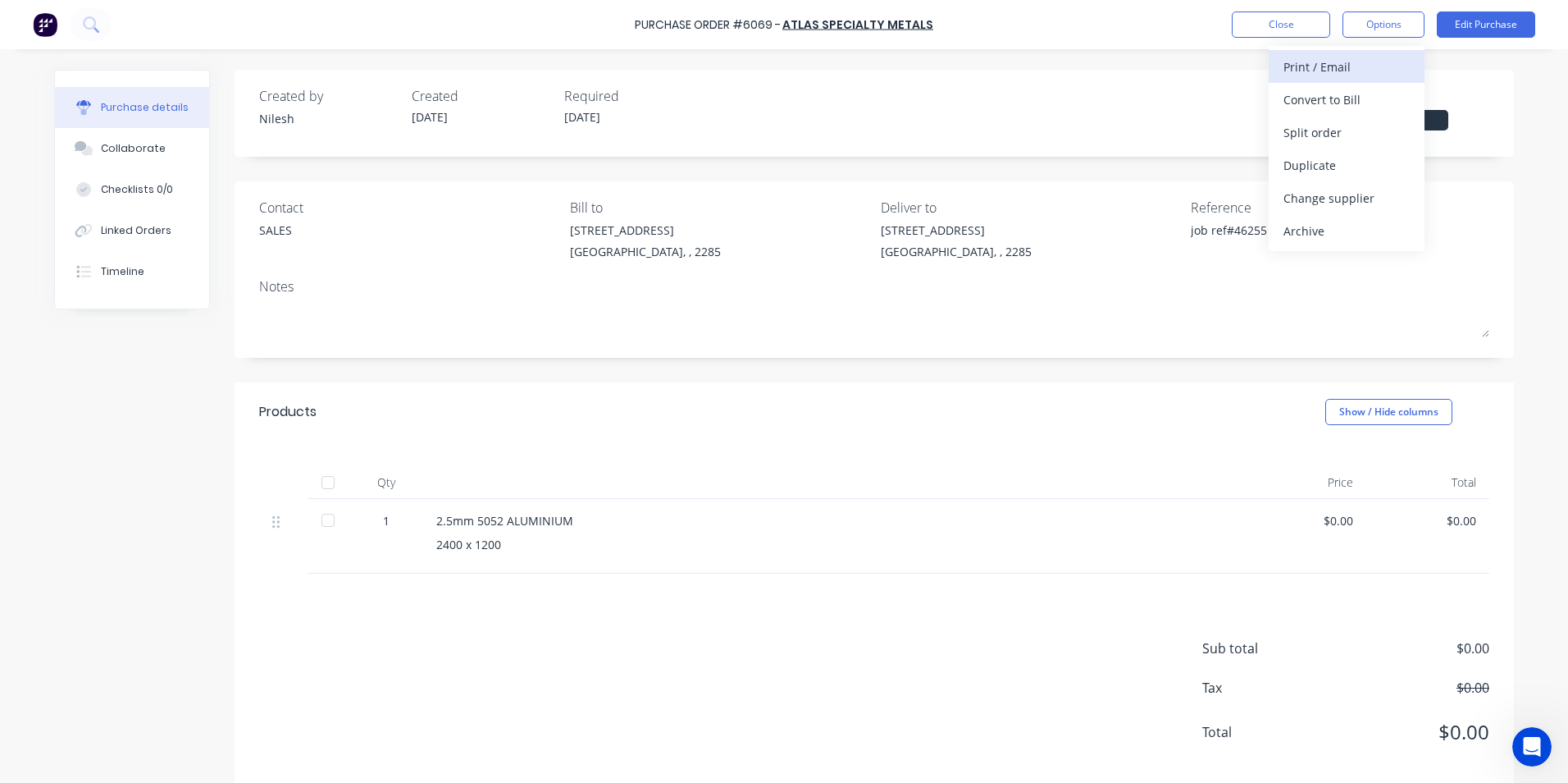
click at [1356, 64] on div "Print / Email" at bounding box center [1346, 66] width 126 height 24
click at [1340, 134] on div "Without pricing" at bounding box center [1346, 132] width 126 height 24
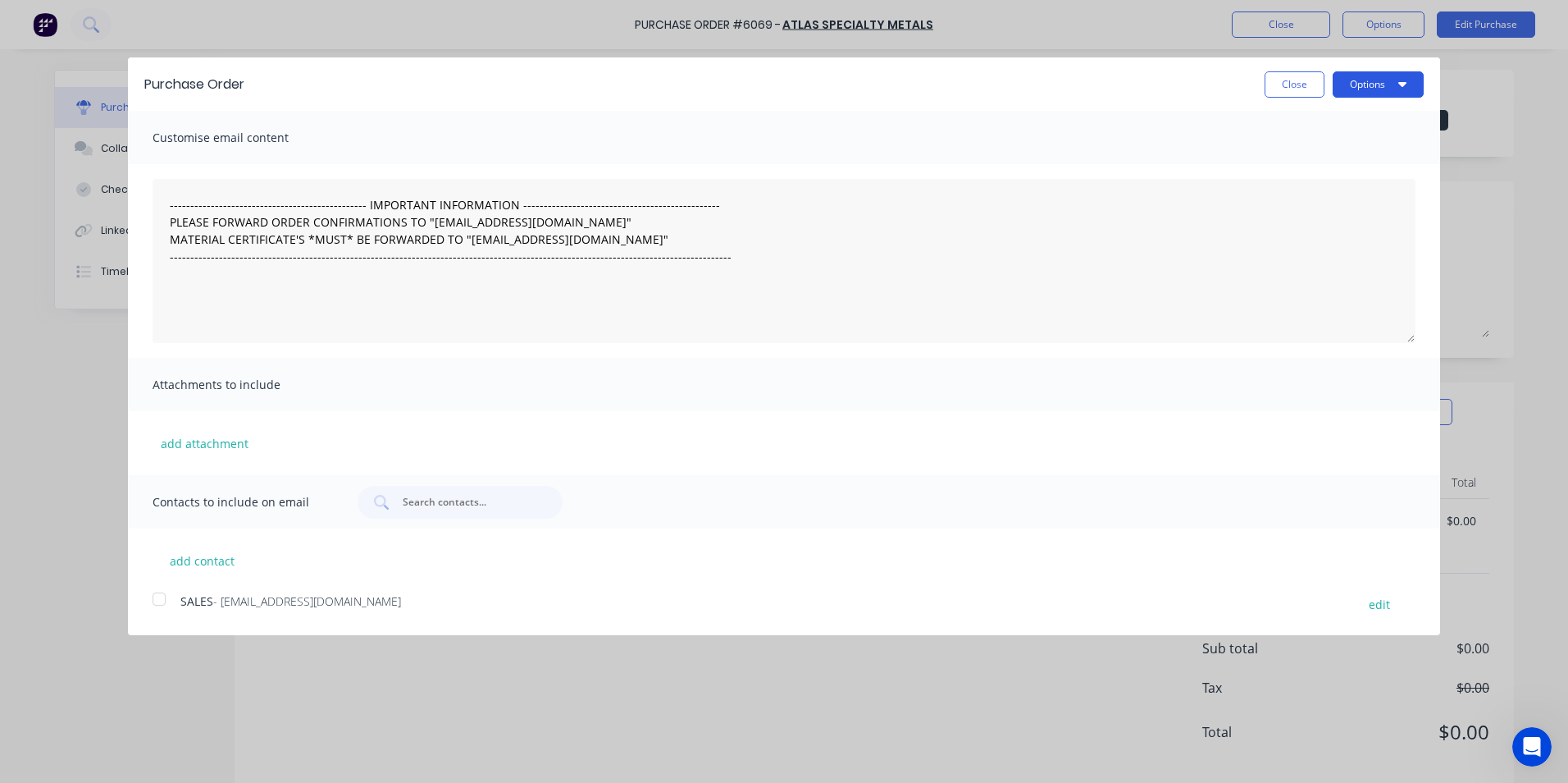
click at [1388, 78] on button "Options" at bounding box center [1378, 84] width 91 height 26
click at [1351, 133] on div "Print" at bounding box center [1345, 125] width 126 height 24
click at [1300, 83] on button "Close" at bounding box center [1294, 84] width 60 height 26
type textarea "x"
